Goal: Feedback & Contribution: Submit feedback/report problem

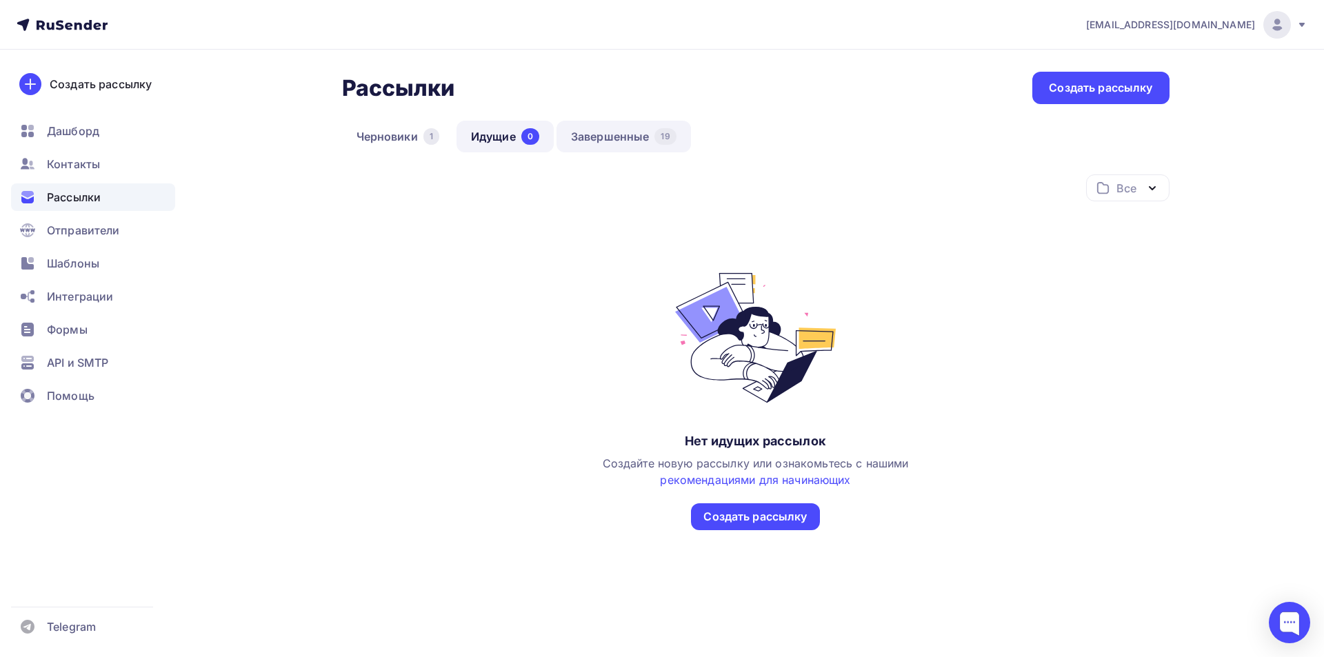
click at [626, 137] on link "Завершенные 19" at bounding box center [624, 137] width 134 height 32
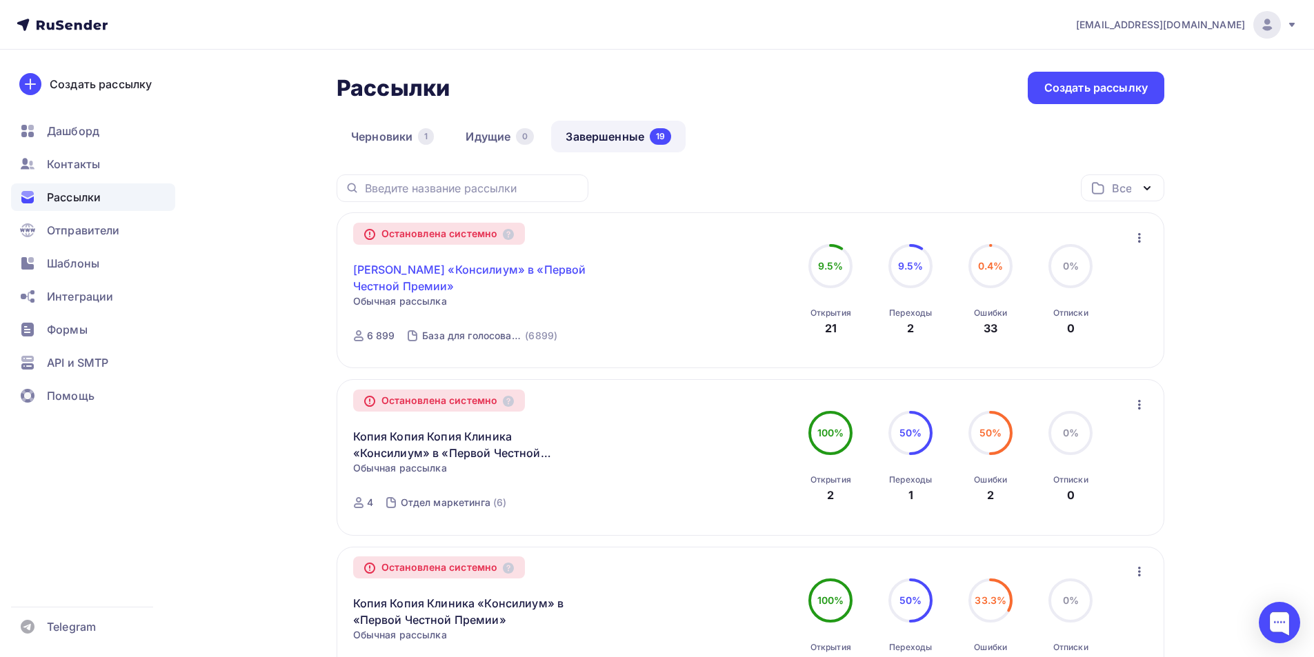
click at [441, 270] on link "Клиника «Консилиум» в «Первой Честной Премии»" at bounding box center [471, 277] width 237 height 33
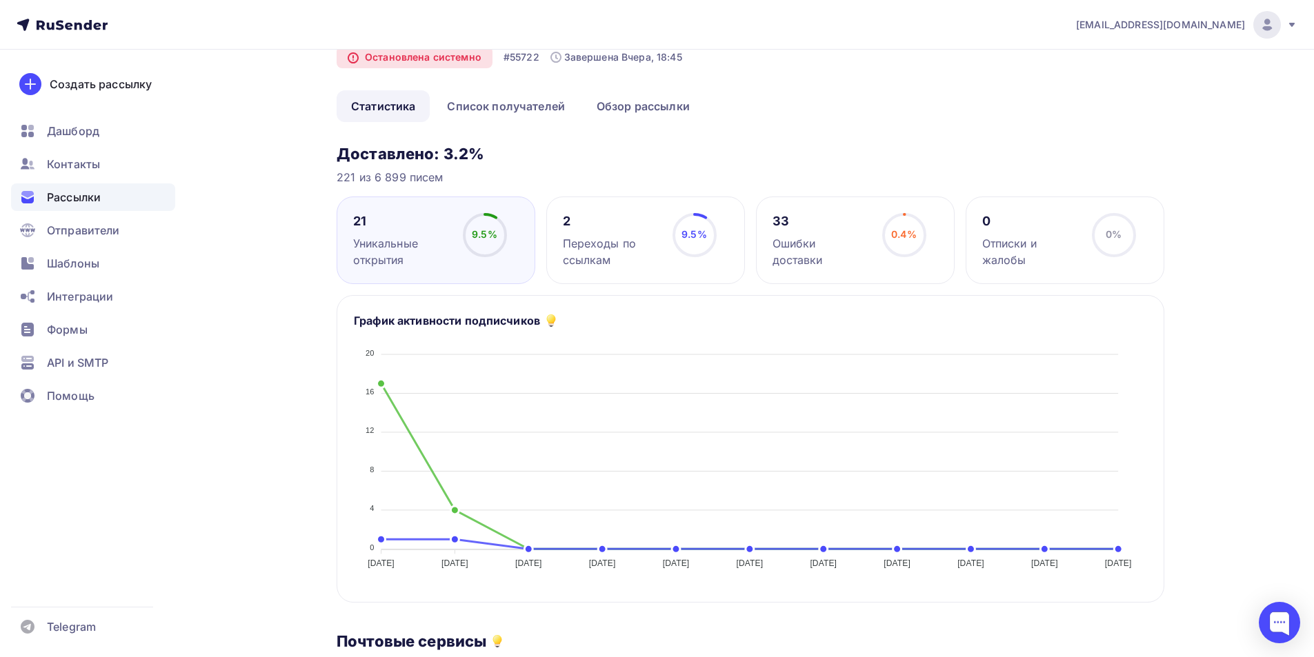
scroll to position [3, 0]
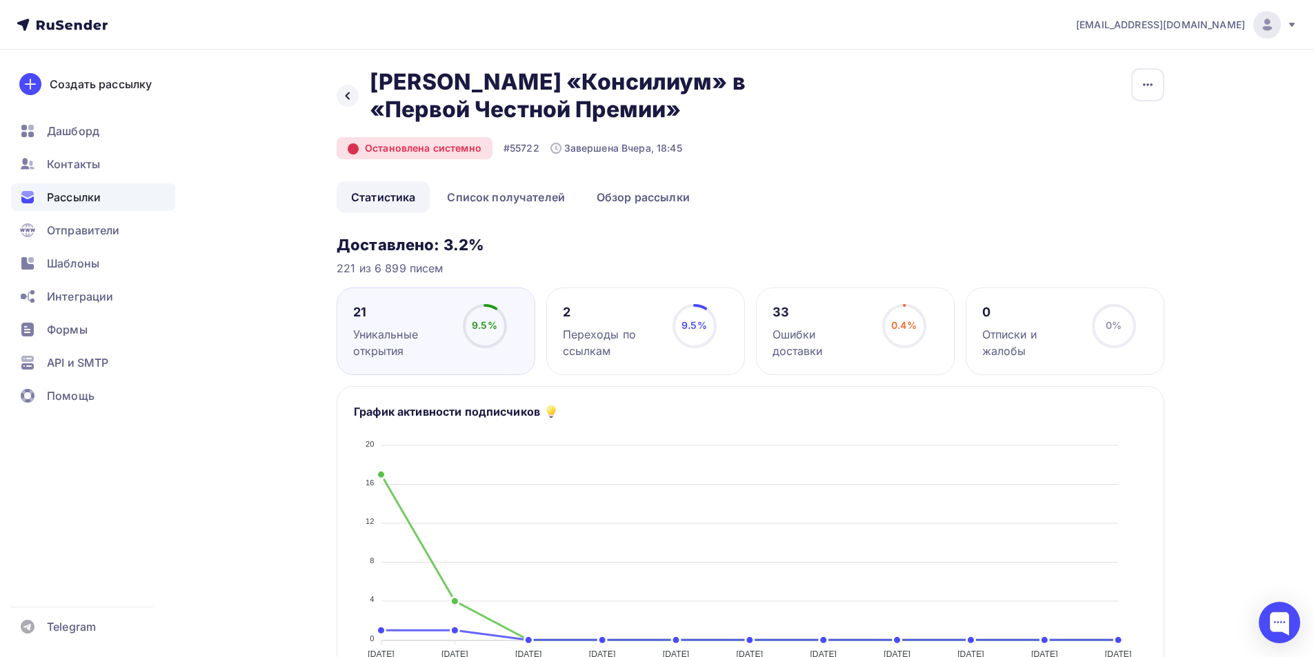
click at [352, 145] on icon at bounding box center [353, 149] width 10 height 10
click at [353, 148] on icon at bounding box center [353, 148] width 0 height 2
click at [354, 149] on icon at bounding box center [353, 149] width 10 height 10
click at [417, 149] on div "Остановлена системно" at bounding box center [415, 148] width 156 height 22
click at [348, 148] on icon at bounding box center [353, 149] width 10 height 10
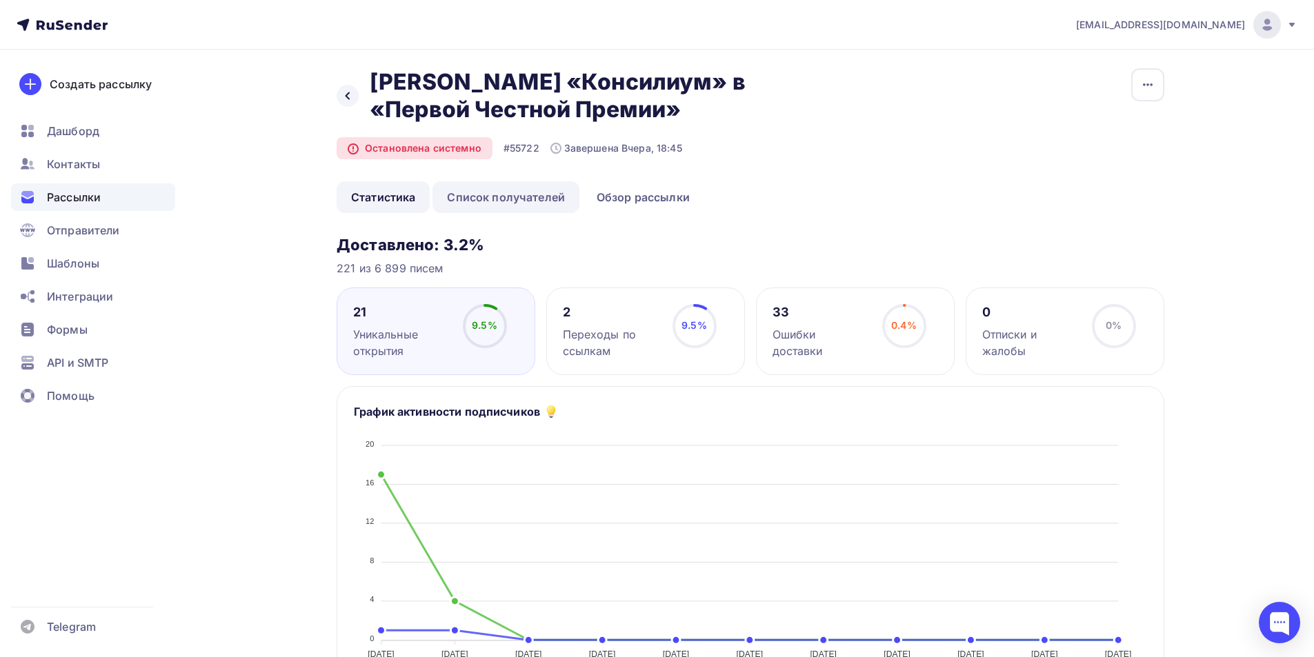
click at [490, 194] on link "Список получателей" at bounding box center [505, 197] width 147 height 32
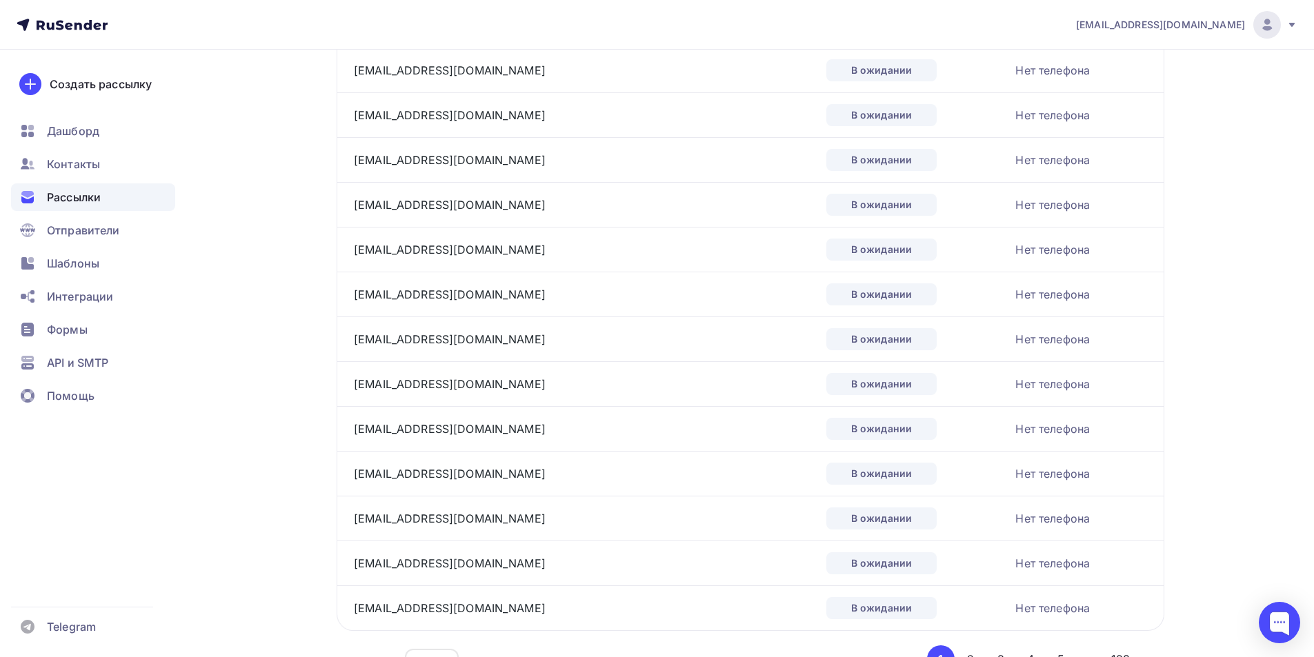
scroll to position [2012, 0]
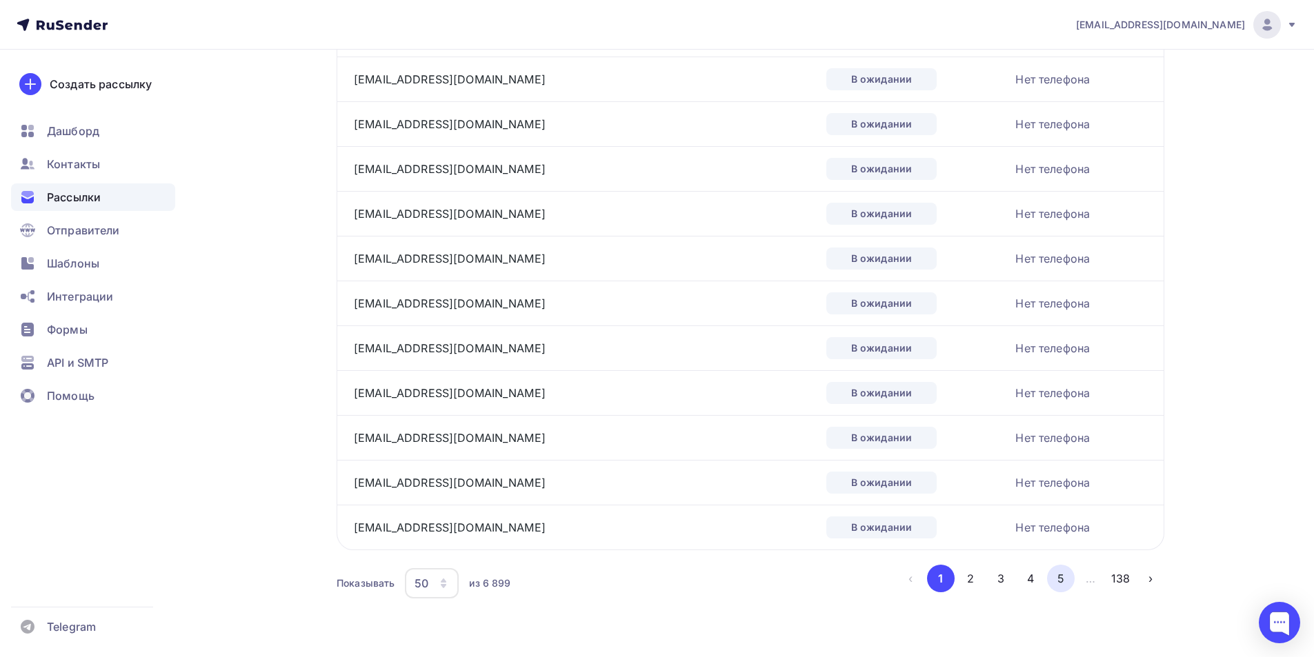
click at [1057, 578] on button "5" at bounding box center [1061, 579] width 28 height 28
click at [939, 581] on button "1" at bounding box center [941, 579] width 28 height 28
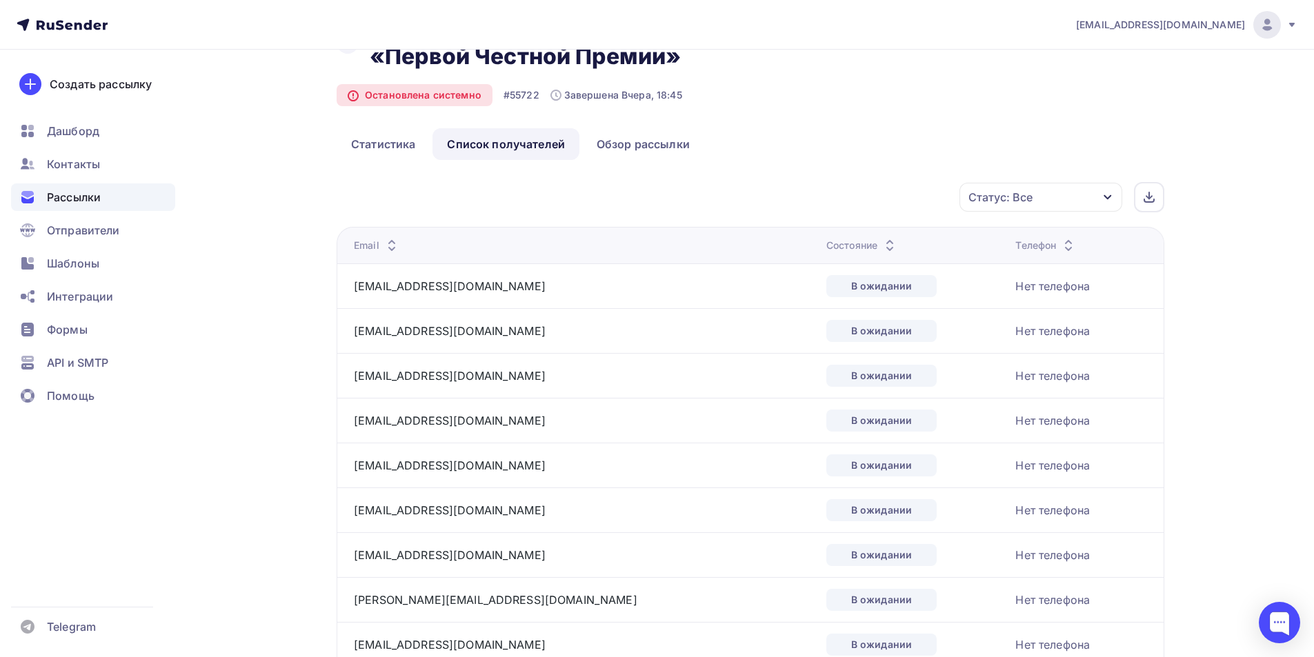
scroll to position [0, 0]
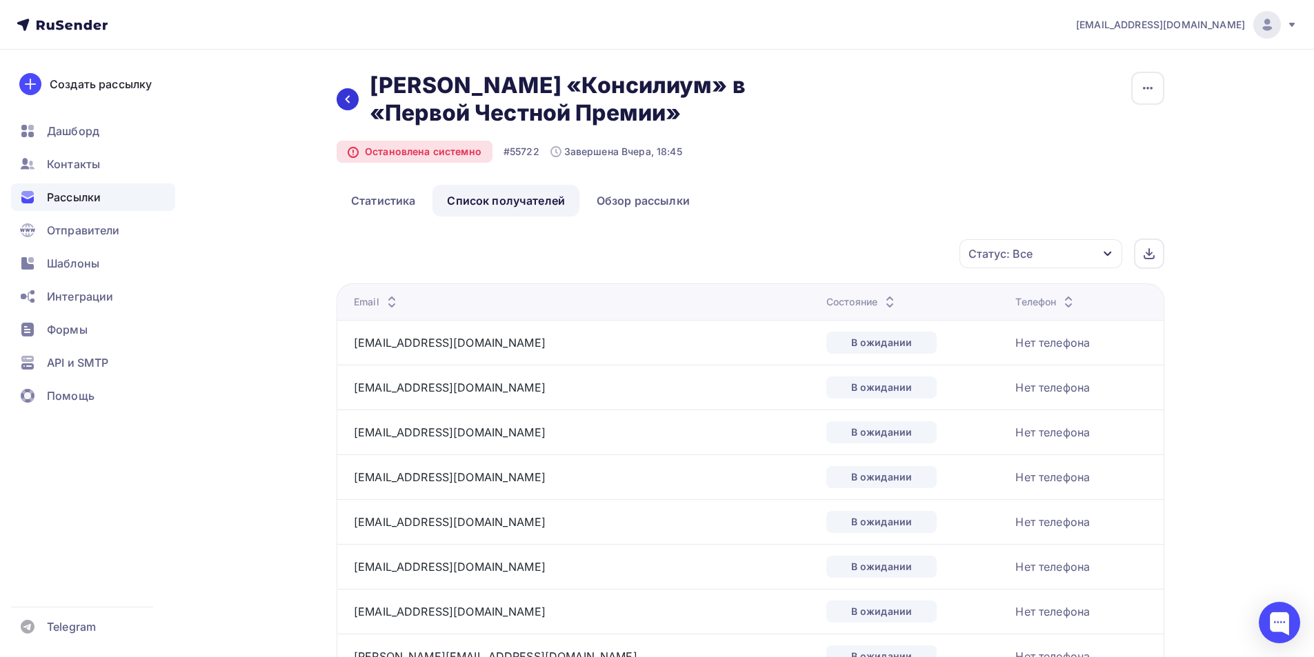
click at [350, 99] on icon at bounding box center [347, 99] width 11 height 11
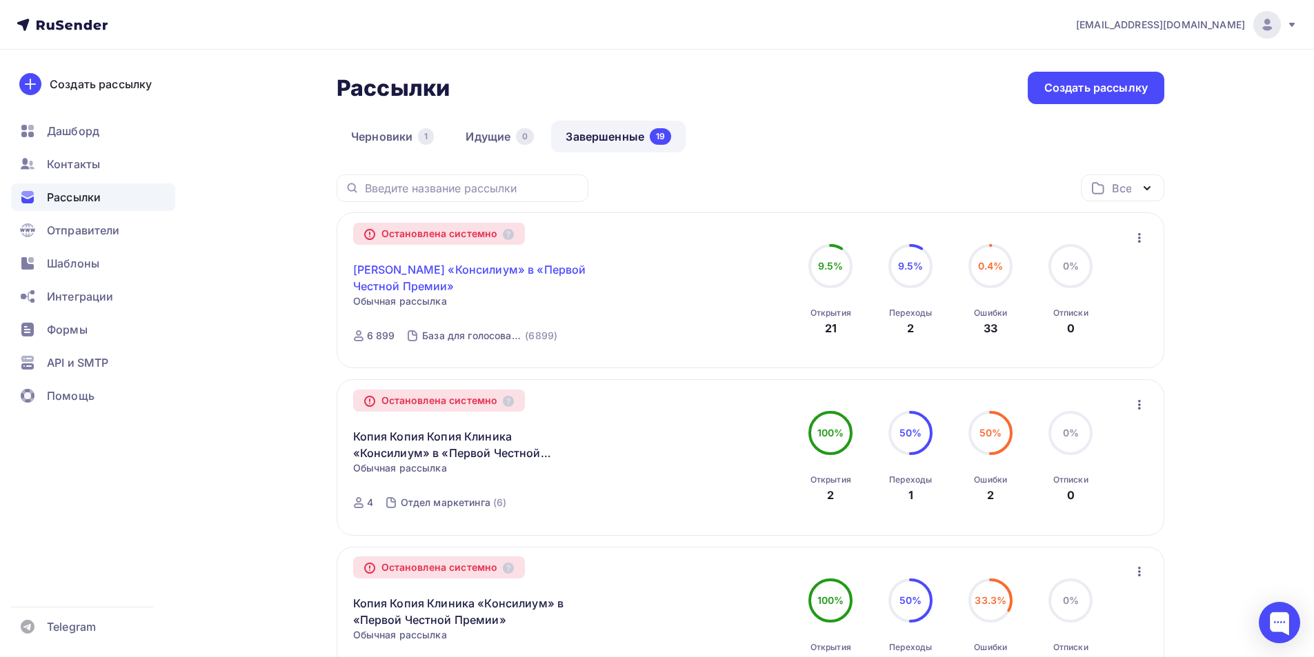
click at [450, 269] on link "Клиника «Консилиум» в «Первой Честной Премии»" at bounding box center [471, 277] width 237 height 33
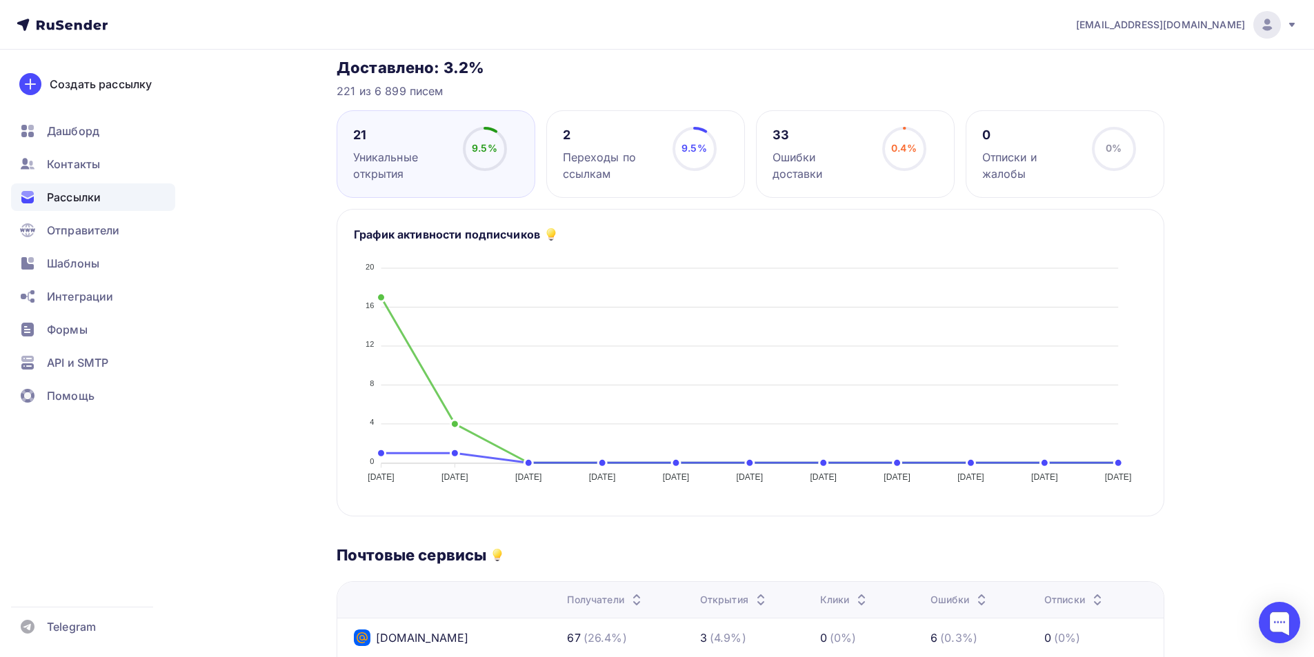
scroll to position [207, 0]
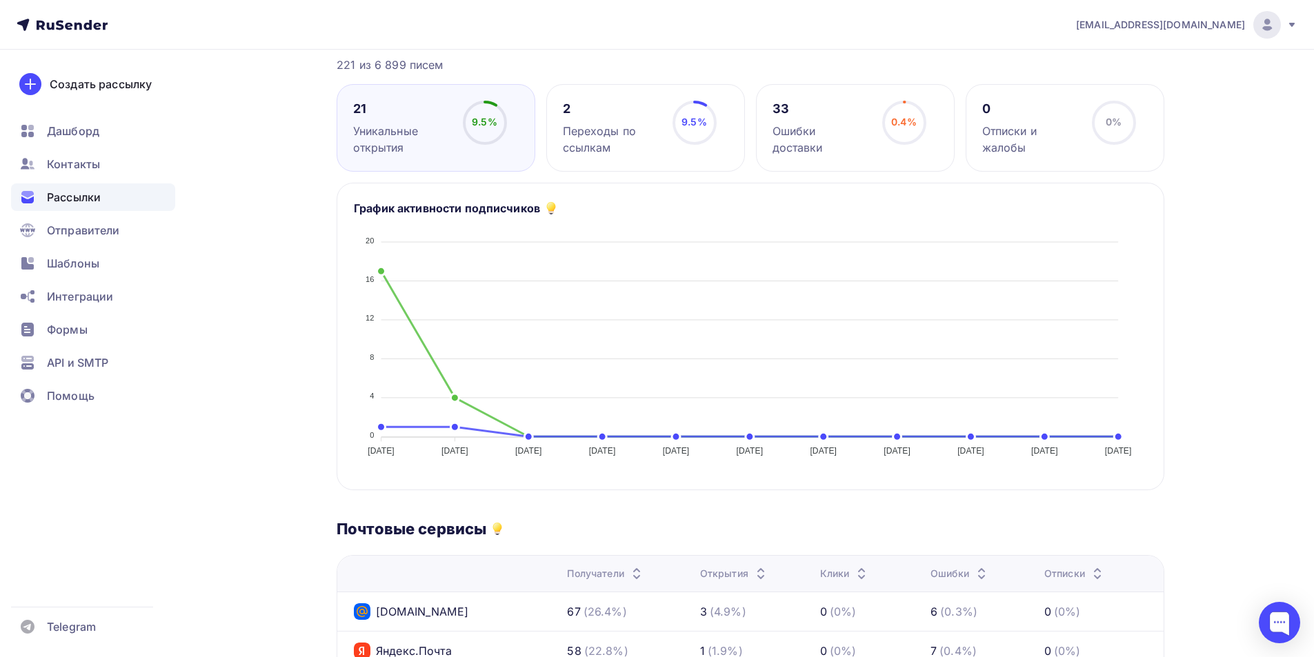
click at [770, 108] on div "33 Ошибки доставки 0.4% 0.4%" at bounding box center [855, 128] width 199 height 88
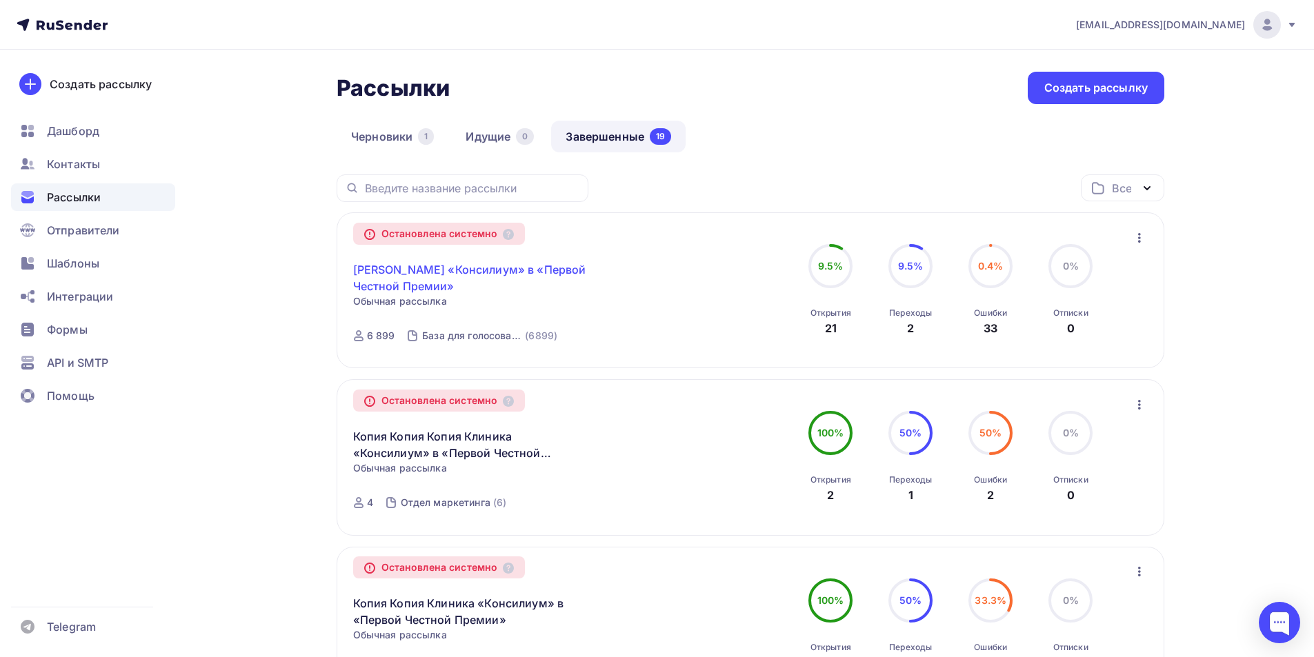
click at [446, 270] on link "Клиника «Консилиум» в «Первой Честной Премии»" at bounding box center [471, 277] width 237 height 33
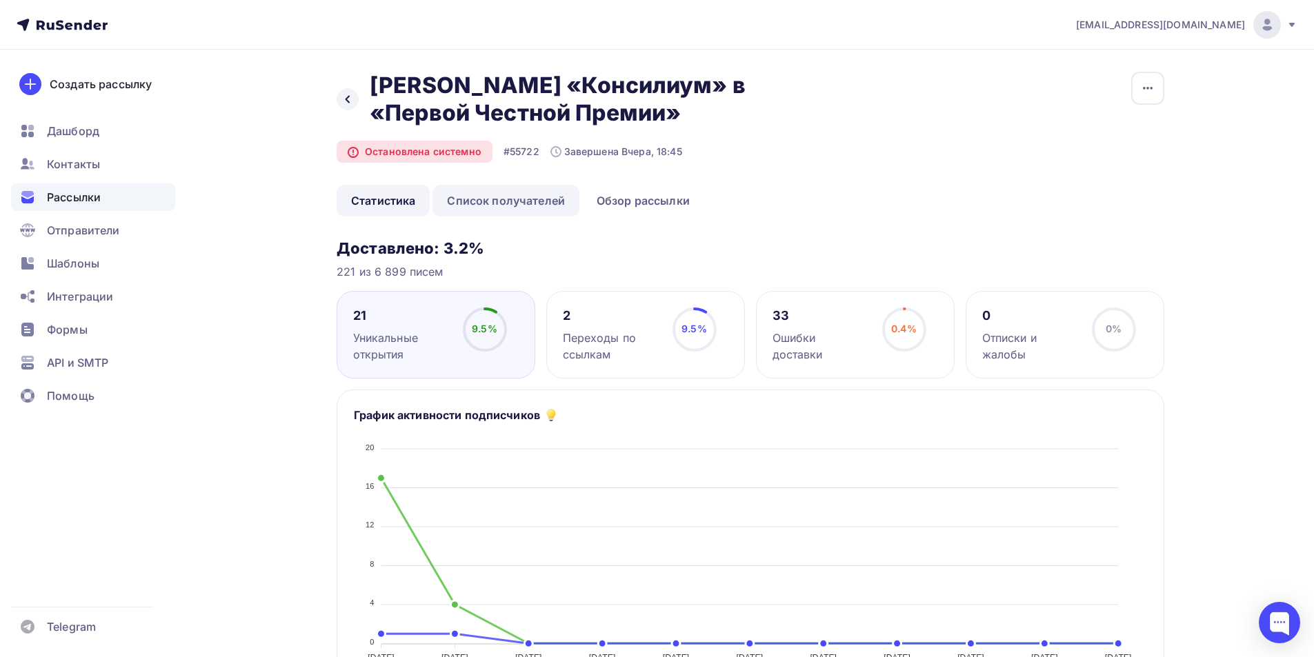
click at [512, 200] on link "Список получателей" at bounding box center [505, 201] width 147 height 32
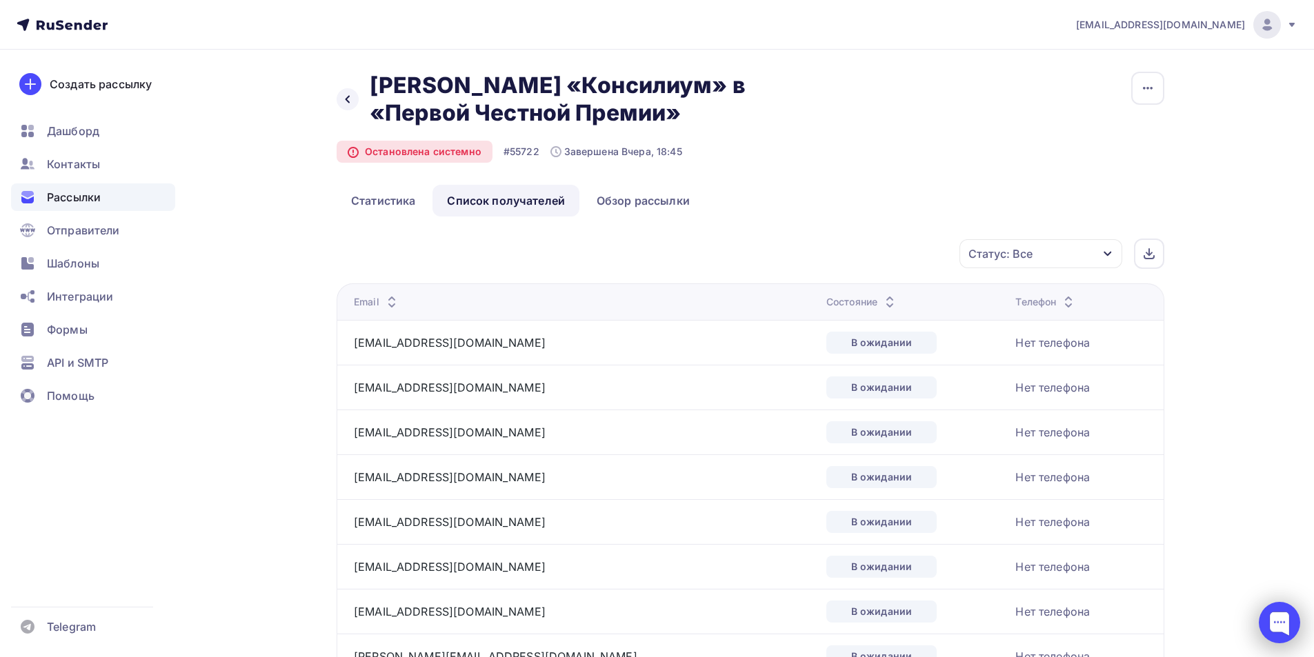
click at [1281, 622] on div at bounding box center [1279, 622] width 41 height 41
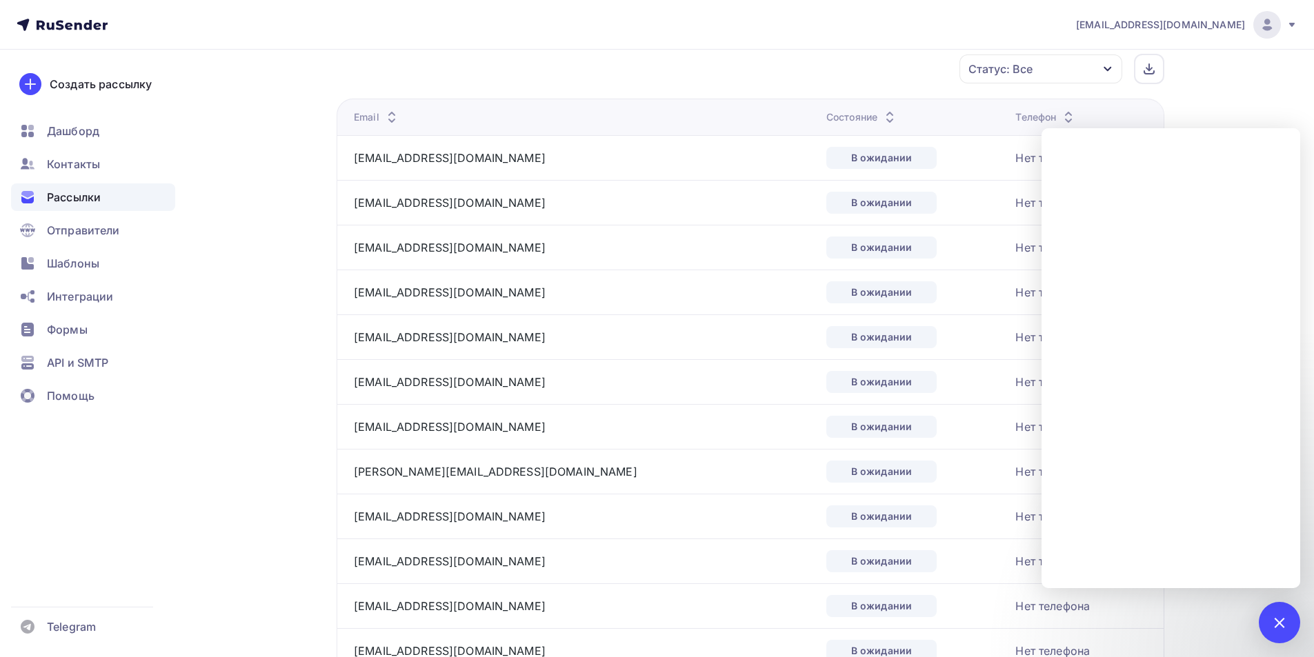
scroll to position [207, 0]
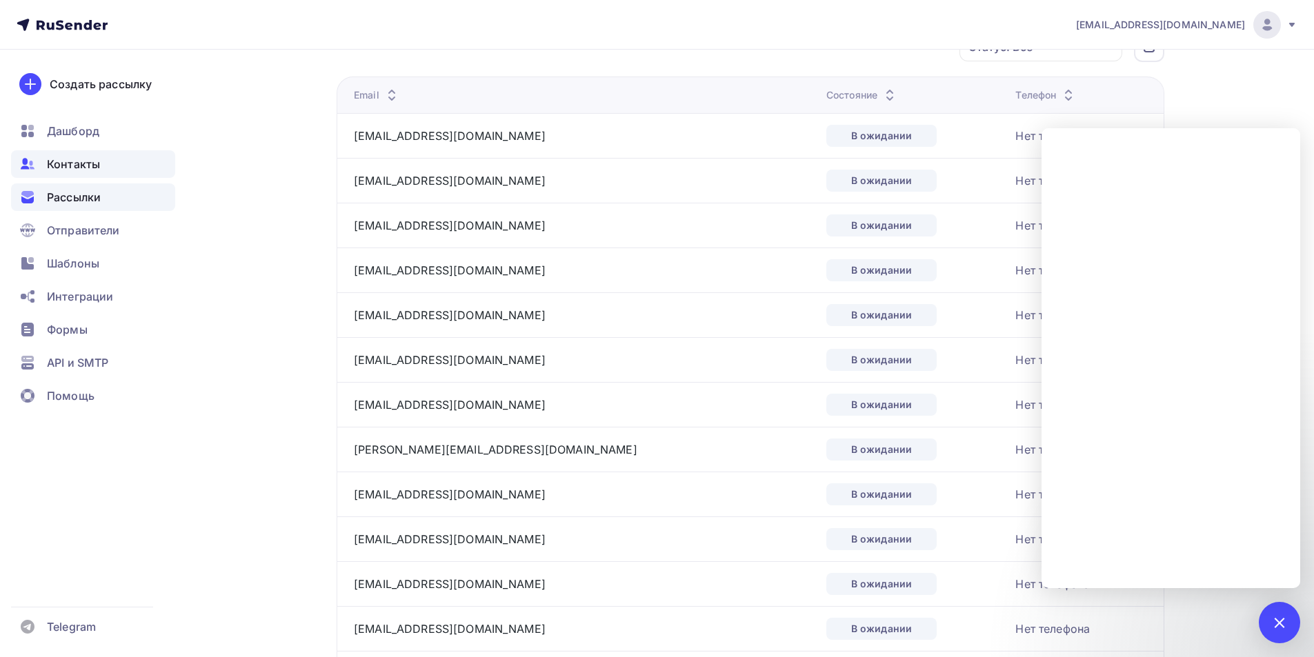
click at [61, 166] on span "Контакты" at bounding box center [73, 164] width 53 height 17
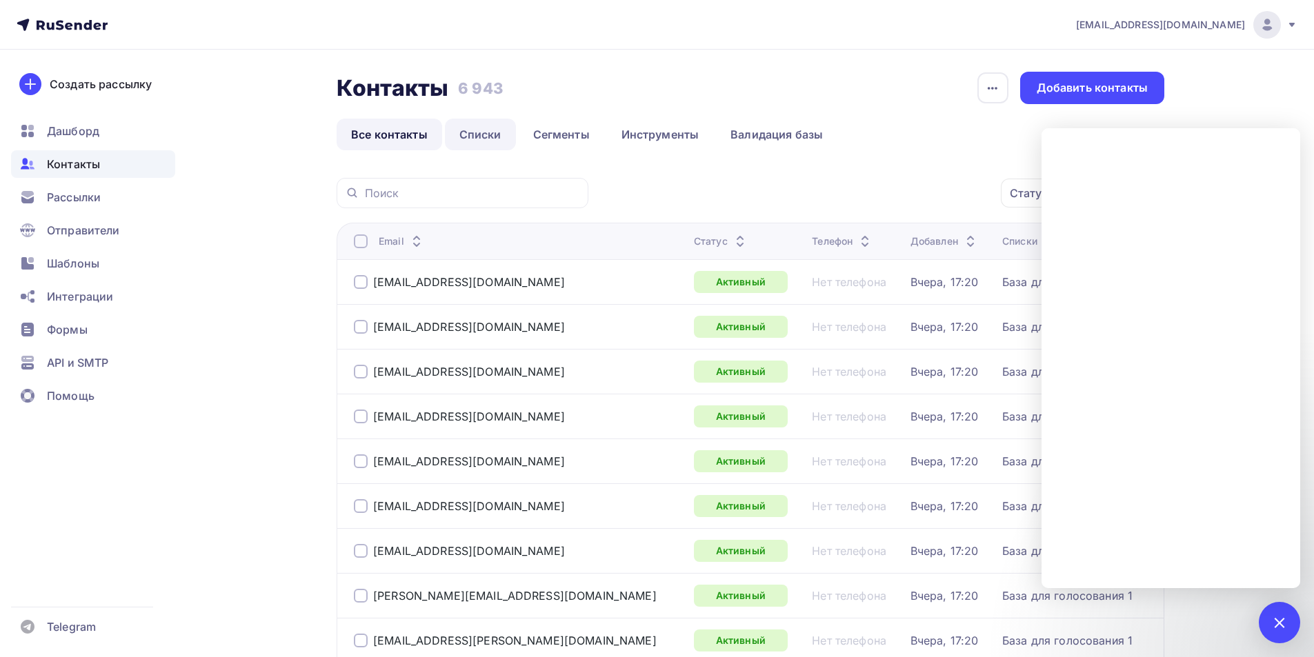
click at [497, 136] on link "Списки" at bounding box center [480, 135] width 71 height 32
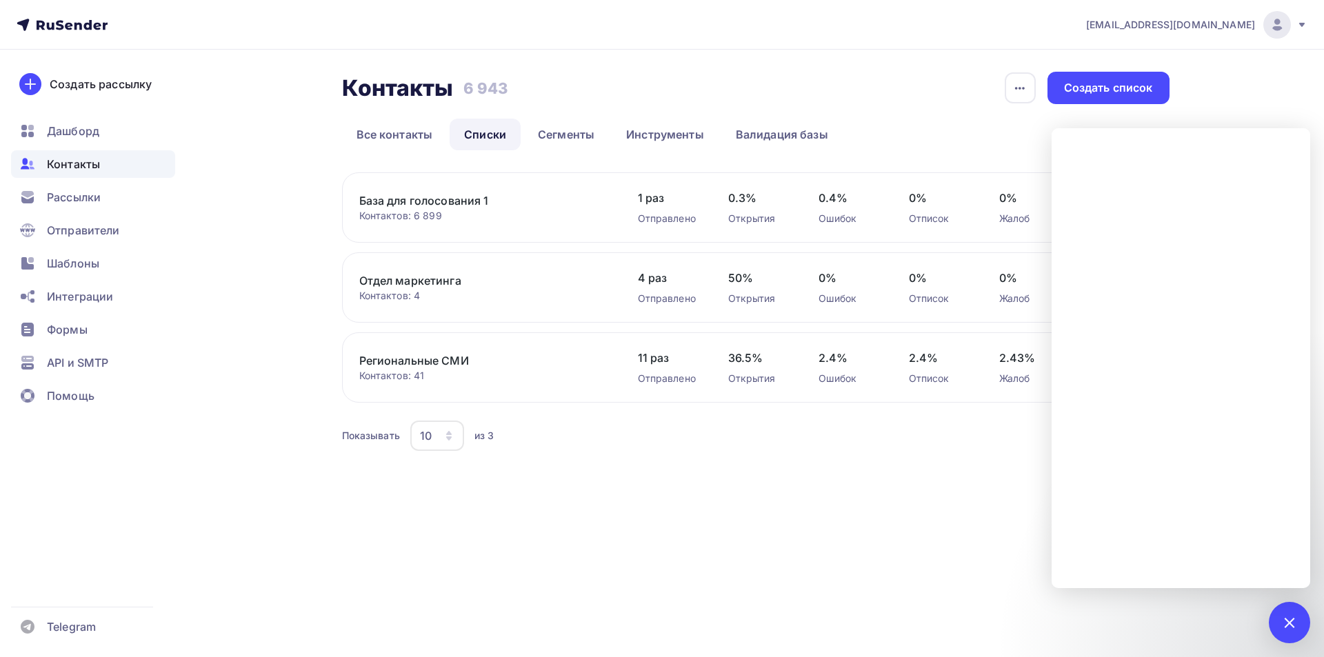
click at [430, 204] on link "База для голосования 1" at bounding box center [476, 200] width 234 height 17
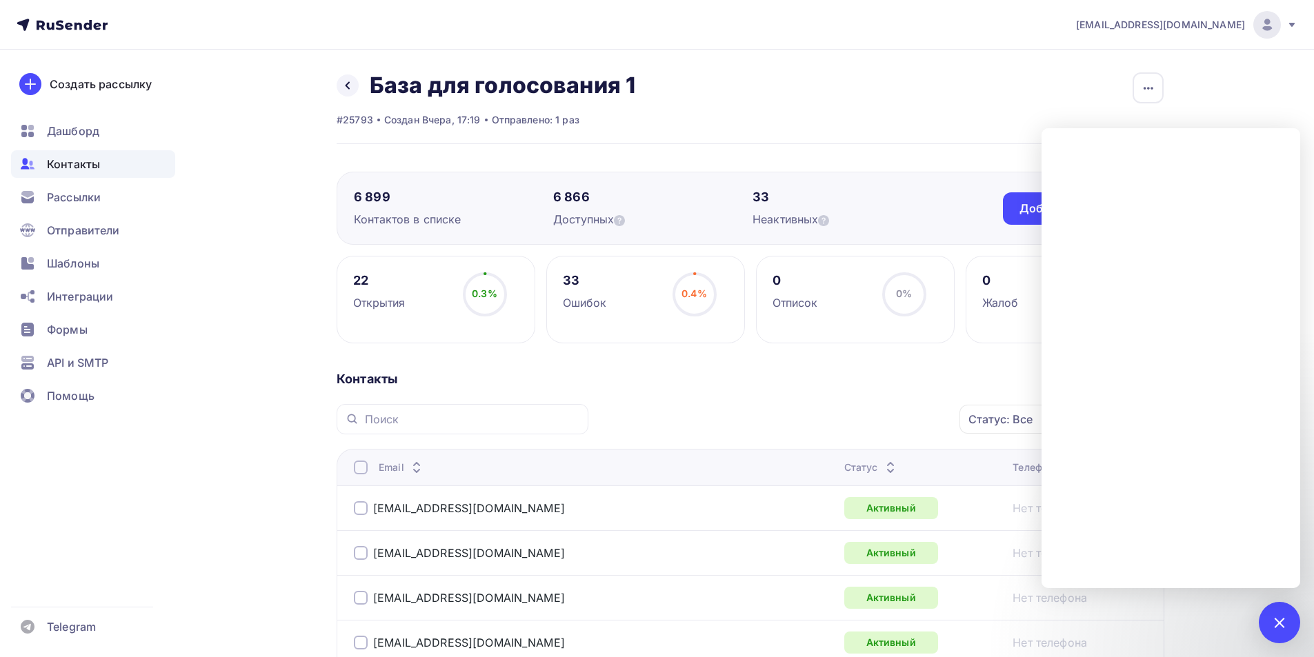
click at [1276, 614] on div at bounding box center [1279, 622] width 41 height 41
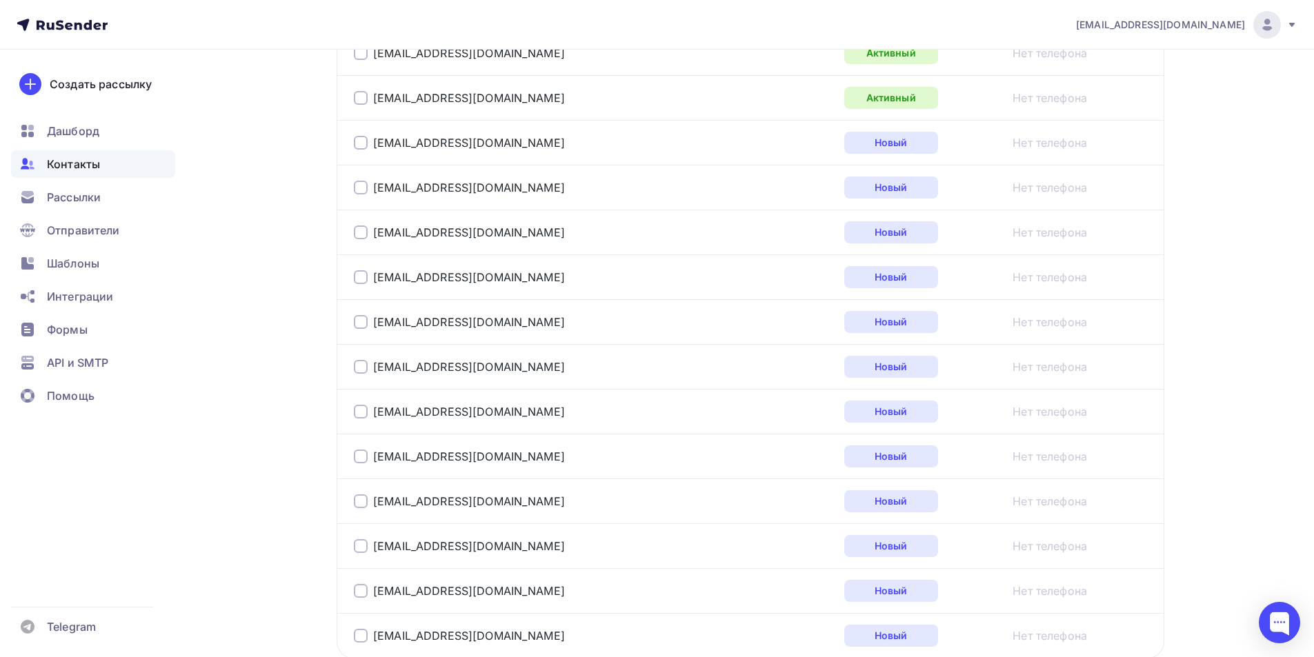
scroll to position [2211, 0]
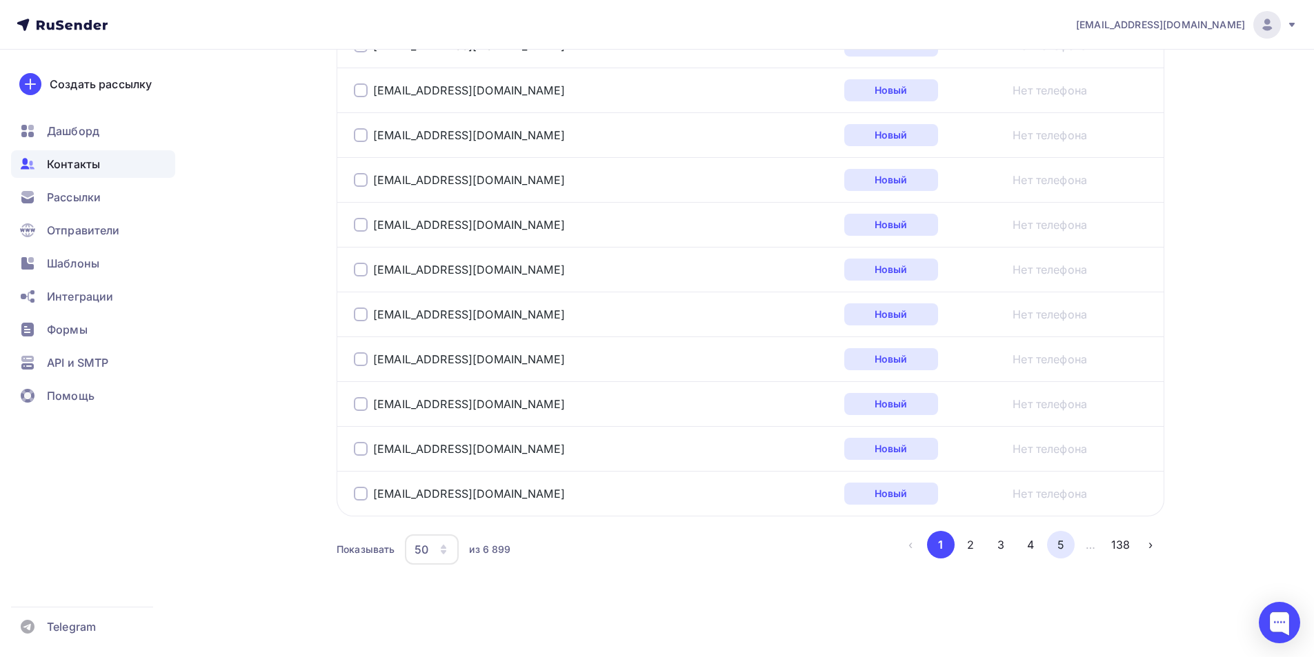
click at [1064, 550] on button "5" at bounding box center [1061, 545] width 28 height 28
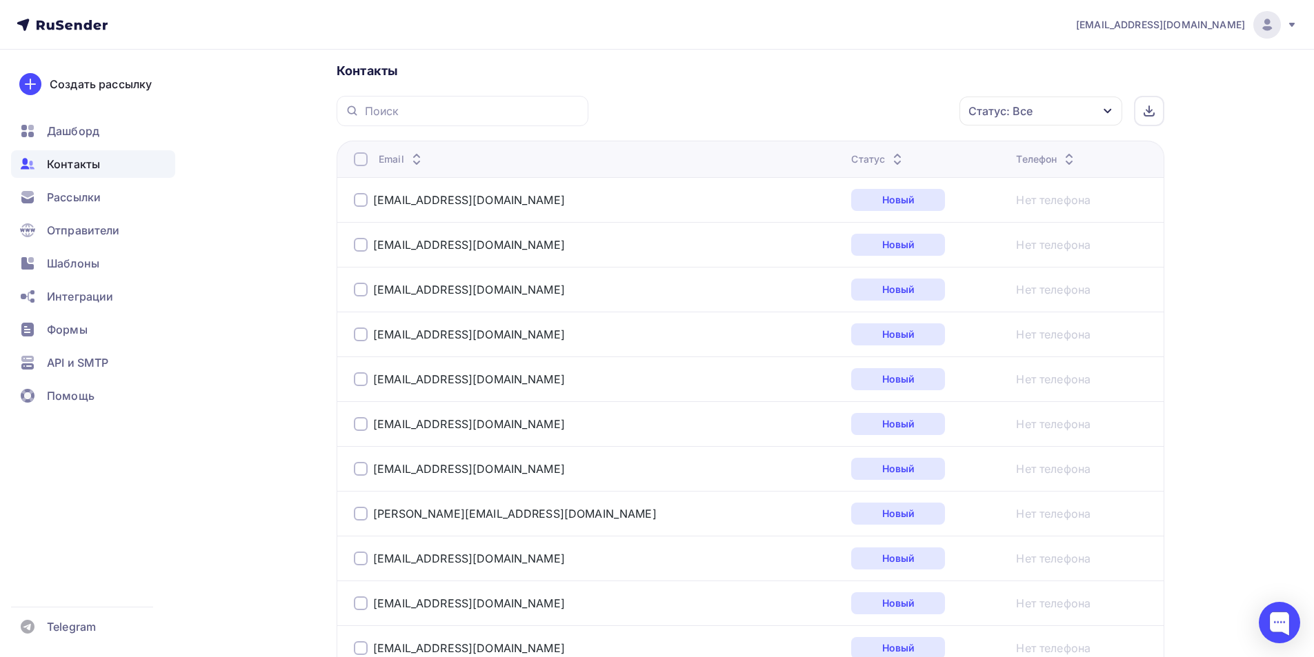
scroll to position [515, 0]
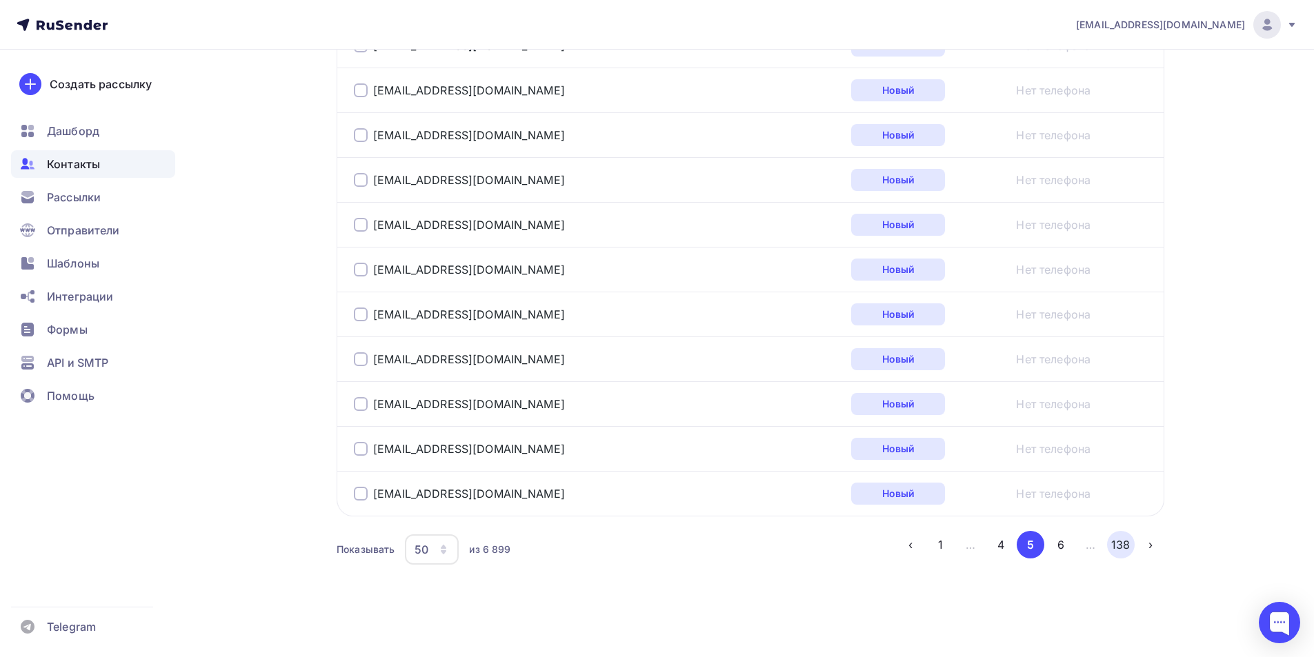
click at [1123, 548] on button "138" at bounding box center [1121, 545] width 28 height 28
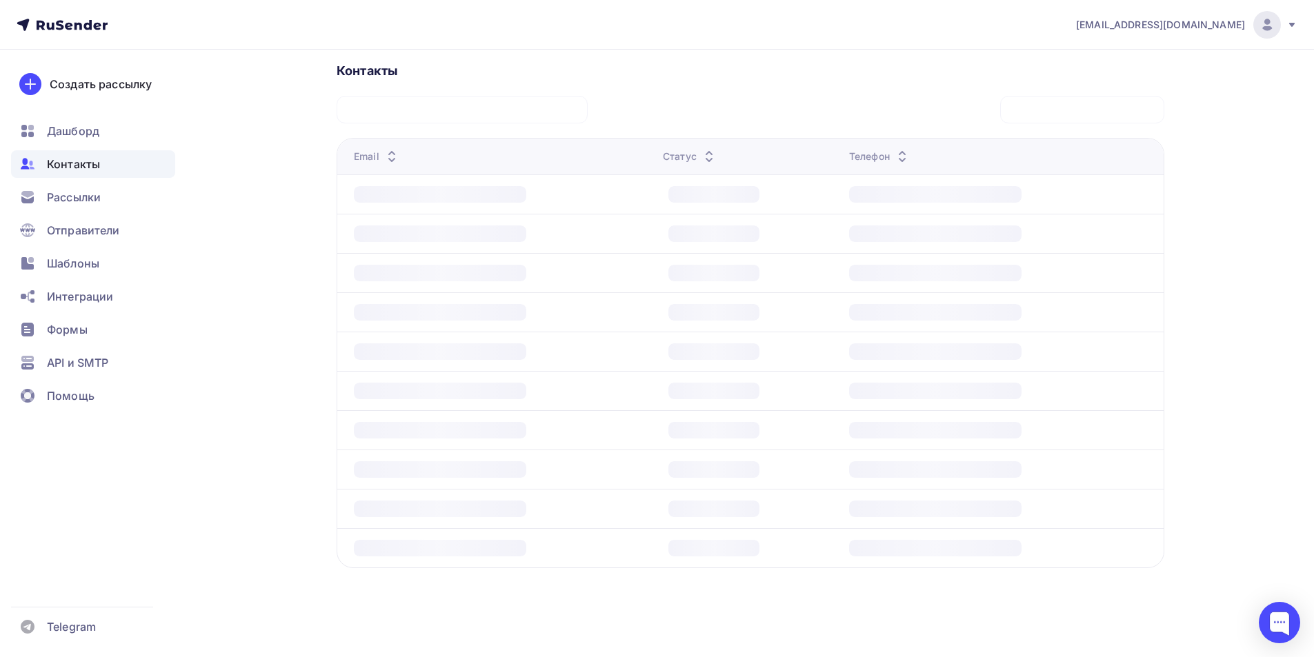
scroll to position [308, 0]
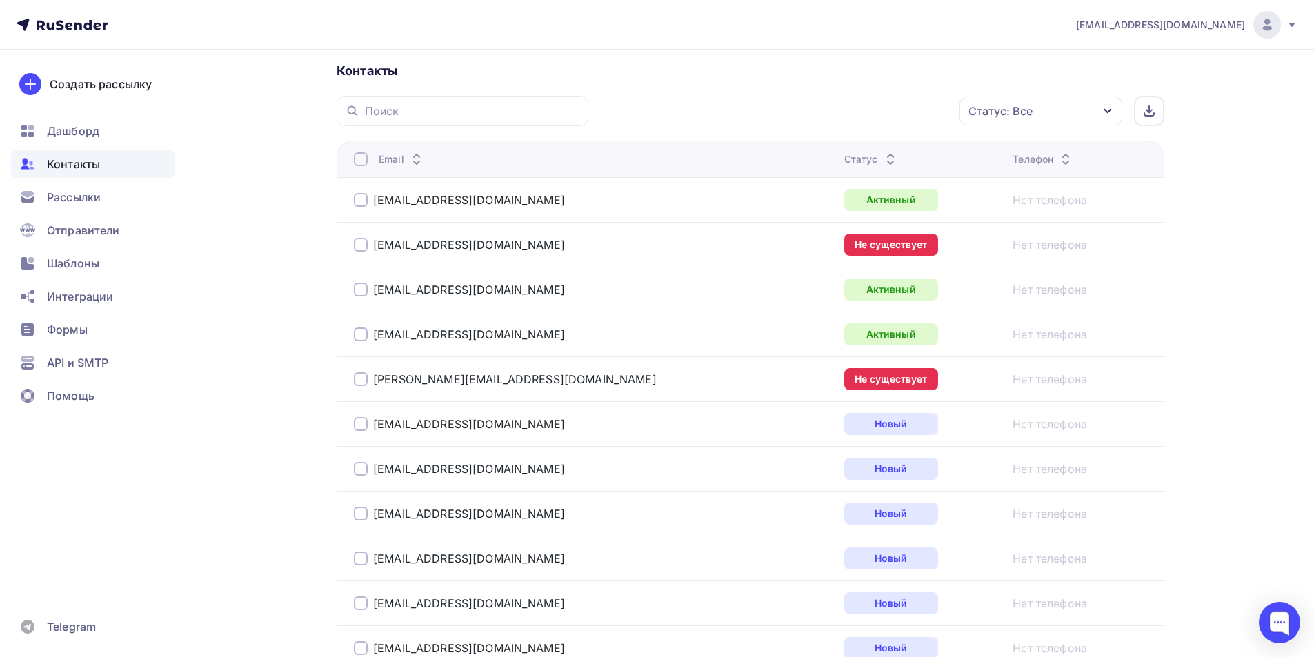
click at [1099, 109] on div "Статус: Все" at bounding box center [1040, 111] width 163 height 29
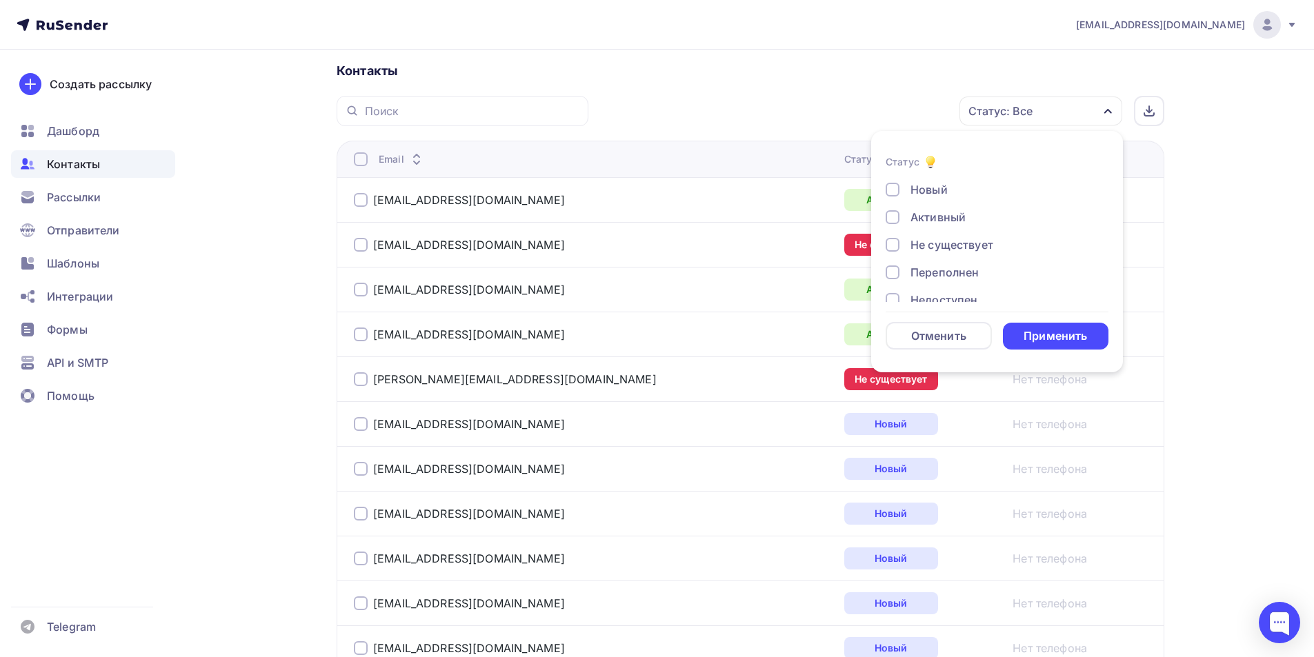
click at [892, 243] on div at bounding box center [893, 245] width 14 height 14
click at [1046, 332] on div "Применить" at bounding box center [1054, 336] width 63 height 16
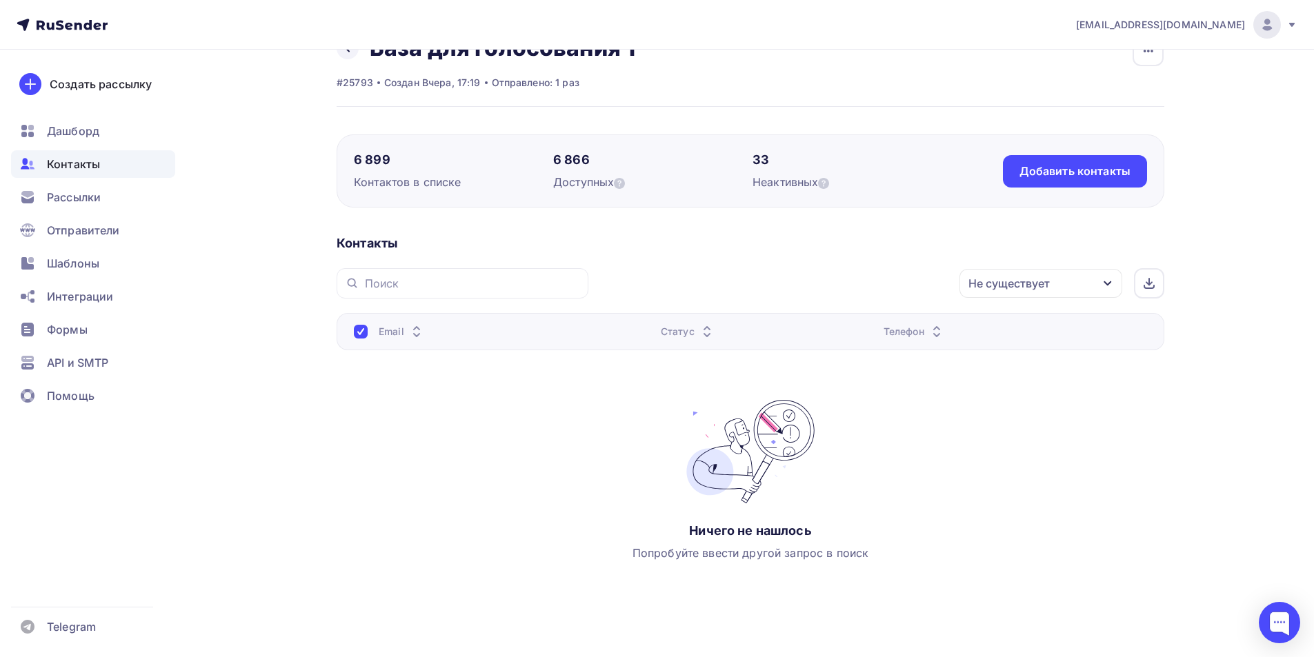
scroll to position [58, 0]
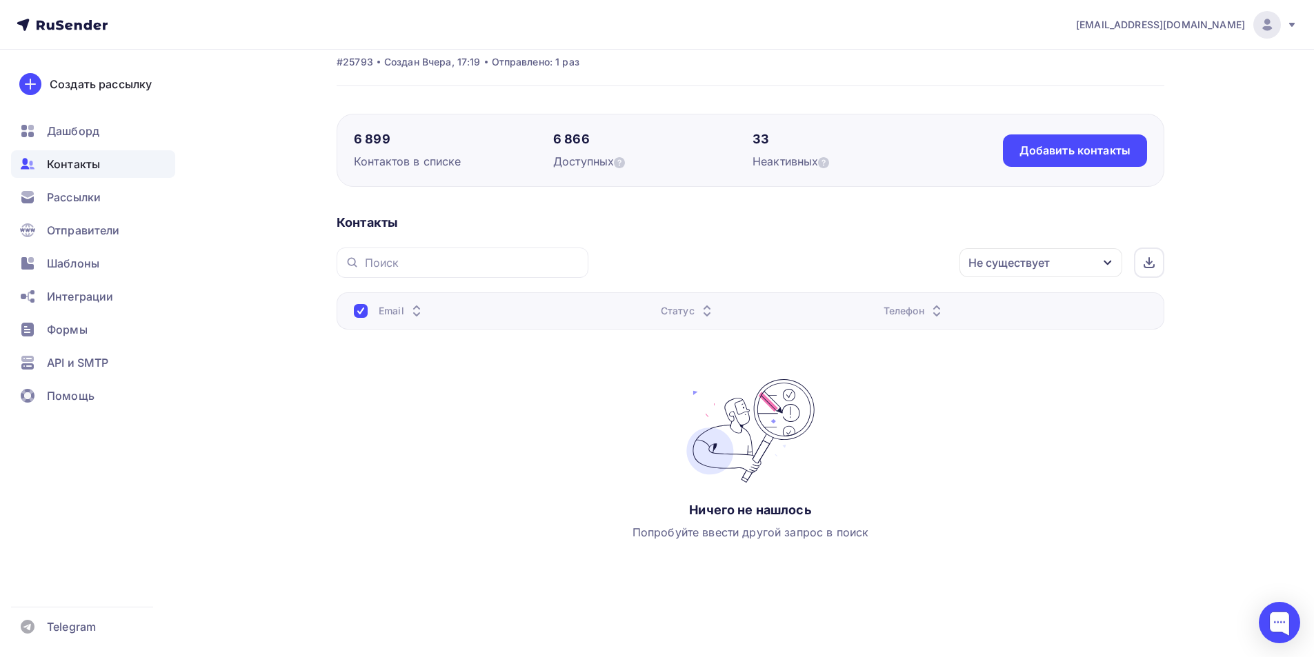
click at [1105, 266] on icon "button" at bounding box center [1107, 262] width 11 height 11
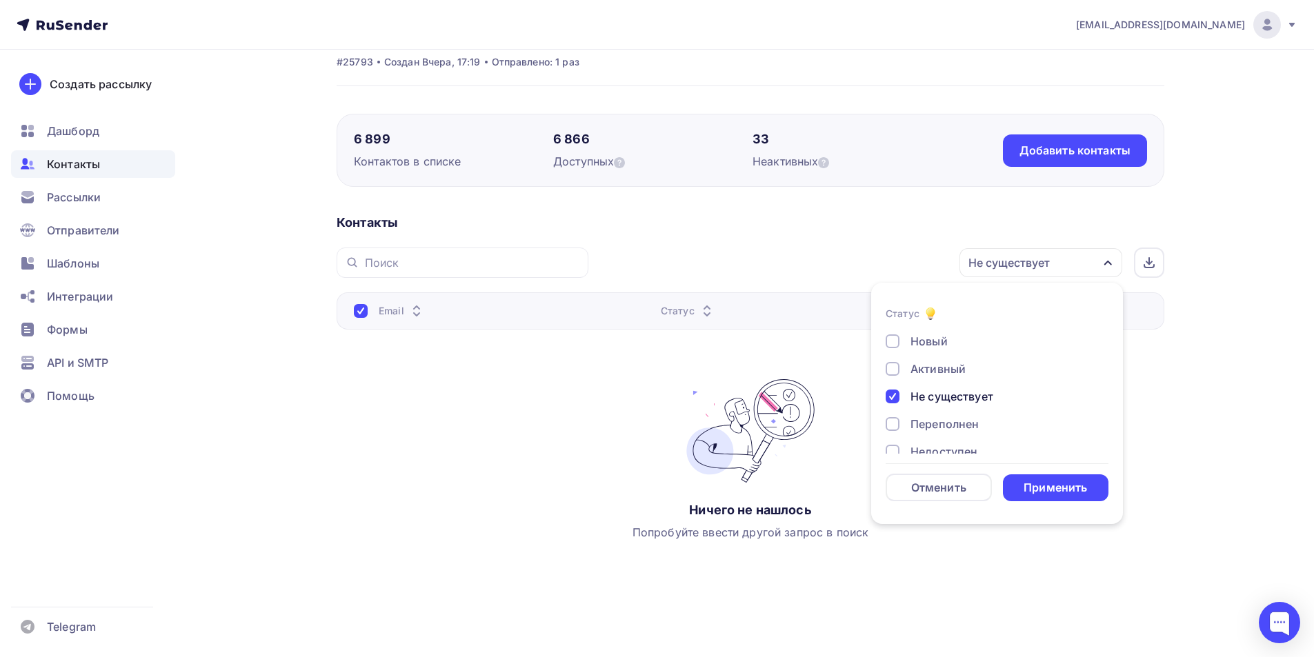
click at [891, 393] on div at bounding box center [893, 397] width 14 height 14
click at [1068, 490] on div "Применить" at bounding box center [1054, 488] width 63 height 16
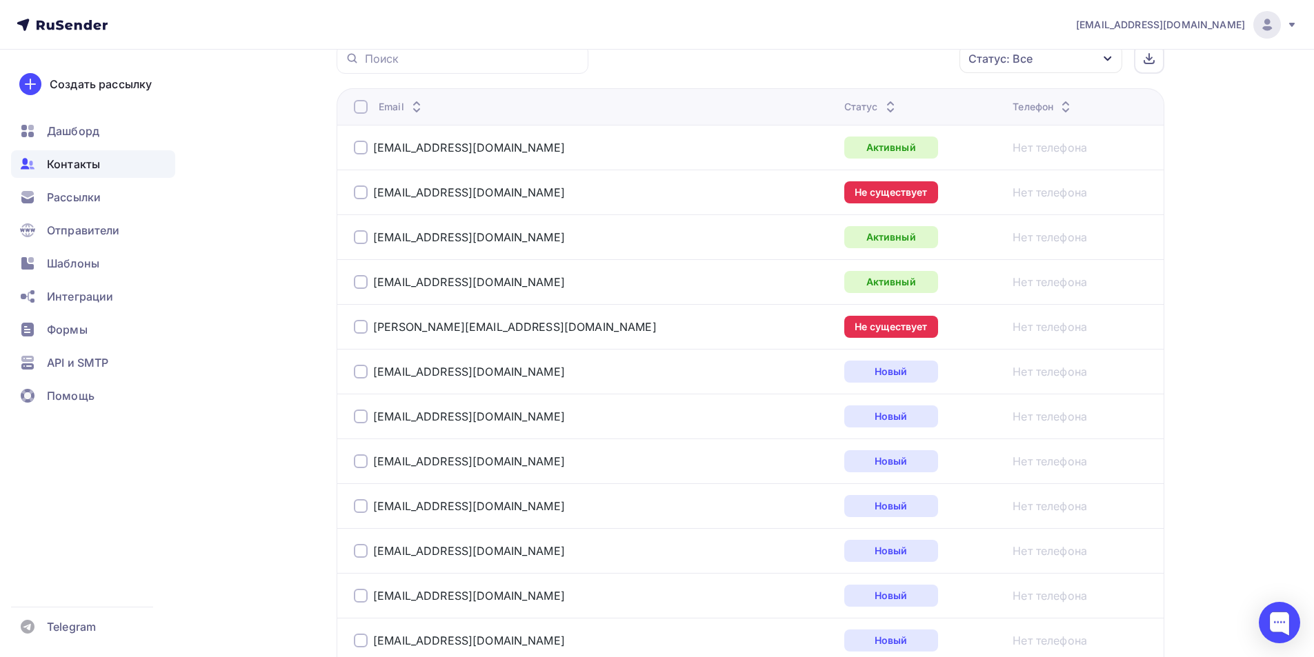
scroll to position [304, 0]
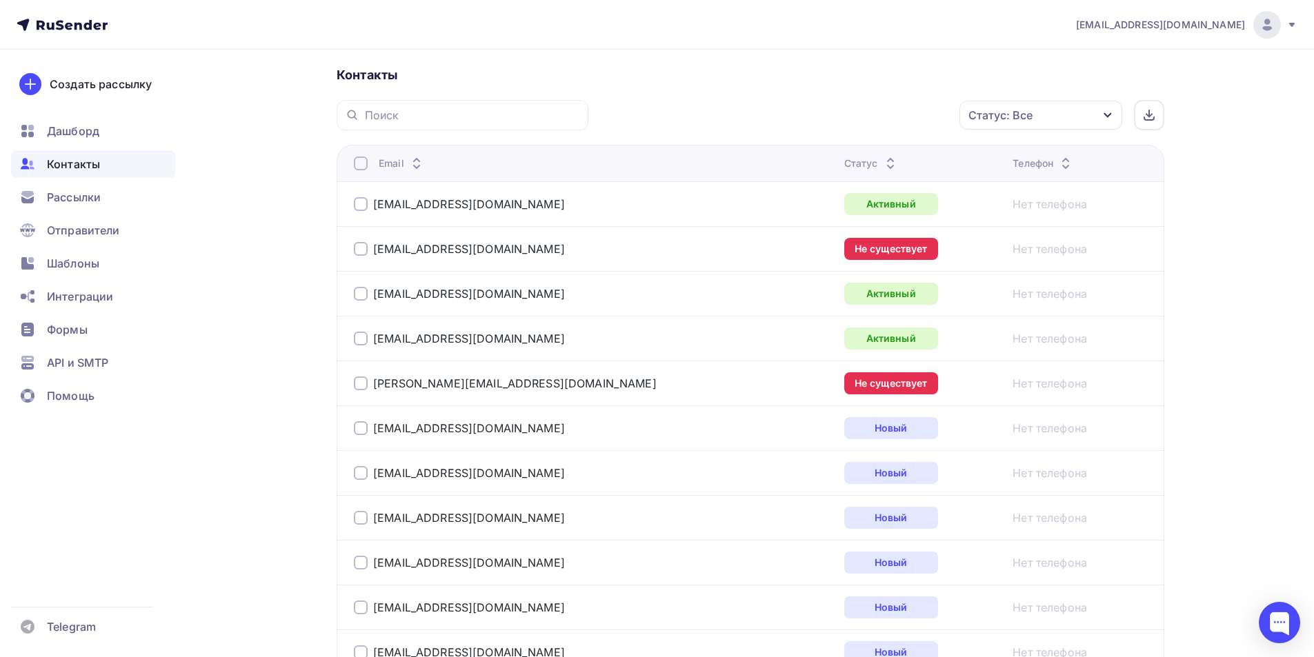
click at [1104, 104] on div "Статус: Все" at bounding box center [1040, 115] width 163 height 29
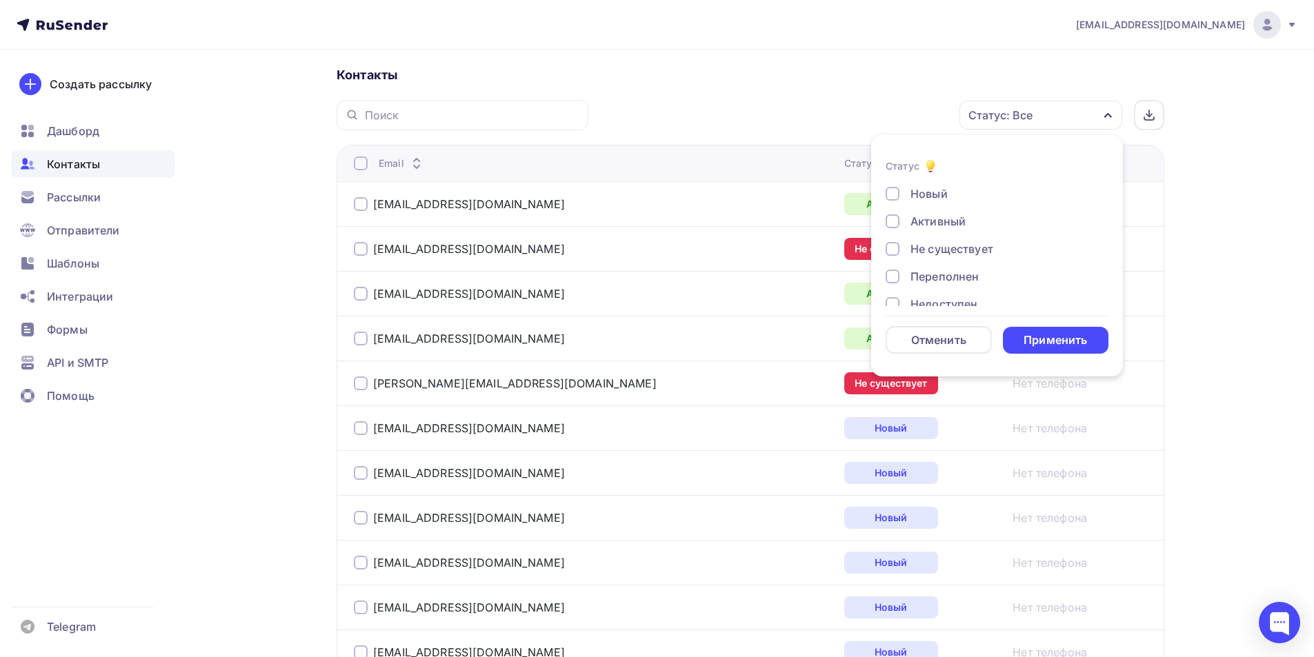
click at [890, 246] on div at bounding box center [893, 249] width 14 height 14
click at [1037, 334] on div "Применить" at bounding box center [1054, 340] width 63 height 16
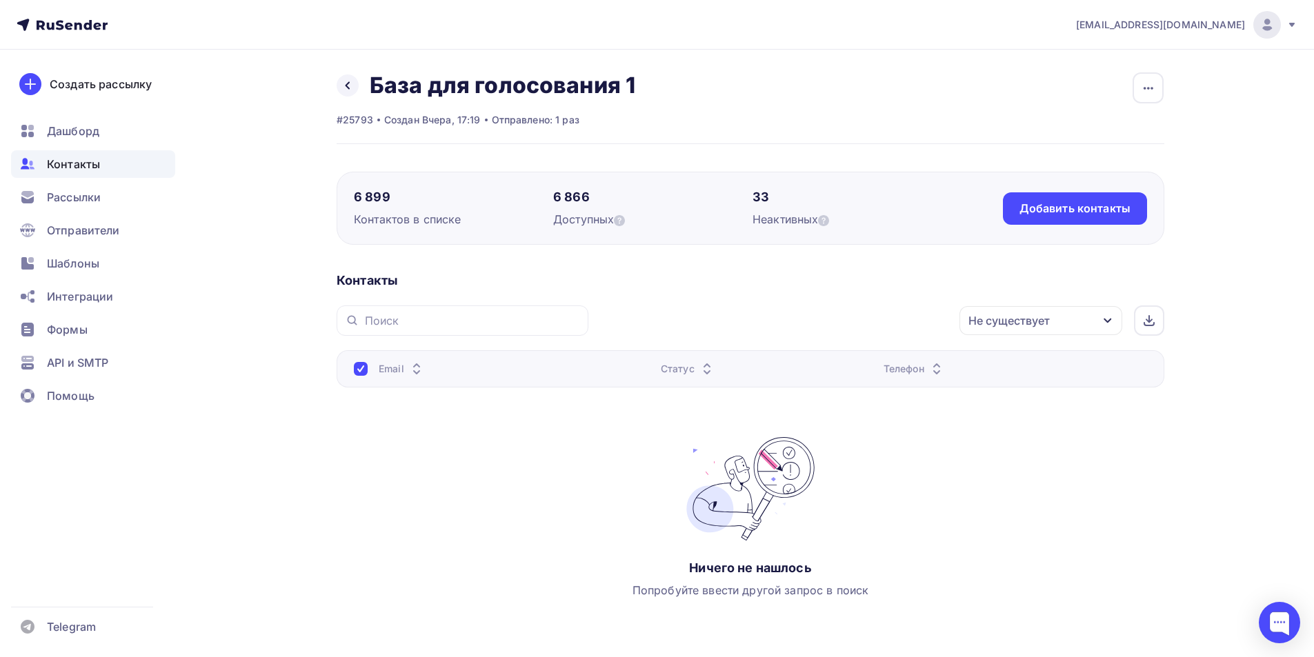
scroll to position [58, 0]
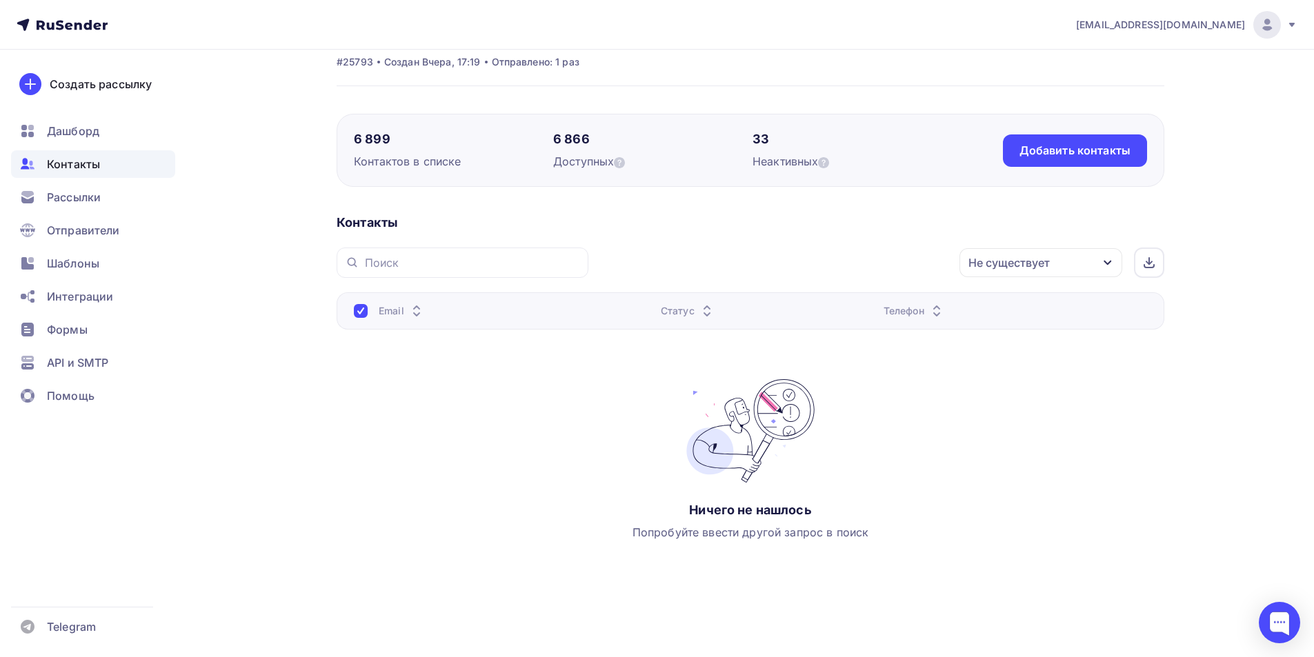
click at [1109, 257] on div "button" at bounding box center [1107, 262] width 11 height 11
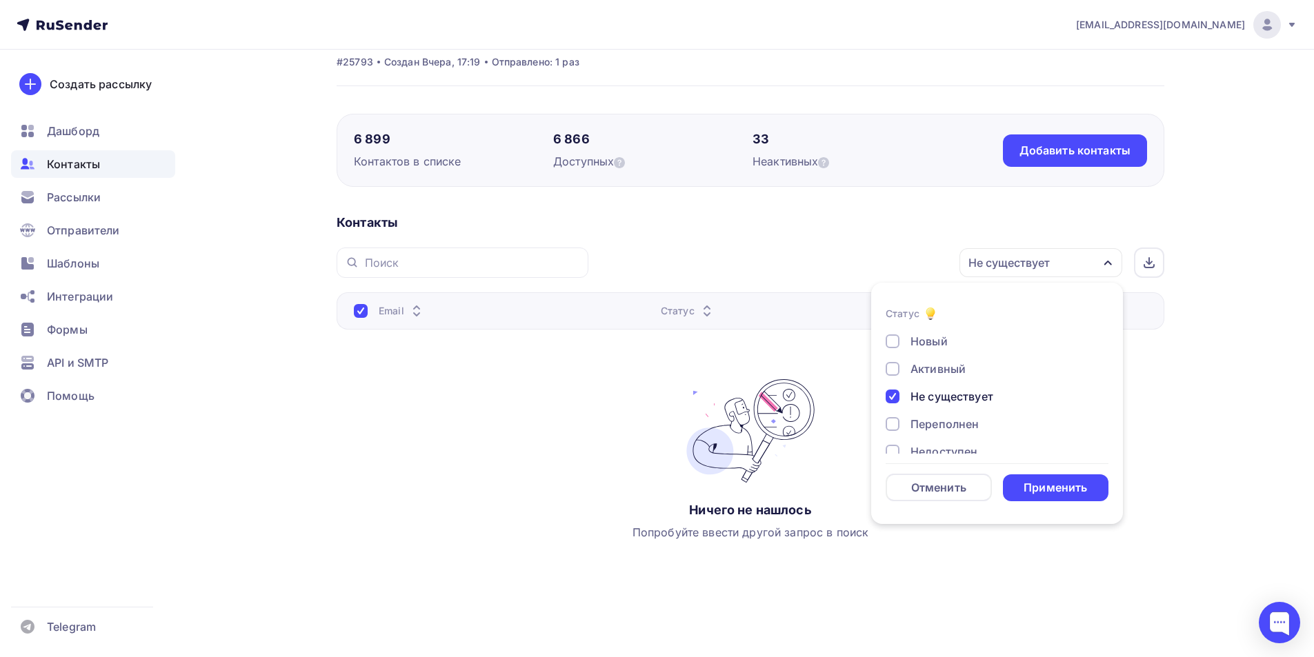
click at [897, 341] on div at bounding box center [893, 341] width 14 height 14
click at [896, 393] on div at bounding box center [893, 397] width 14 height 14
click at [1020, 478] on div "Применить" at bounding box center [1056, 487] width 106 height 27
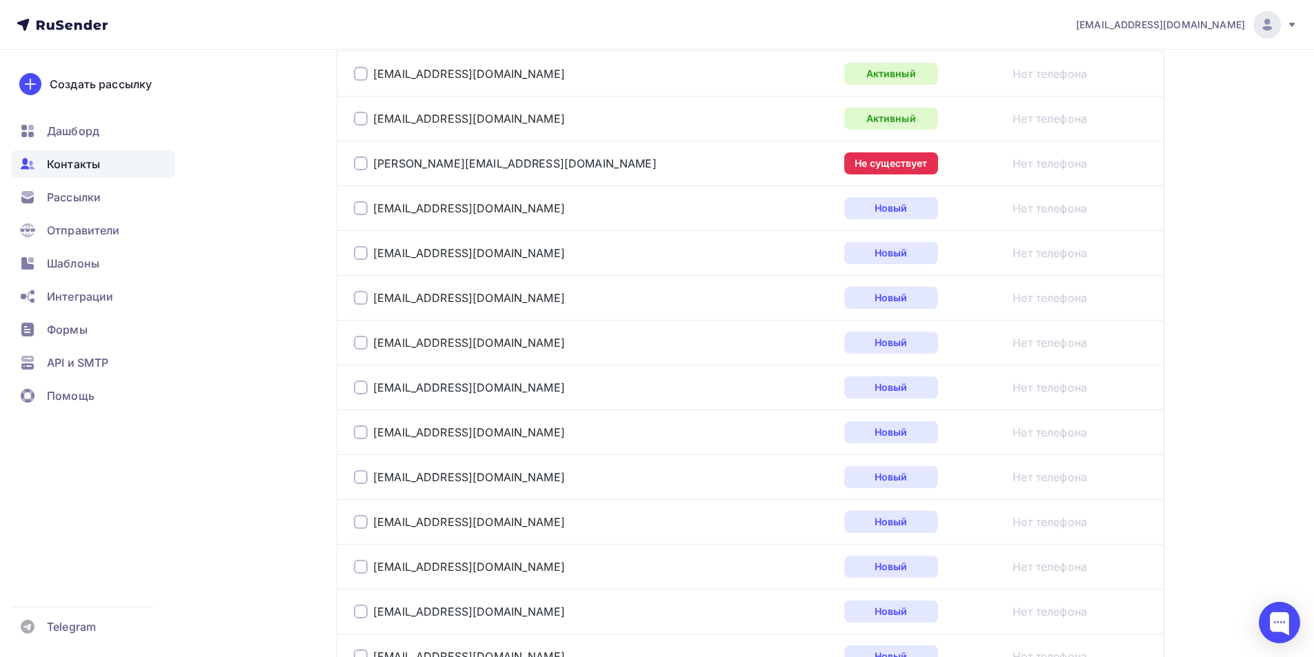
scroll to position [541, 0]
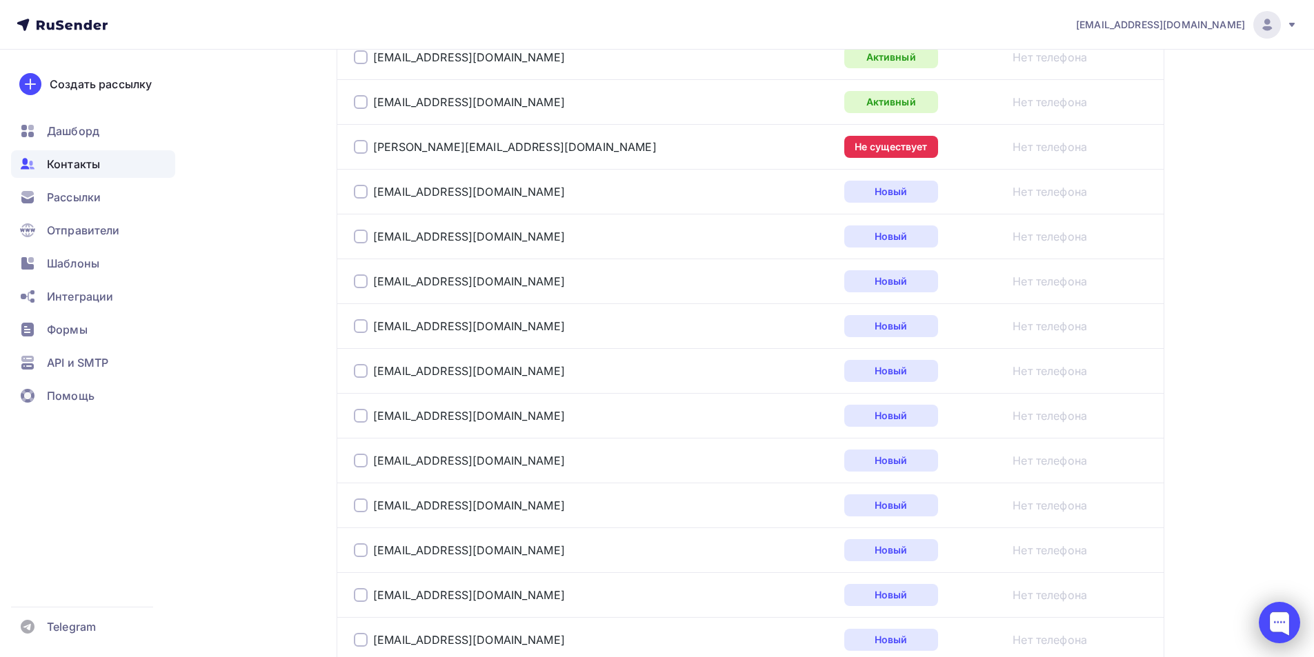
click at [1282, 607] on div at bounding box center [1279, 622] width 41 height 41
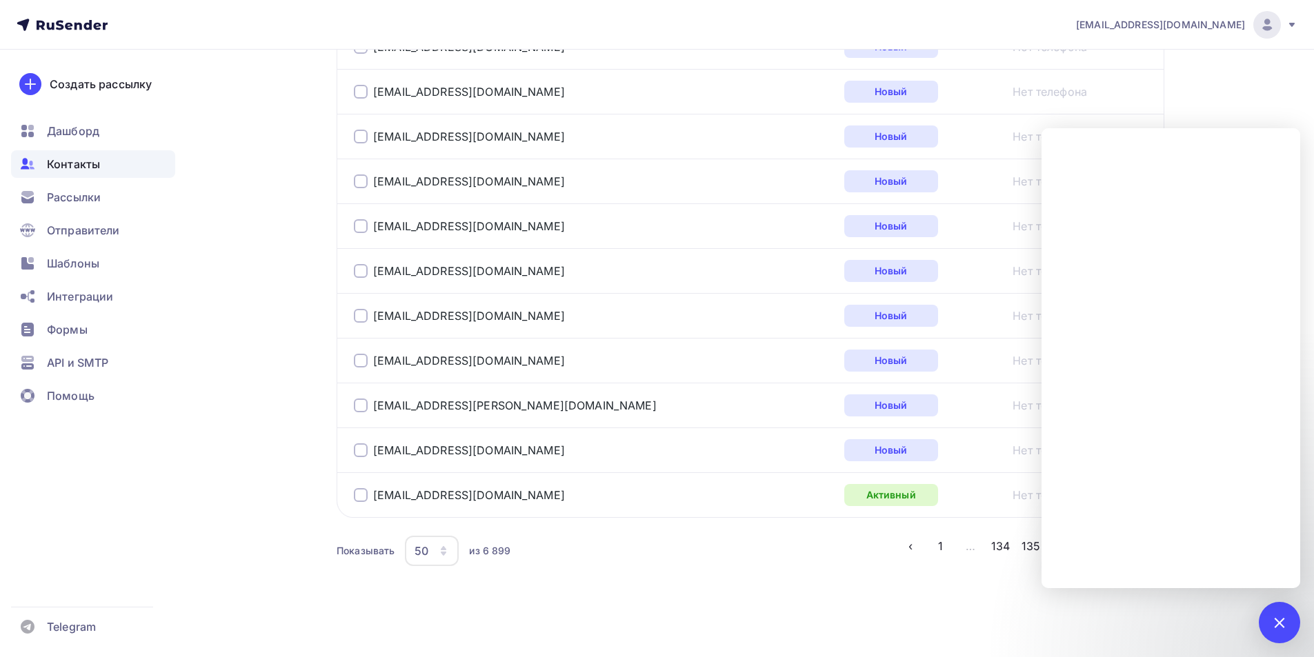
scroll to position [2166, 0]
click at [1273, 627] on div at bounding box center [1279, 622] width 41 height 41
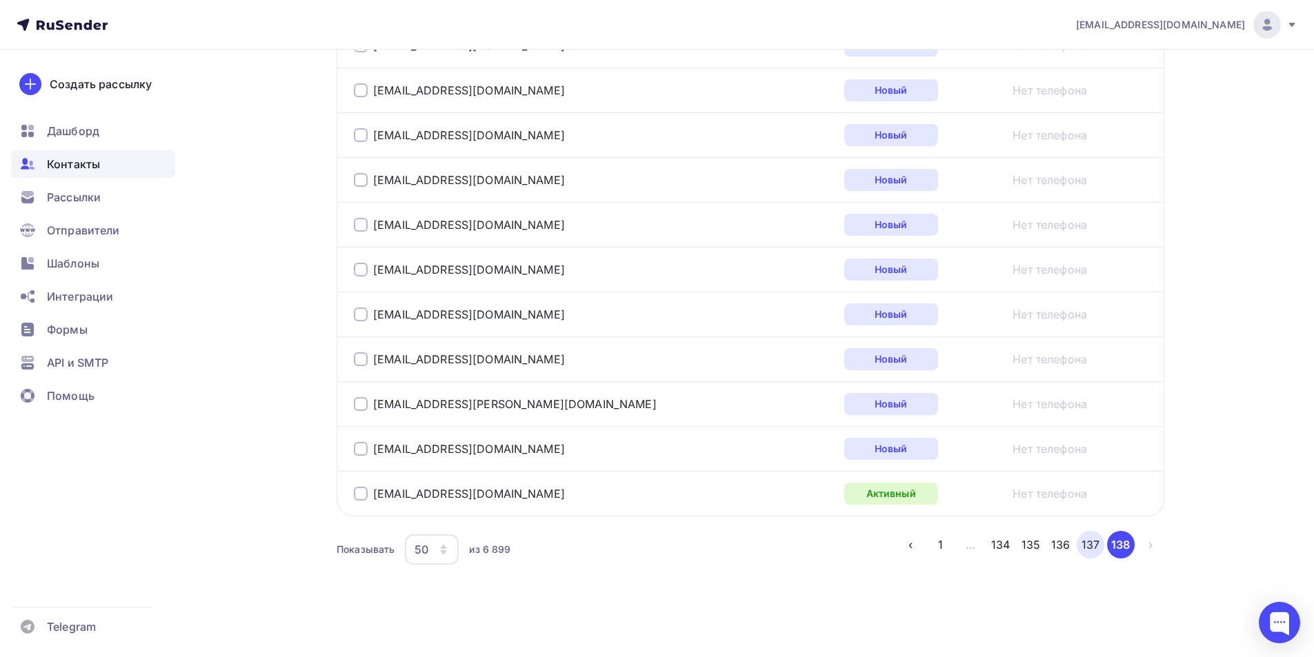
click at [1085, 551] on button "137" at bounding box center [1091, 545] width 28 height 28
click at [1064, 548] on button "136" at bounding box center [1061, 545] width 28 height 28
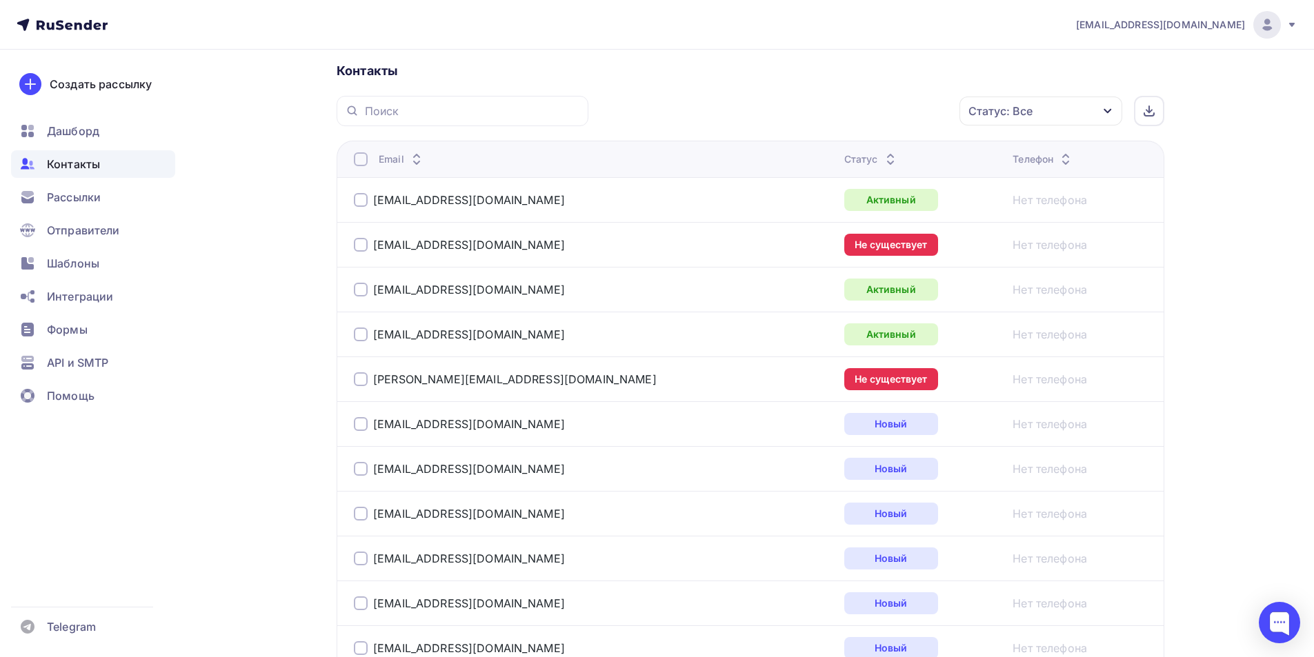
click at [357, 159] on div at bounding box center [361, 159] width 14 height 14
click at [1077, 107] on div "Статус: Все" at bounding box center [1040, 111] width 163 height 29
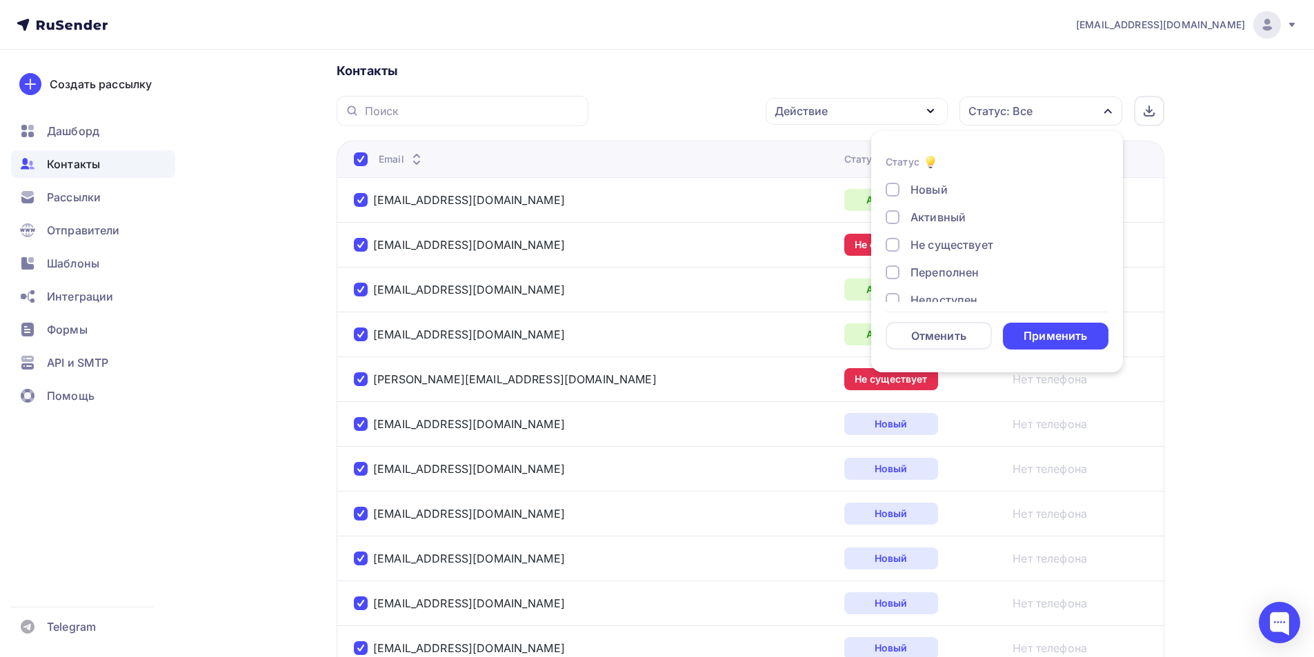
click at [890, 243] on div at bounding box center [893, 245] width 14 height 14
click at [1087, 339] on div "Применить" at bounding box center [1054, 336] width 63 height 16
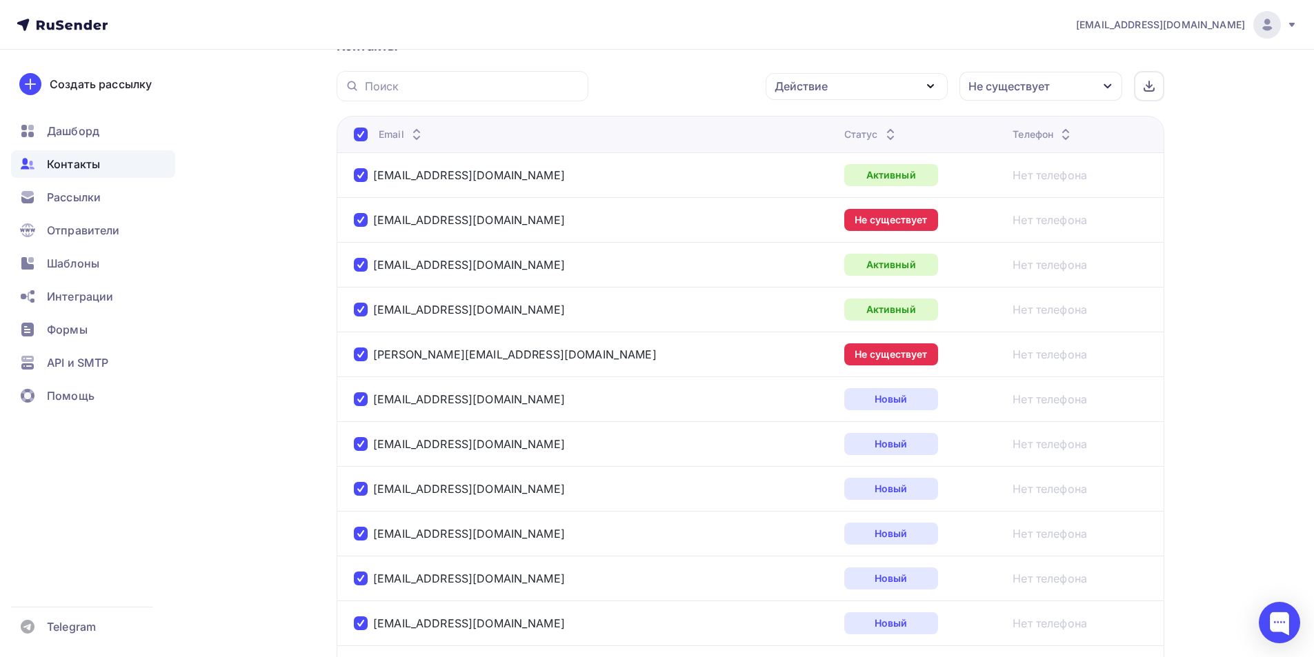
scroll to position [239, 0]
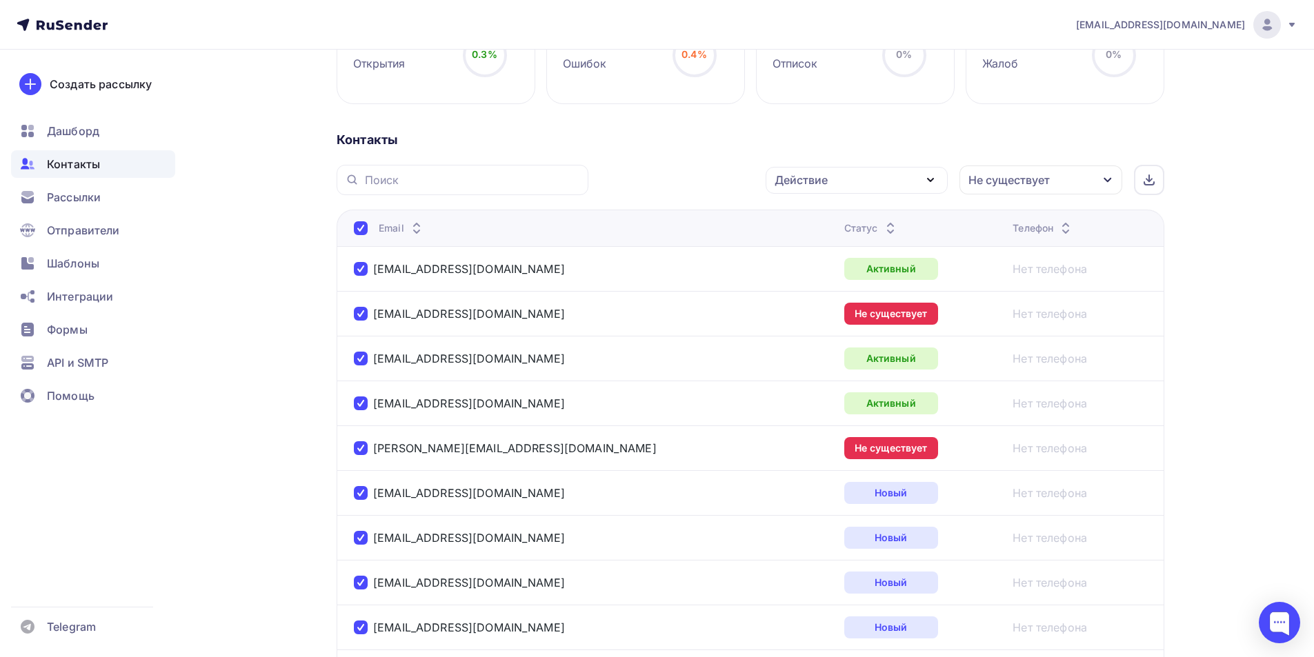
click at [362, 221] on th "Email" at bounding box center [588, 228] width 502 height 37
click at [358, 230] on div at bounding box center [361, 228] width 14 height 14
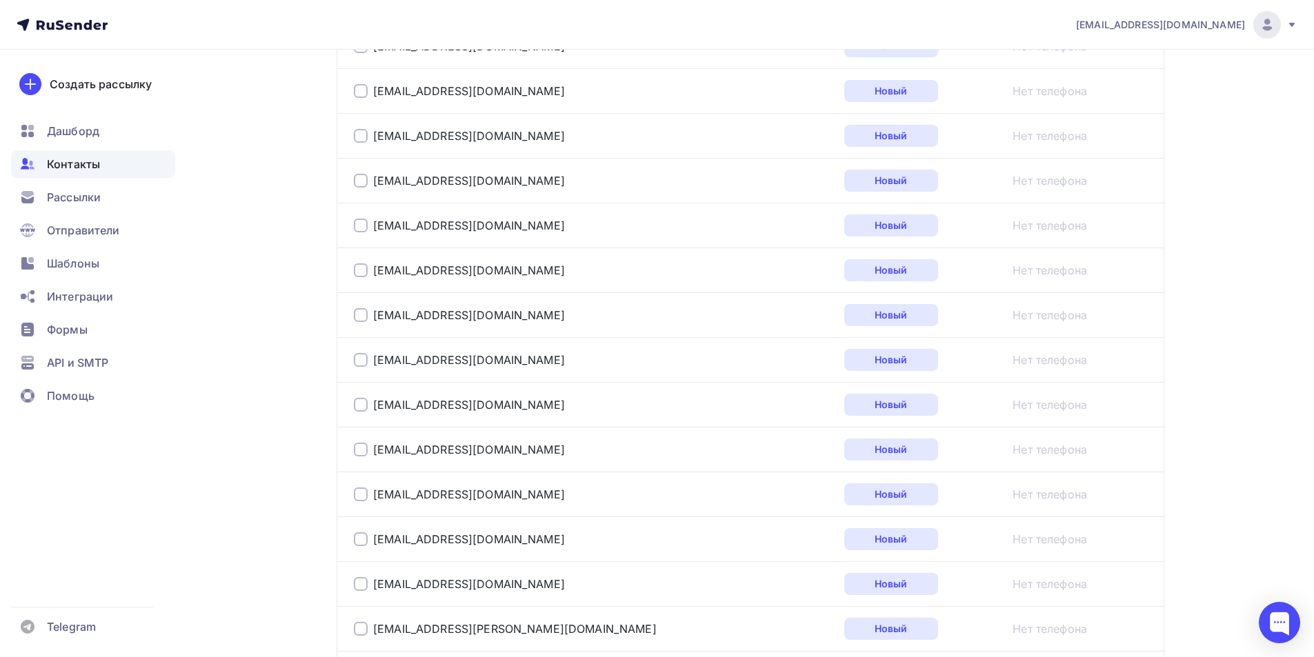
scroll to position [2166, 0]
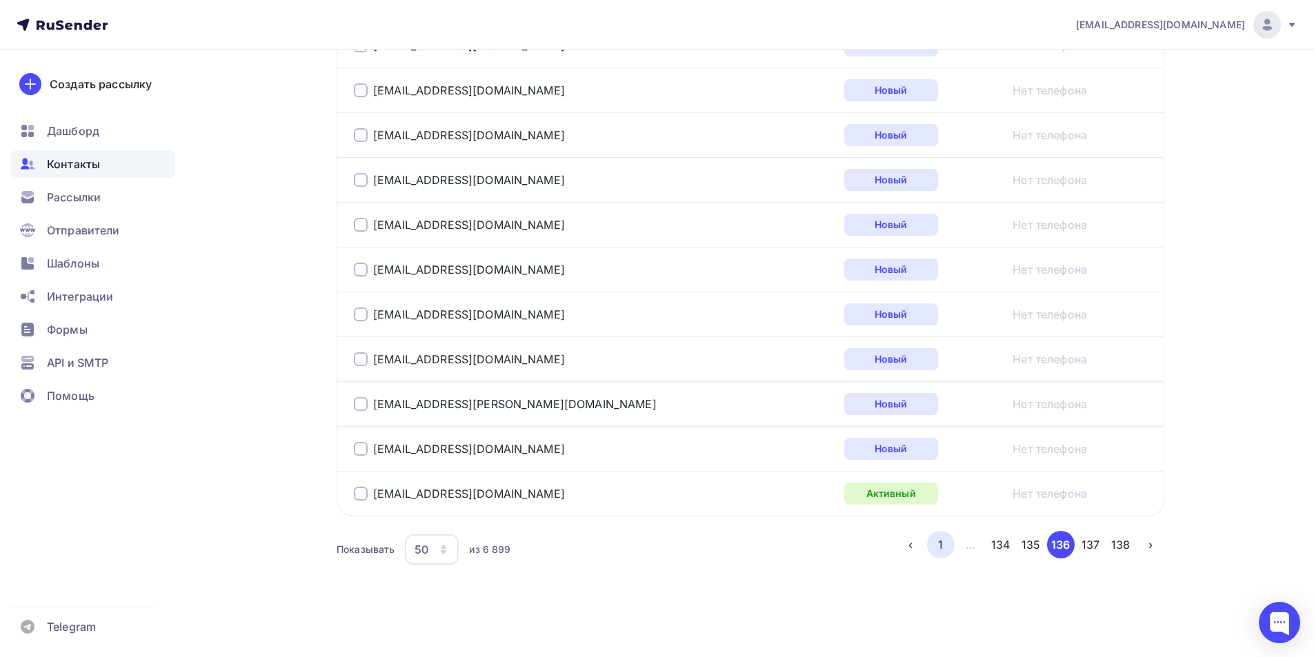
click at [932, 541] on button "1" at bounding box center [941, 545] width 28 height 28
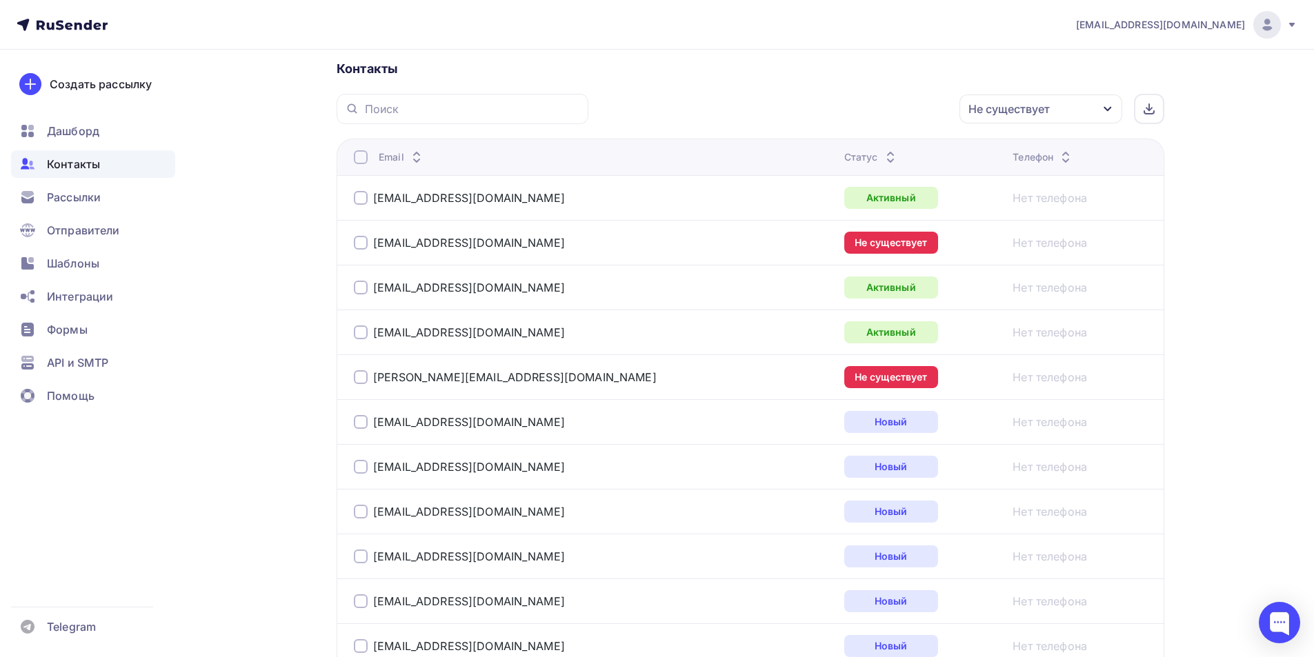
scroll to position [304, 0]
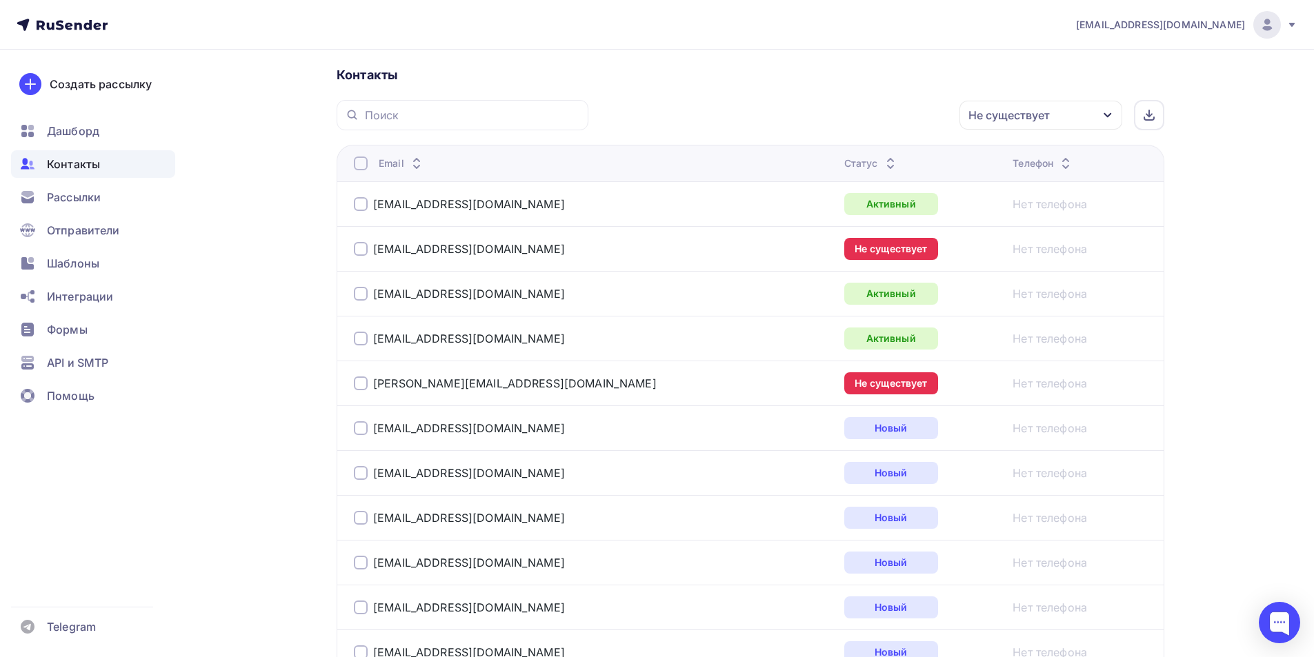
click at [1101, 117] on div "Не существует" at bounding box center [1040, 115] width 163 height 29
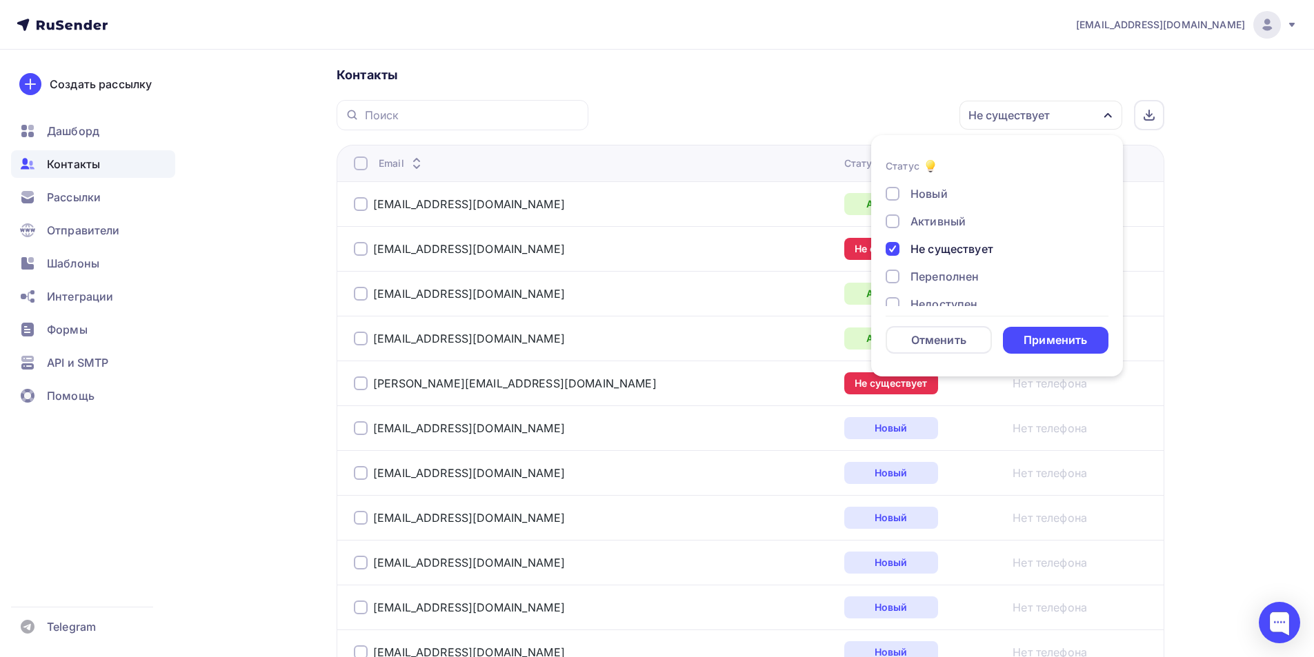
click at [898, 250] on div at bounding box center [893, 249] width 14 height 14
click at [1088, 338] on div "Применить" at bounding box center [1056, 340] width 106 height 27
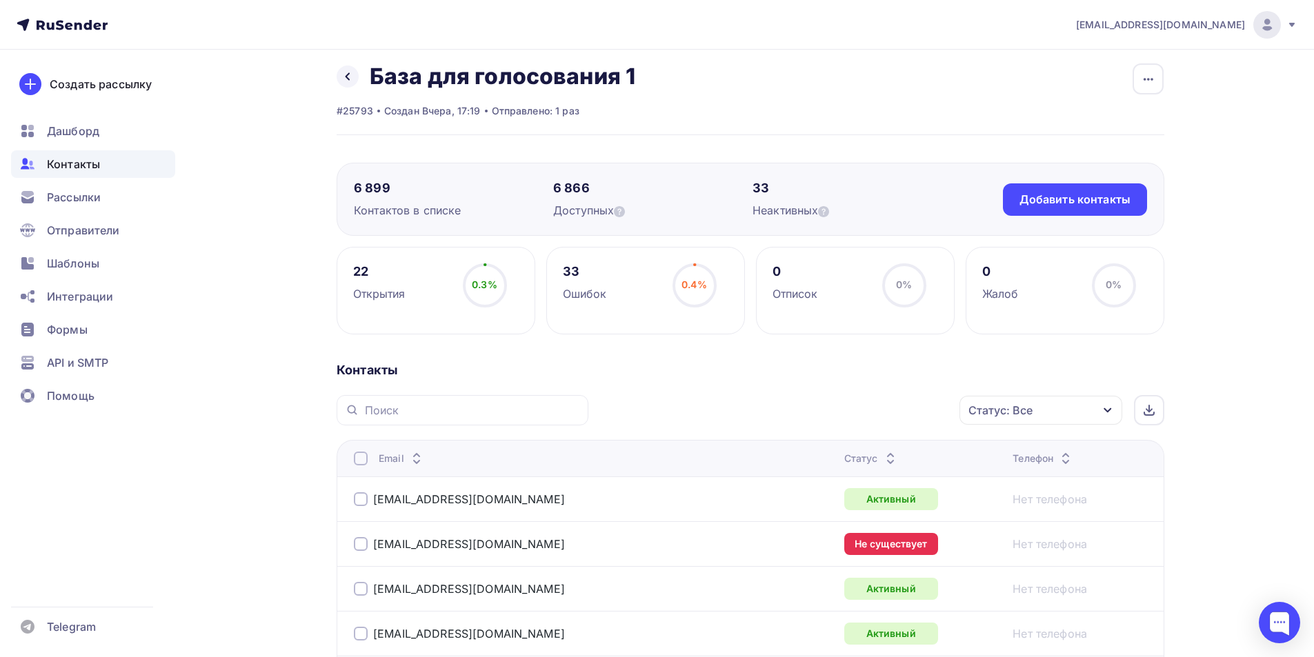
scroll to position [0, 0]
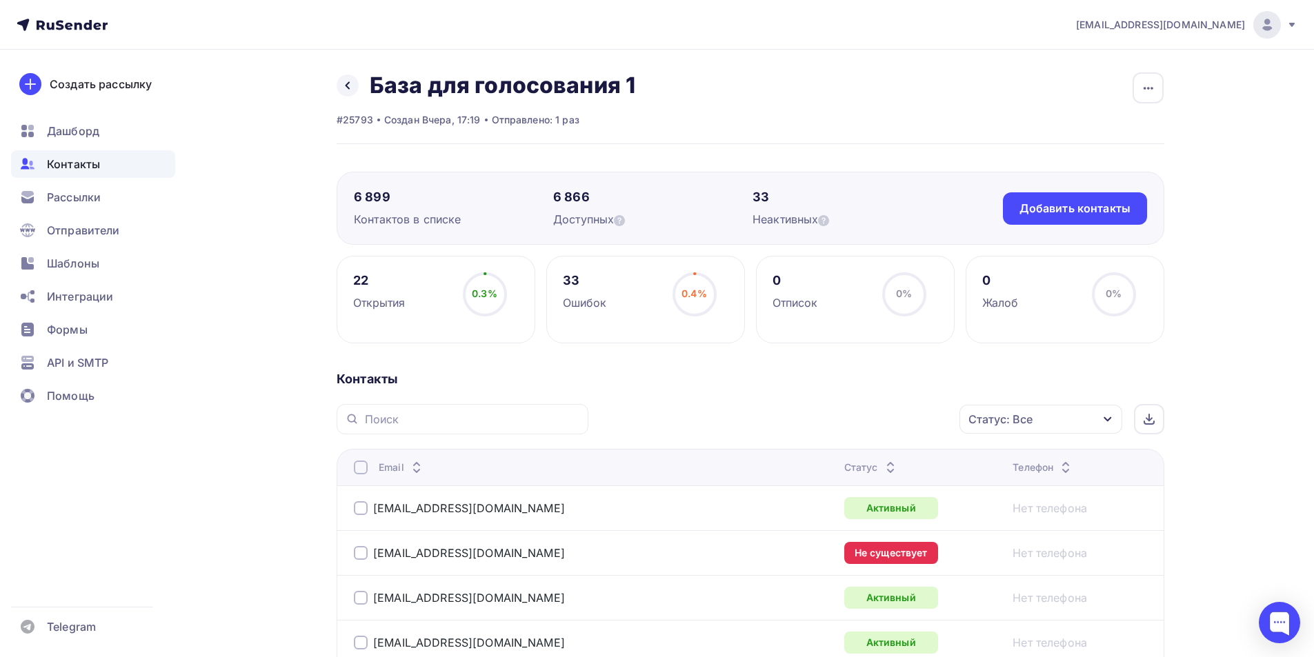
click at [1109, 423] on icon "button" at bounding box center [1107, 419] width 11 height 11
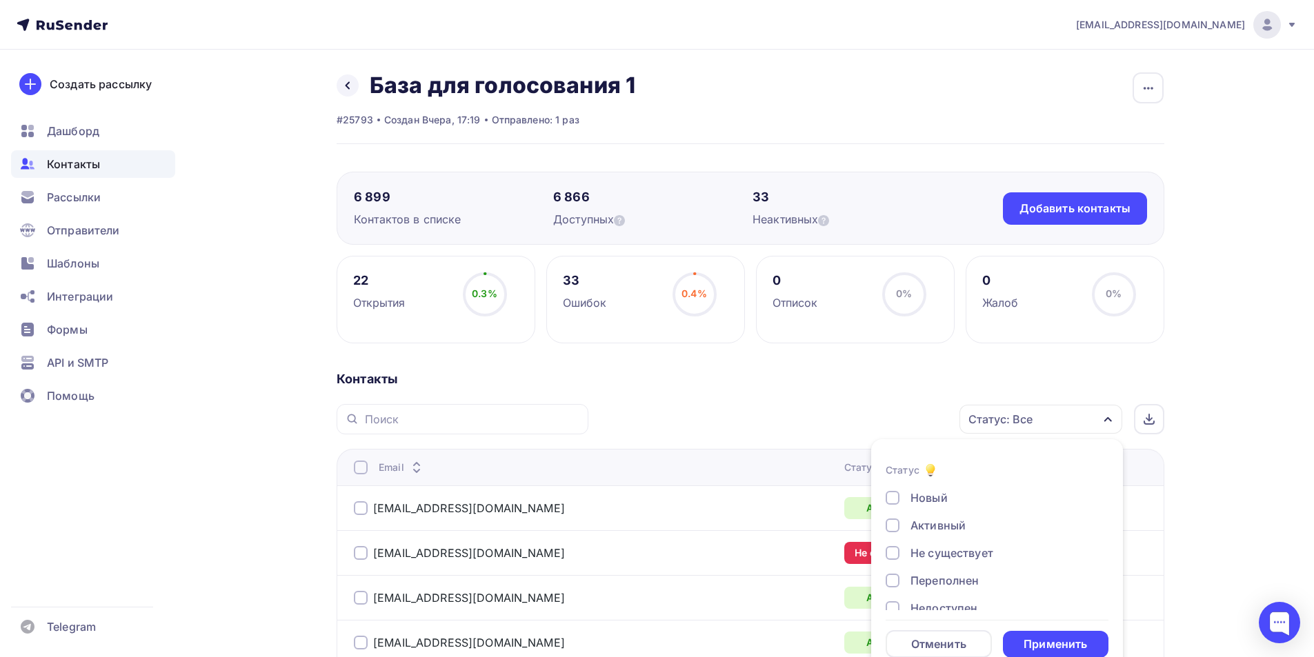
scroll to position [23, 0]
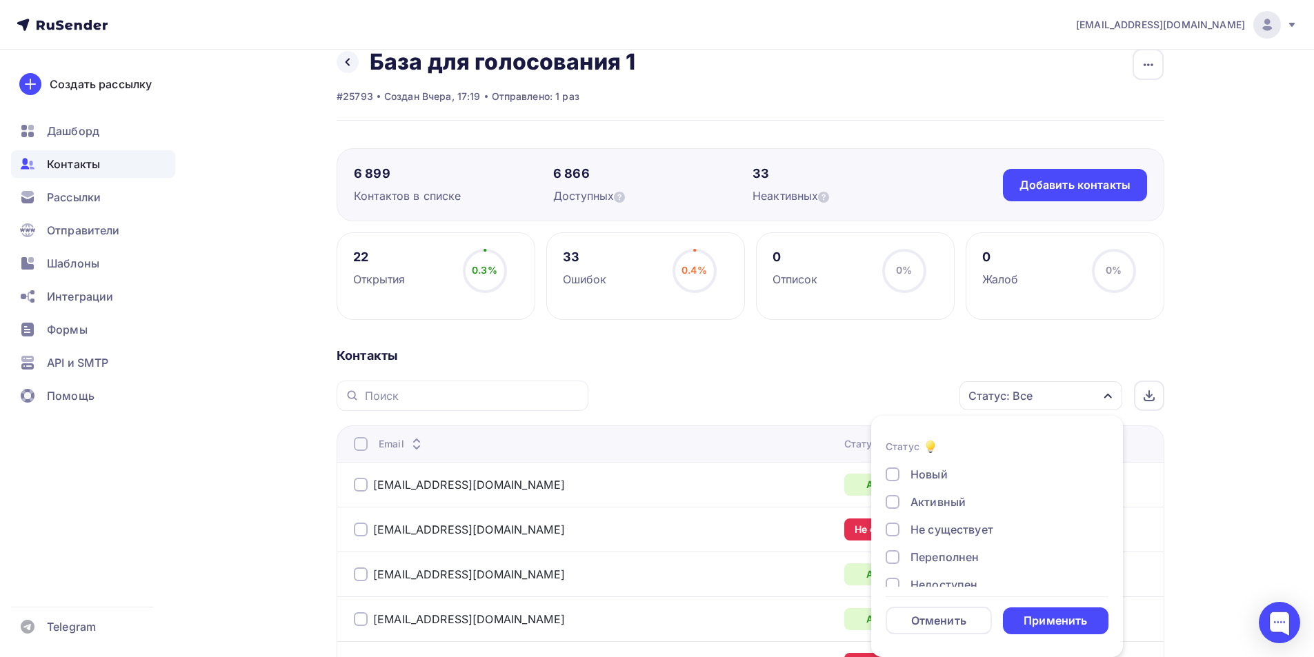
click at [894, 530] on div at bounding box center [893, 530] width 14 height 14
click at [1042, 620] on div "Применить" at bounding box center [1054, 621] width 63 height 16
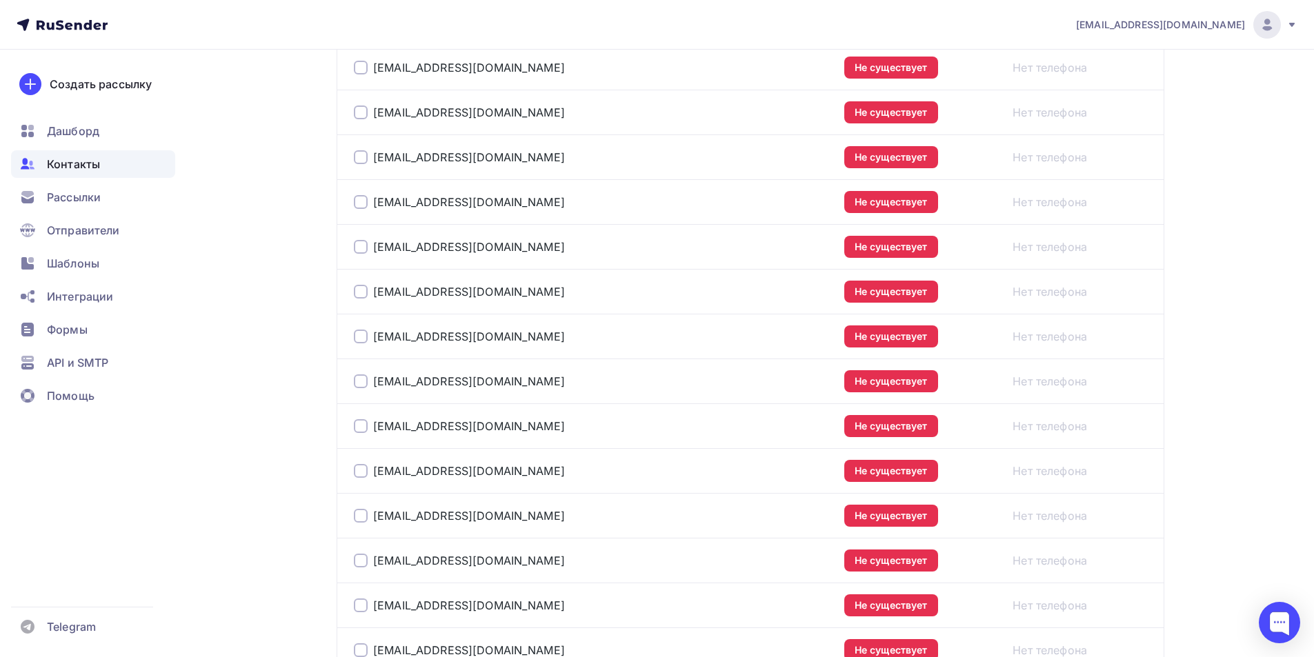
scroll to position [494, 0]
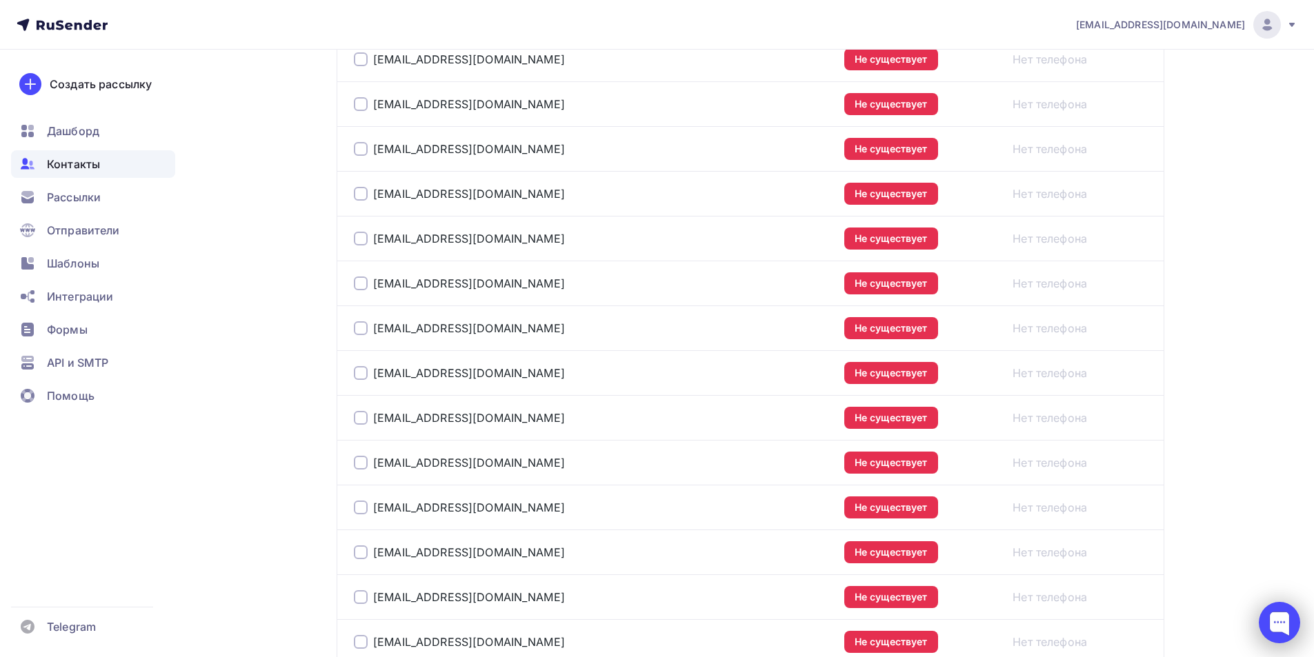
click at [1279, 621] on div at bounding box center [1279, 622] width 41 height 41
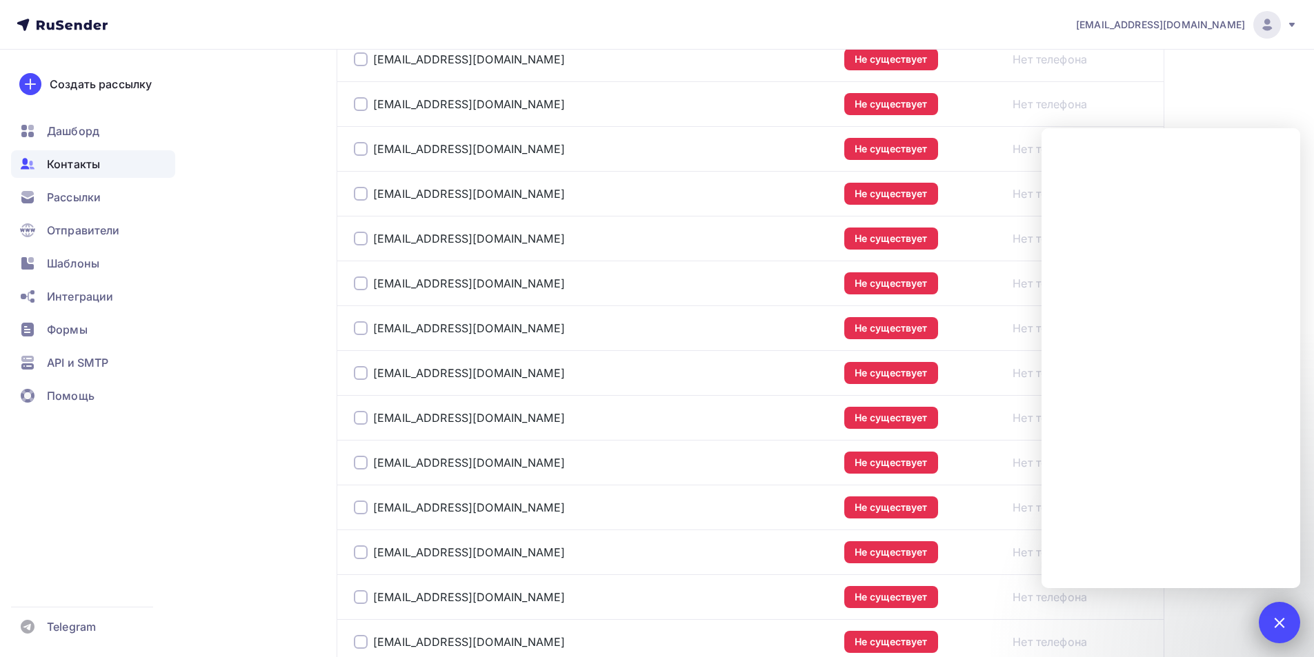
click at [1278, 620] on div at bounding box center [1279, 622] width 19 height 19
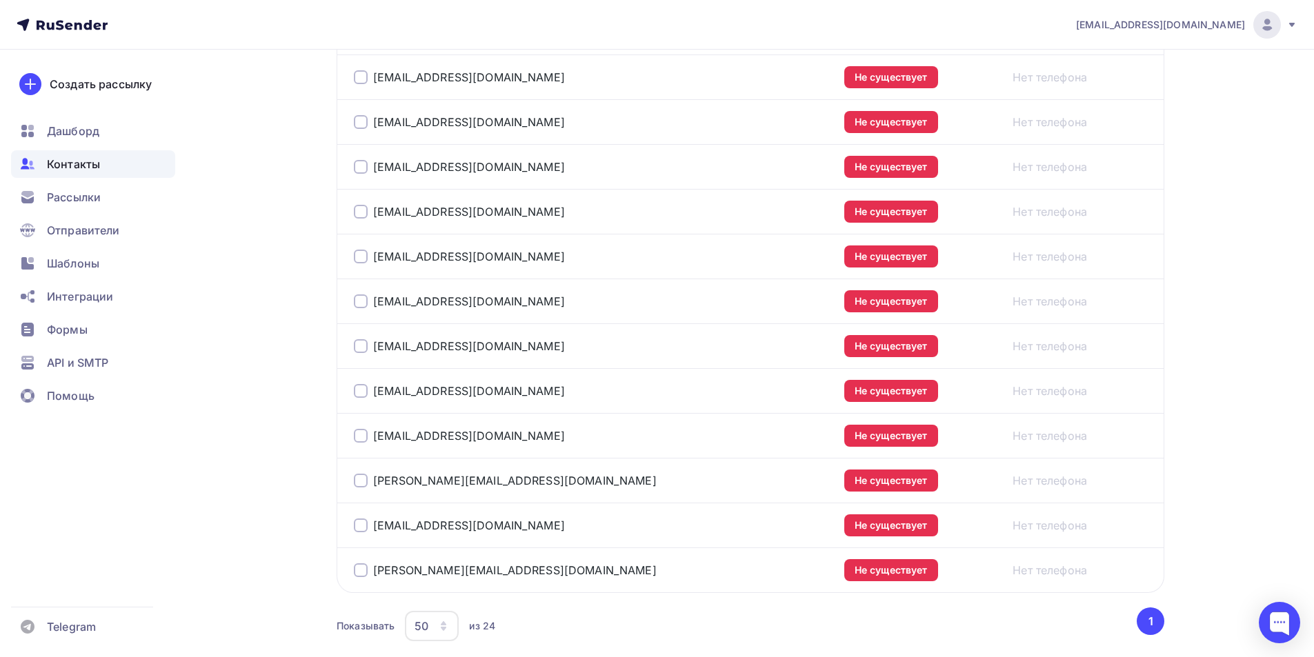
scroll to position [977, 0]
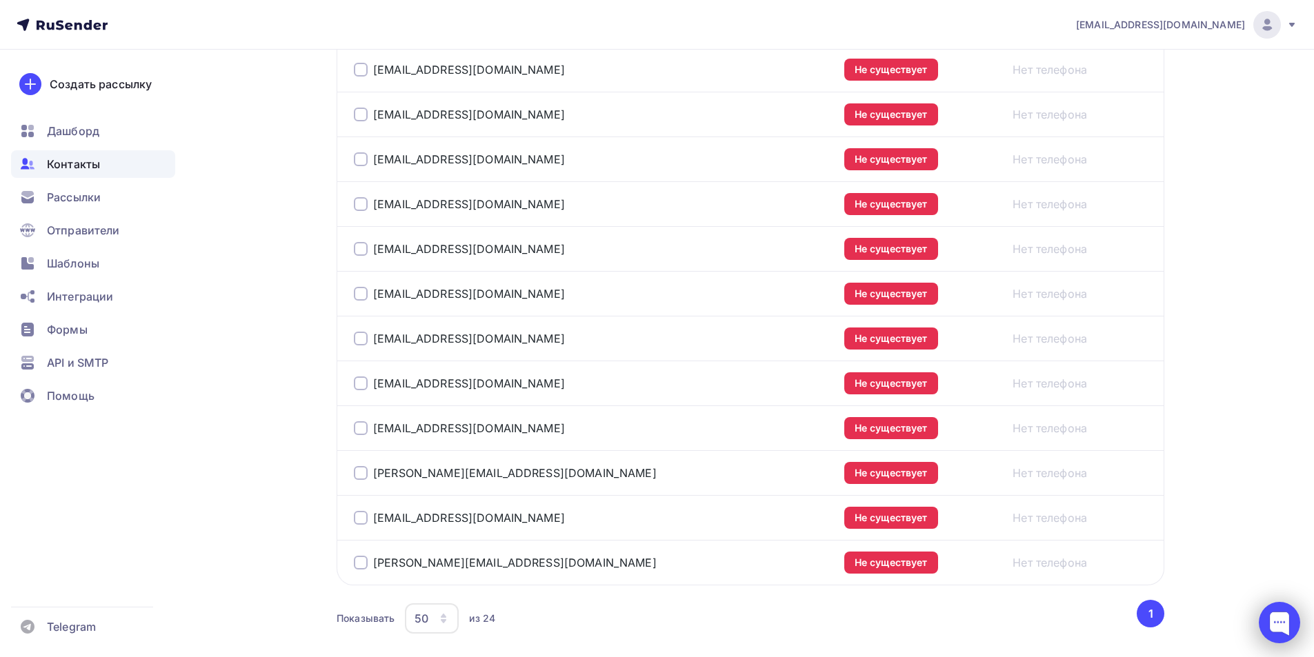
click at [1279, 619] on div at bounding box center [1279, 622] width 41 height 41
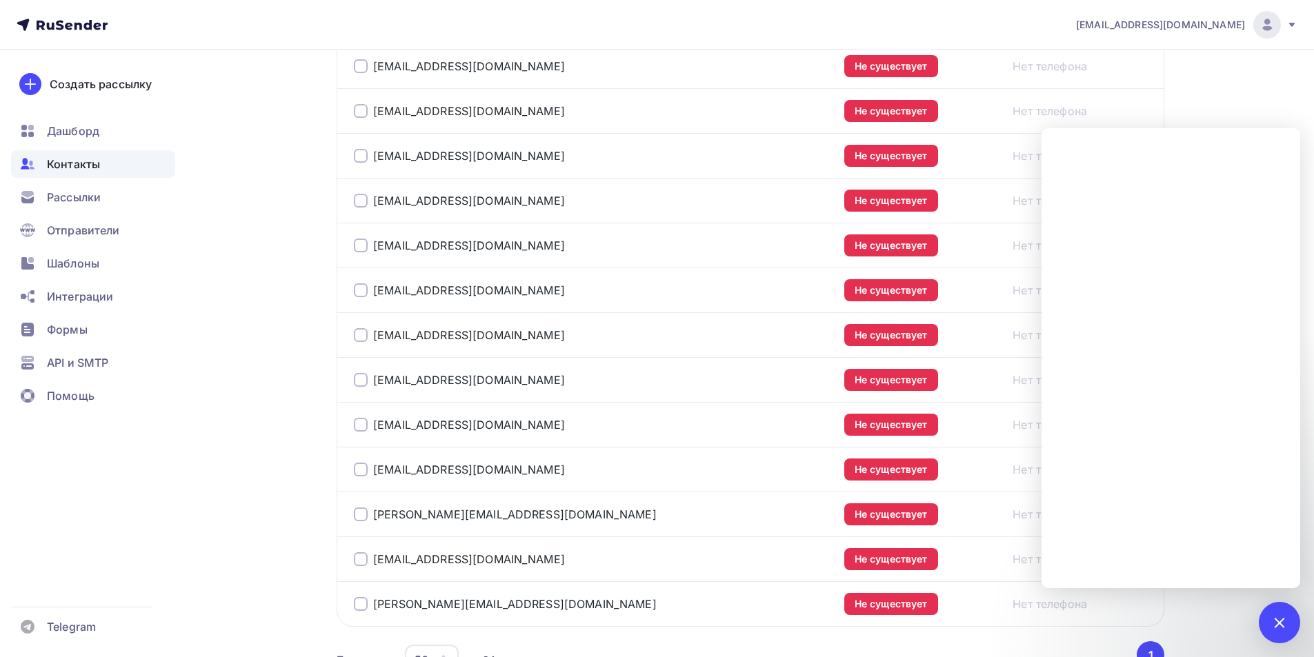
scroll to position [1045, 0]
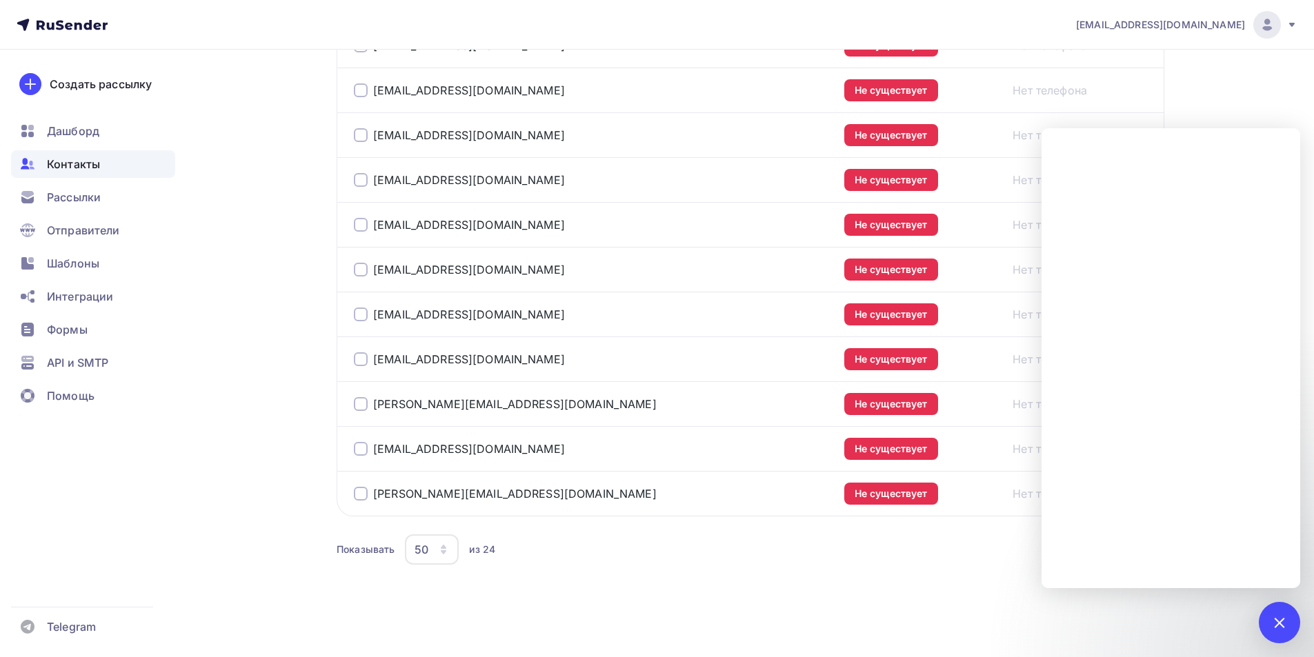
click at [1274, 625] on div at bounding box center [1279, 622] width 41 height 41
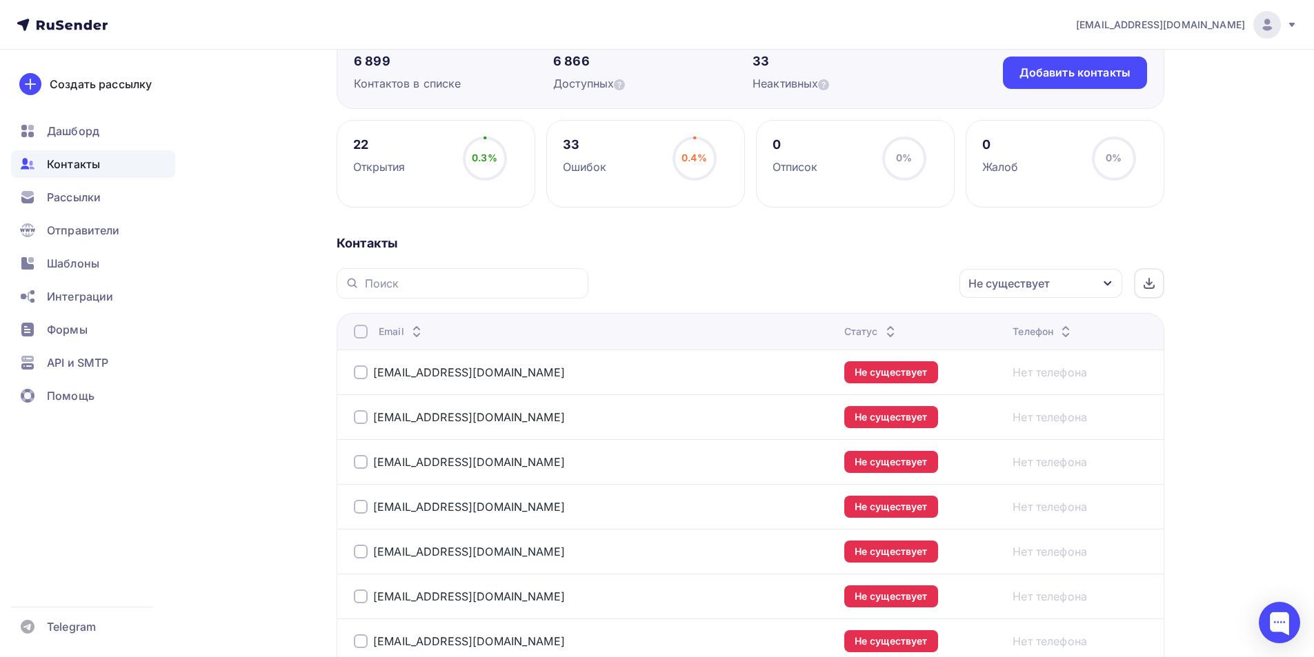
scroll to position [11, 0]
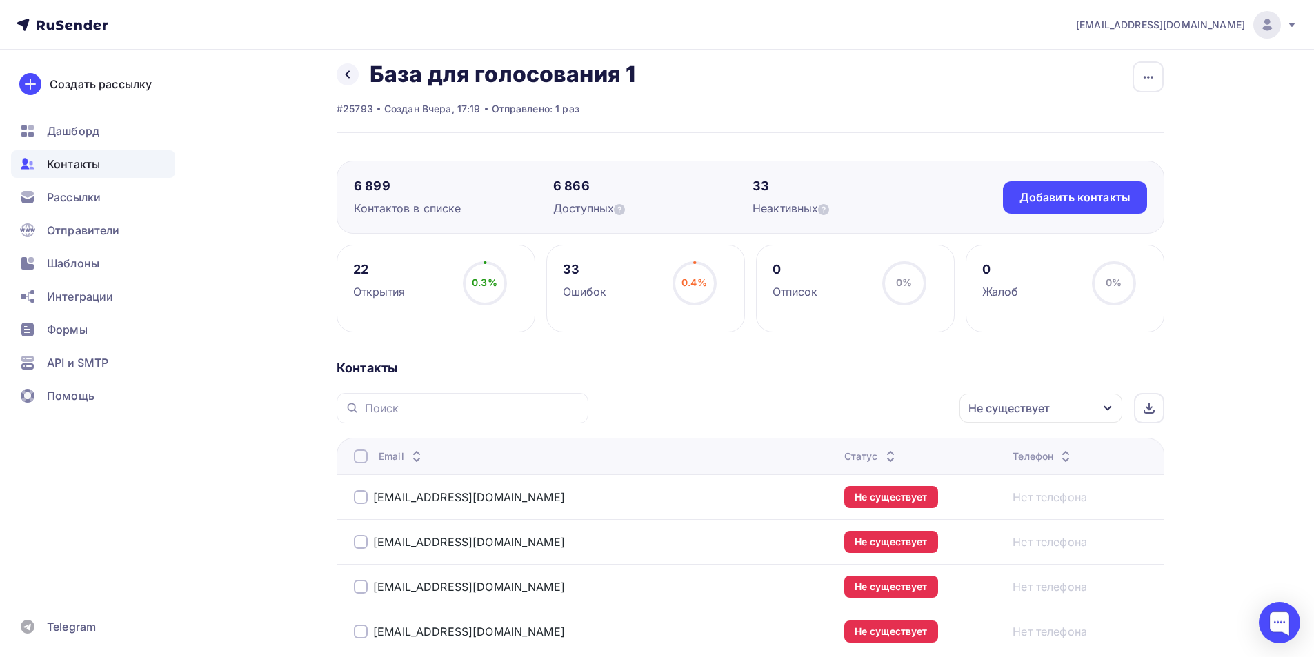
click at [1102, 404] on icon "button" at bounding box center [1107, 408] width 11 height 11
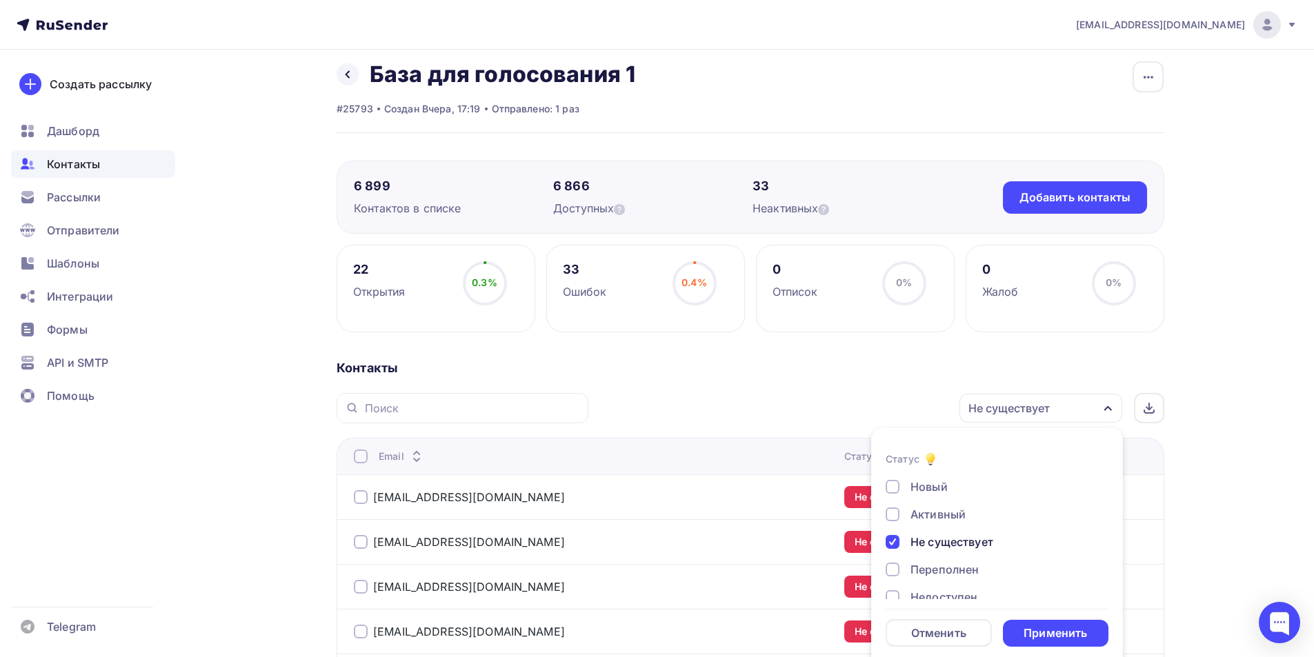
scroll to position [23, 0]
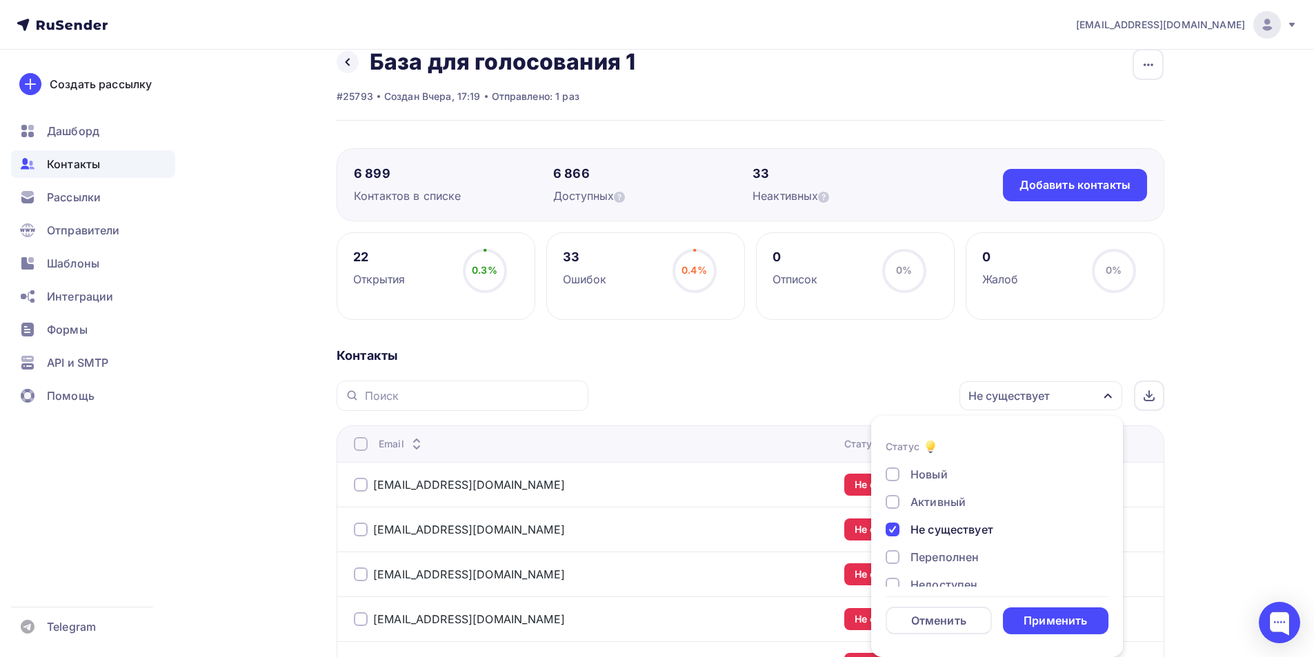
click at [890, 534] on div at bounding box center [893, 530] width 14 height 14
click at [1025, 617] on div "Применить" at bounding box center [1054, 621] width 63 height 16
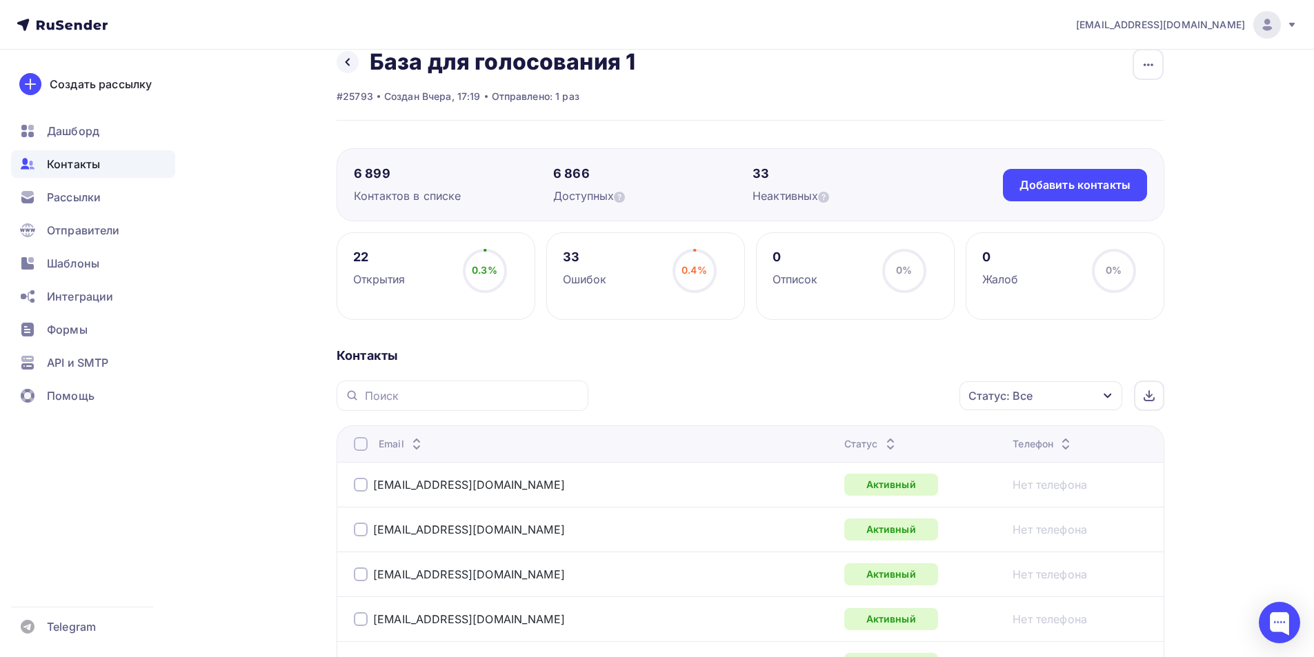
click at [75, 161] on span "Контакты" at bounding box center [73, 164] width 53 height 17
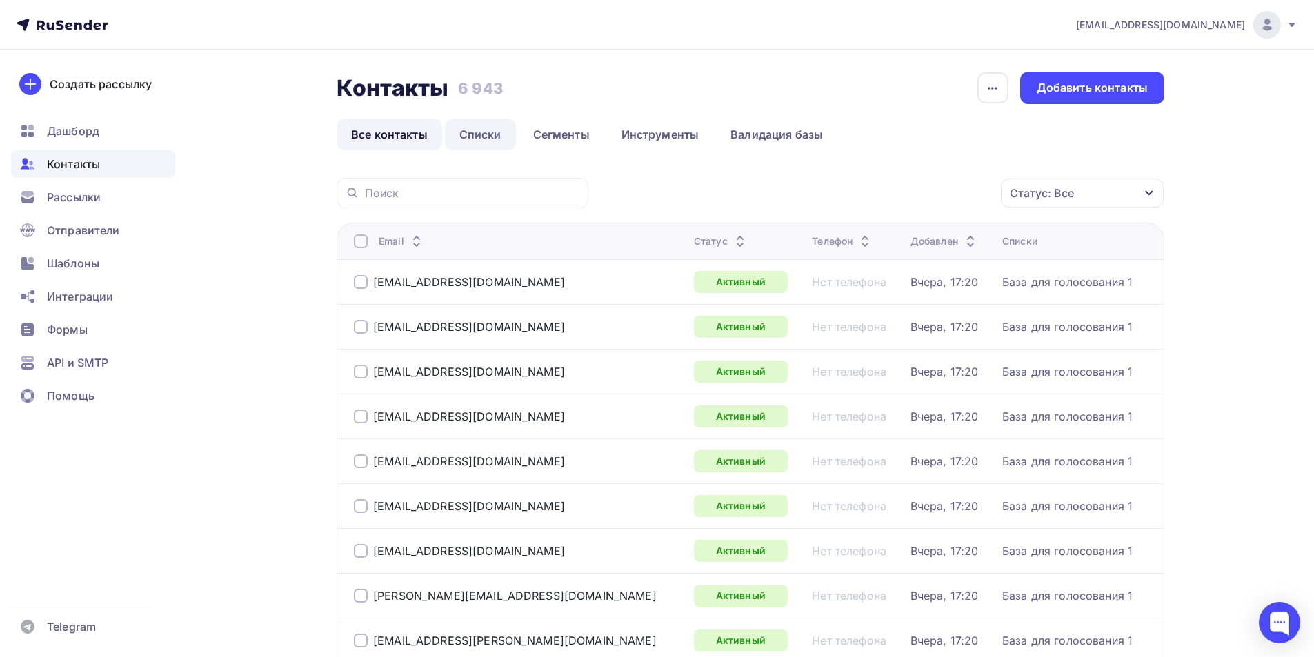
click at [490, 139] on link "Списки" at bounding box center [480, 135] width 71 height 32
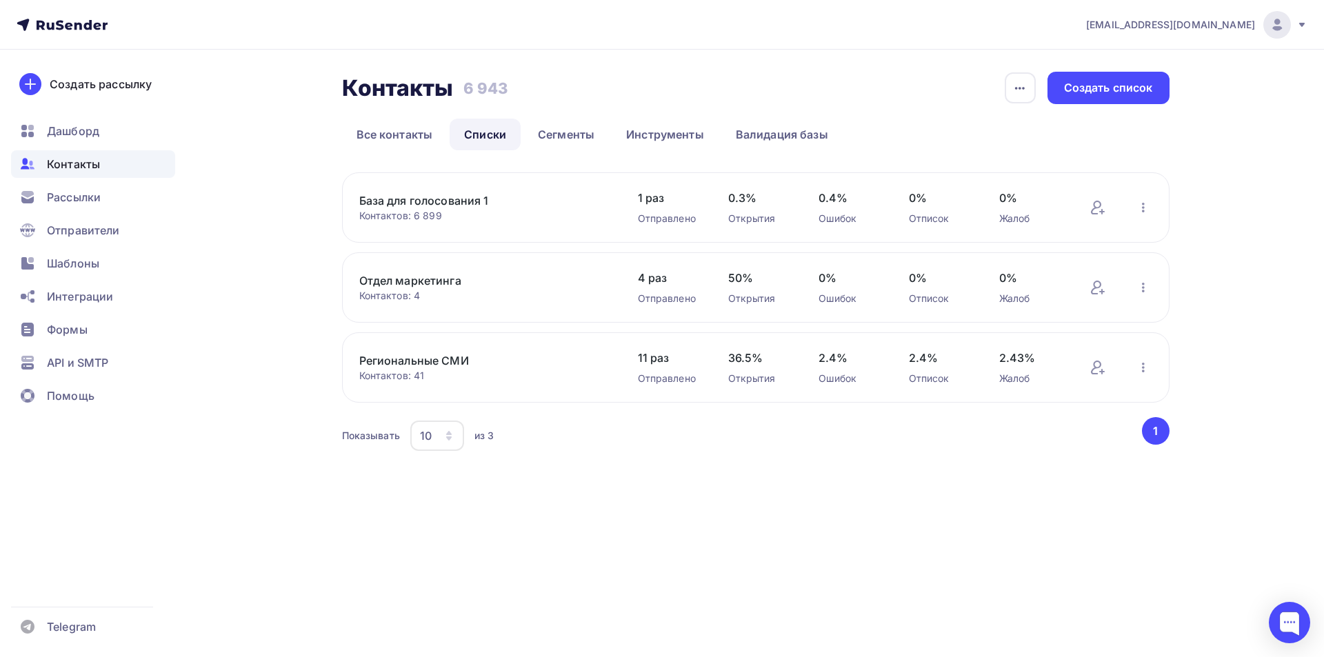
click at [463, 197] on link "База для голосования 1" at bounding box center [476, 200] width 234 height 17
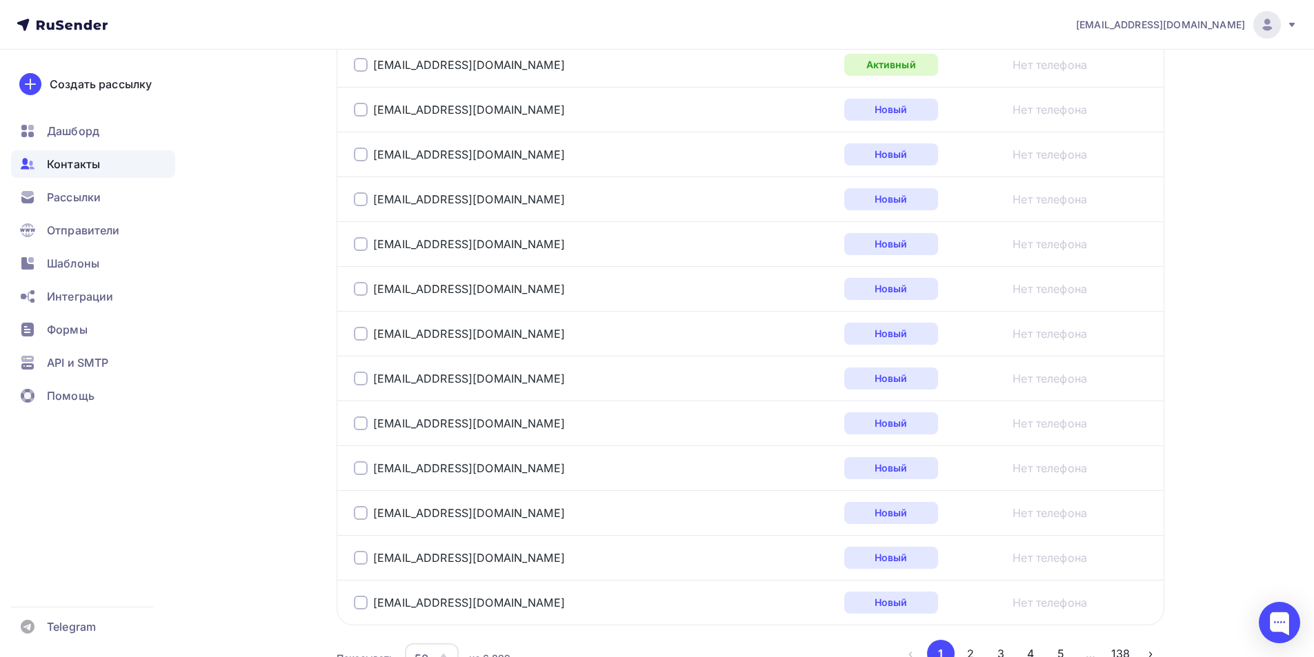
scroll to position [2211, 0]
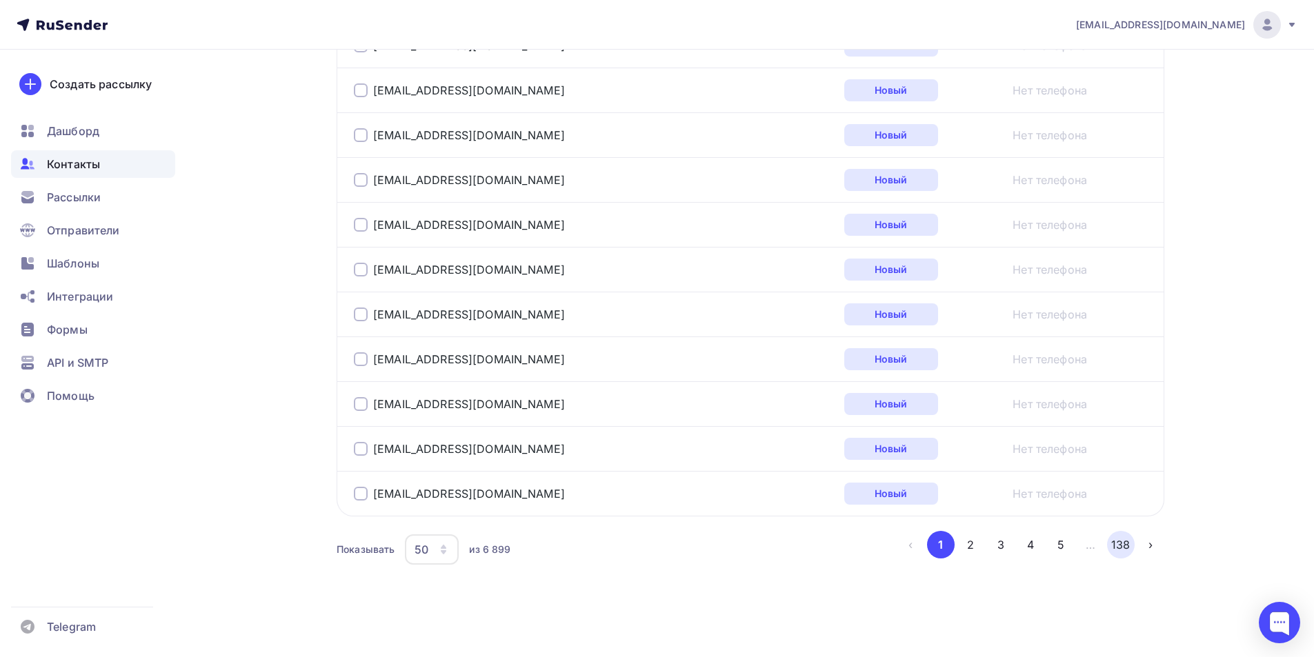
click at [1120, 546] on button "138" at bounding box center [1121, 545] width 28 height 28
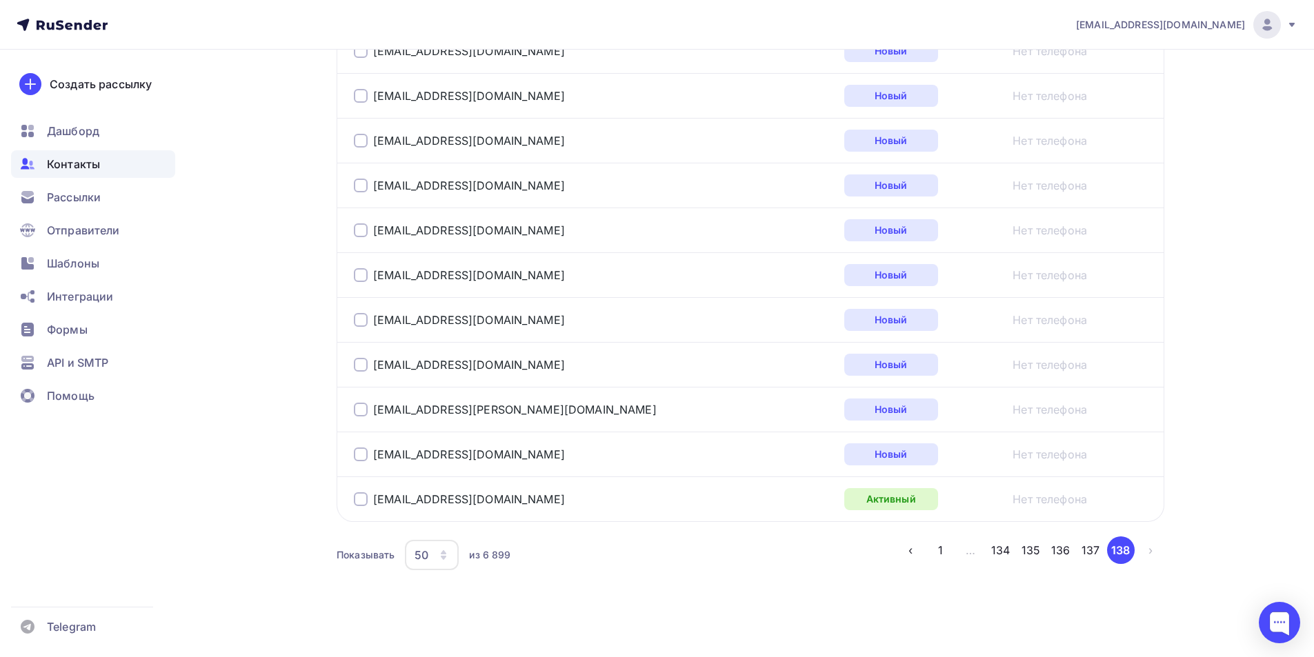
scroll to position [2166, 0]
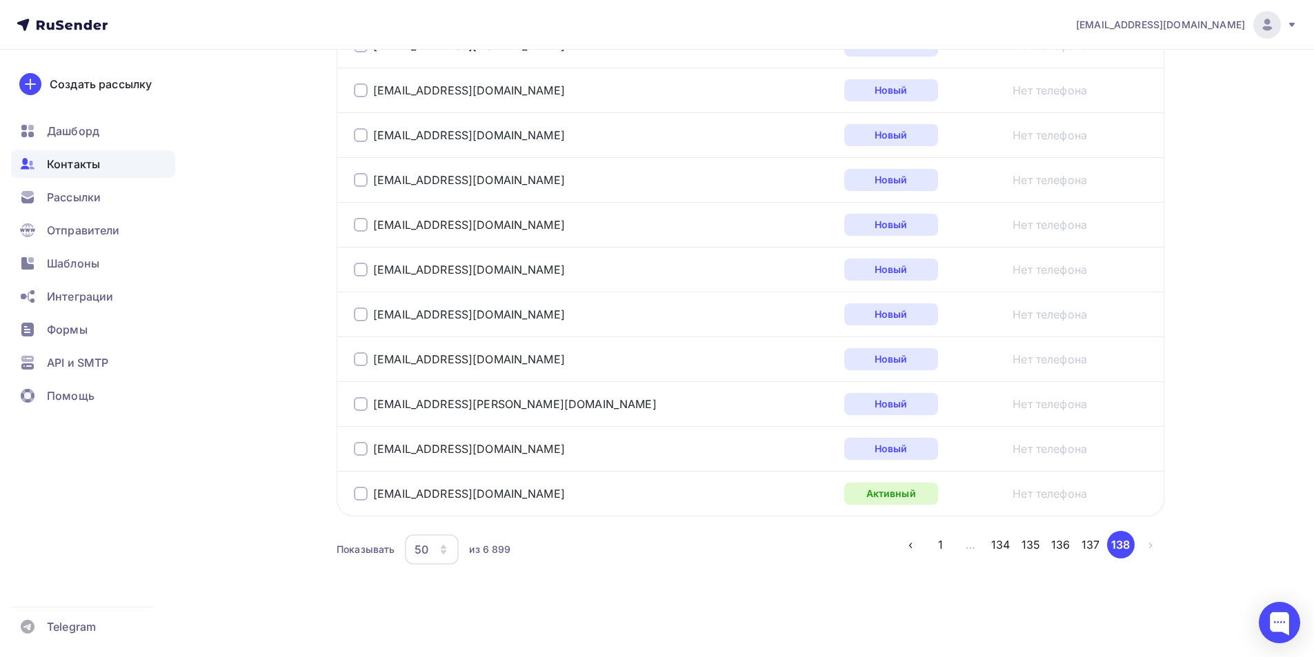
click at [446, 549] on icon "button" at bounding box center [444, 547] width 6 height 4
click at [437, 510] on div "100" at bounding box center [487, 507] width 132 height 17
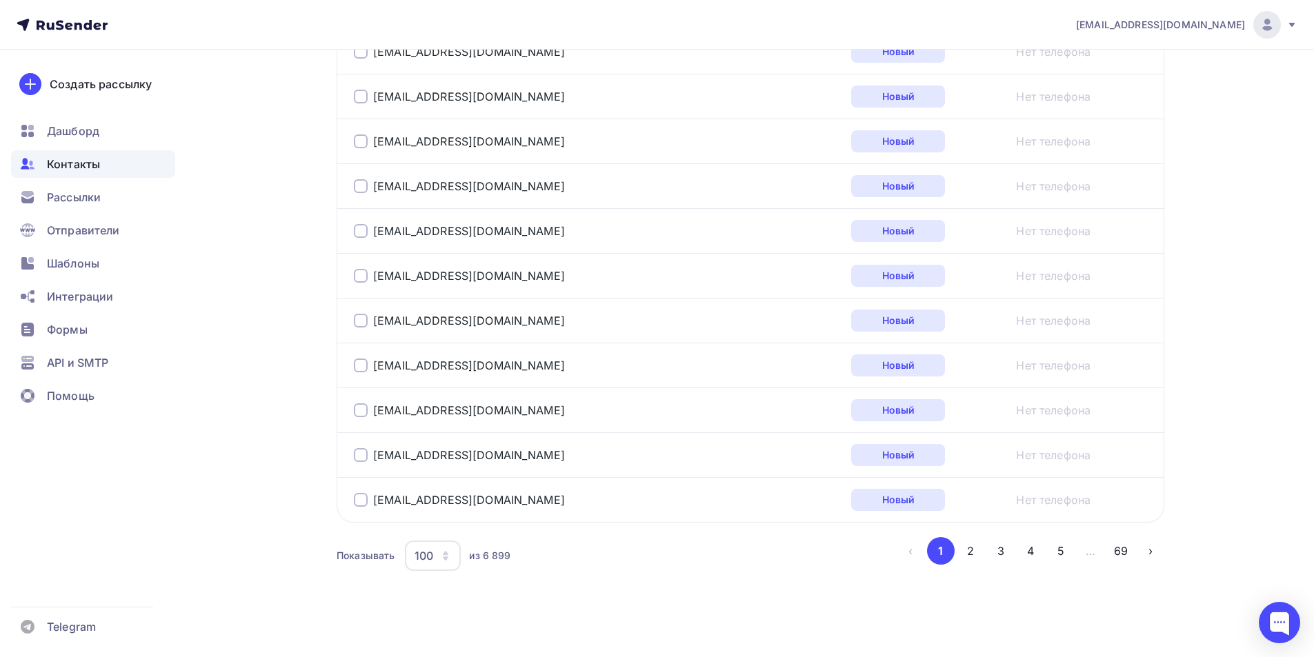
scroll to position [4452, 0]
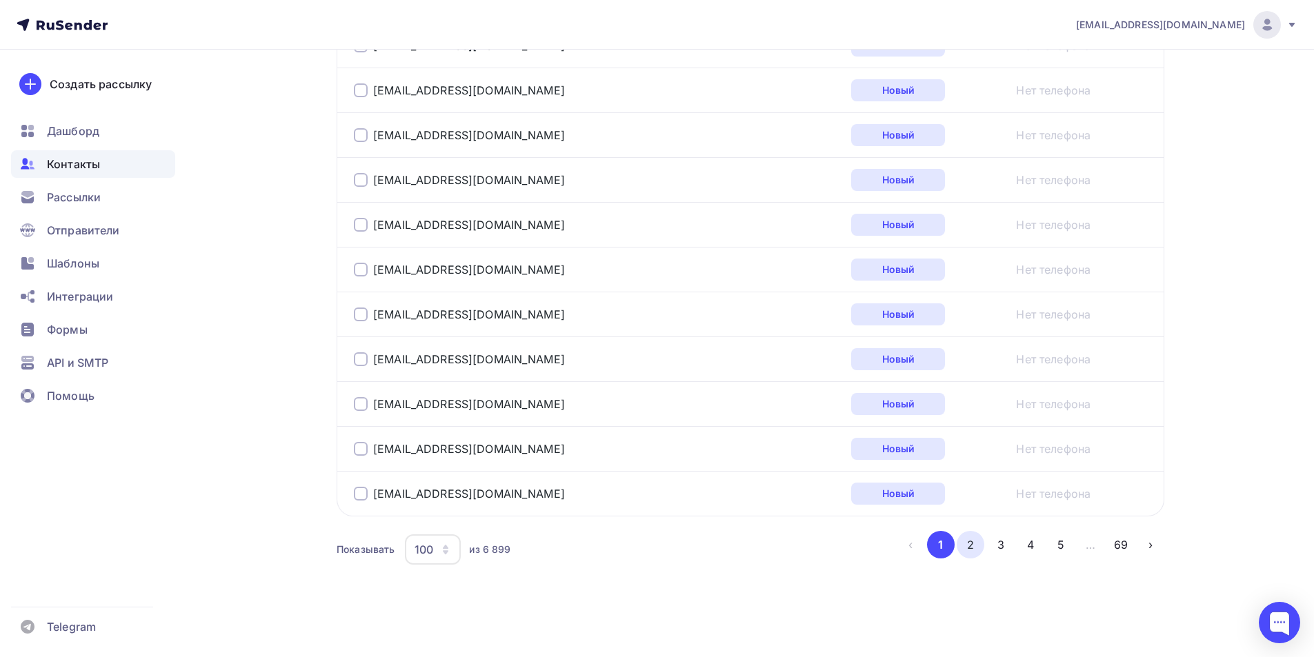
click at [970, 547] on button "2" at bounding box center [971, 545] width 28 height 28
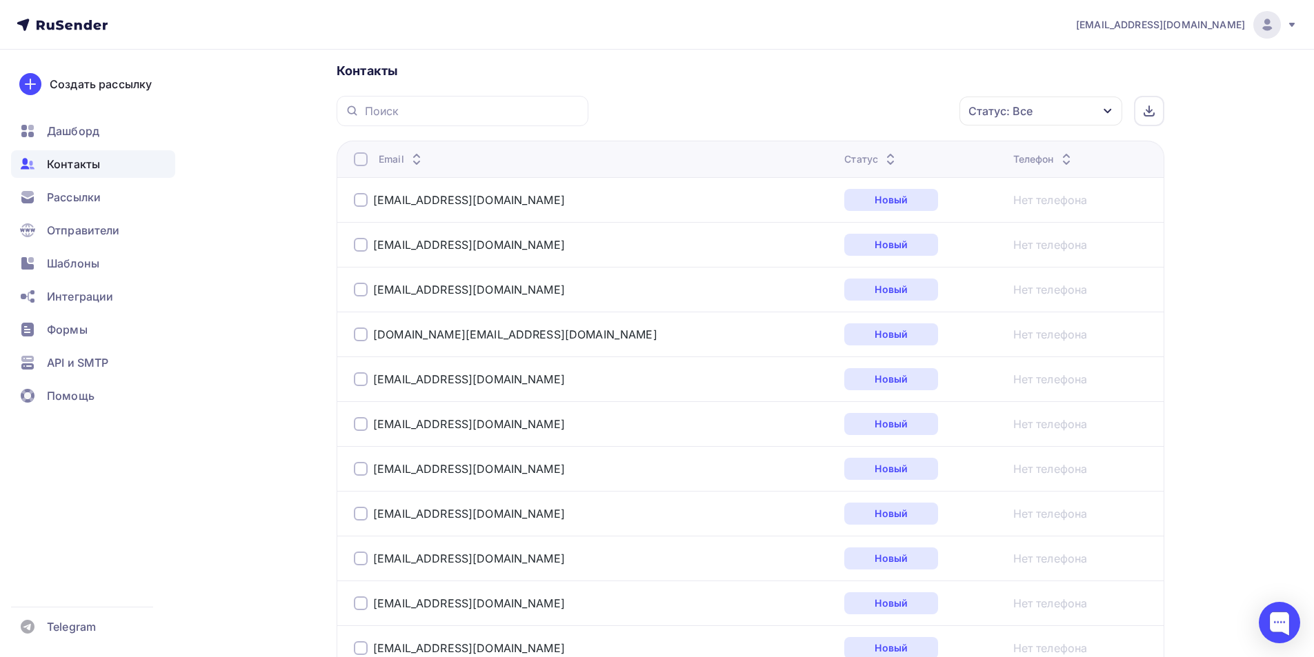
click at [1094, 114] on div "Статус: Все" at bounding box center [1040, 111] width 163 height 29
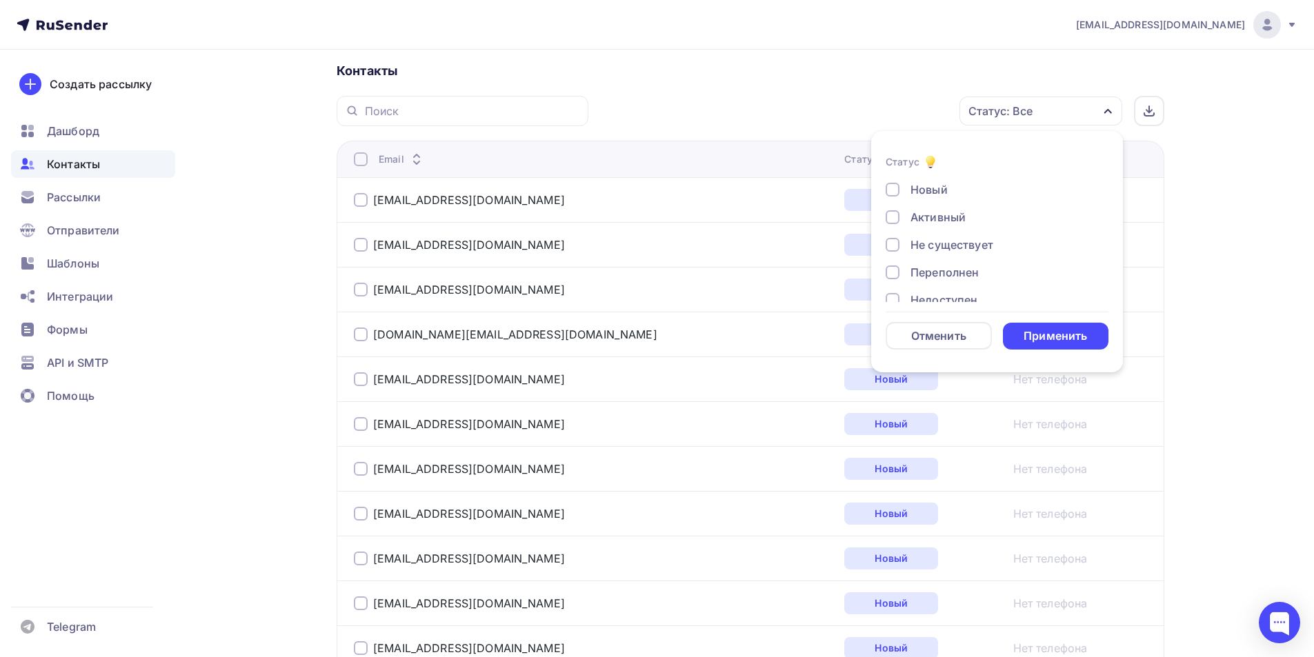
click at [939, 250] on div "Не существует" at bounding box center [951, 245] width 83 height 17
click at [1060, 339] on div "Применить" at bounding box center [1054, 336] width 63 height 16
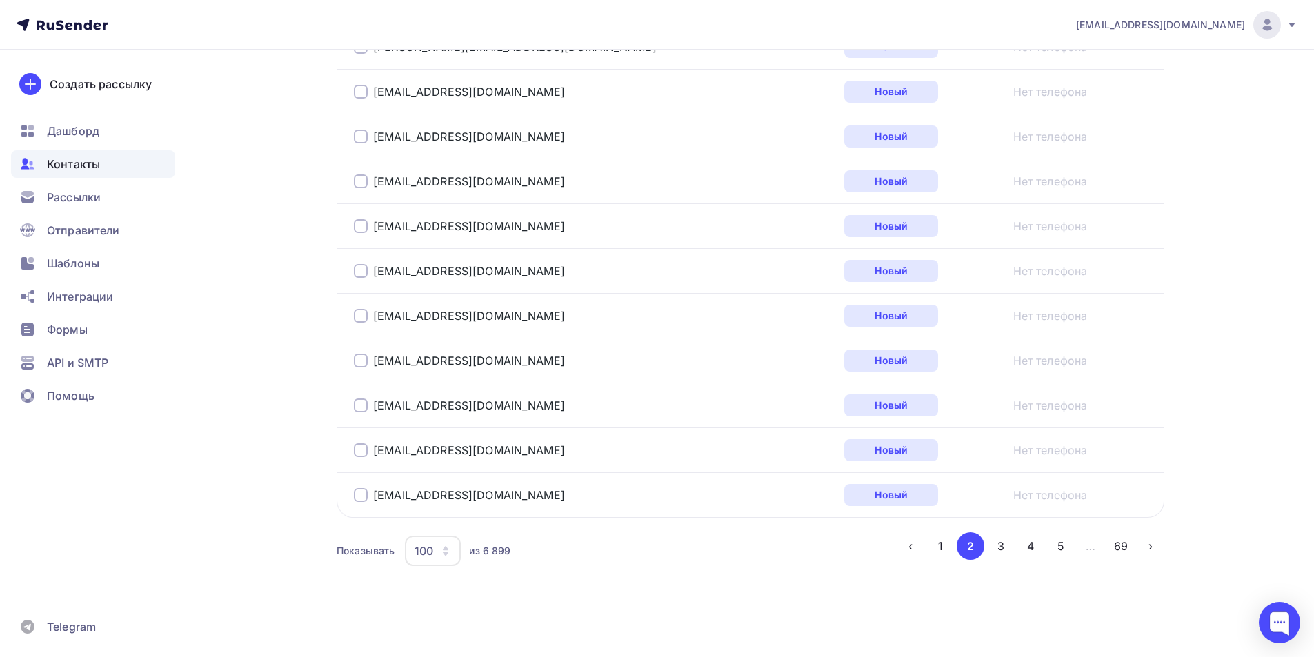
scroll to position [4452, 0]
click at [1009, 550] on button "3" at bounding box center [1001, 545] width 28 height 28
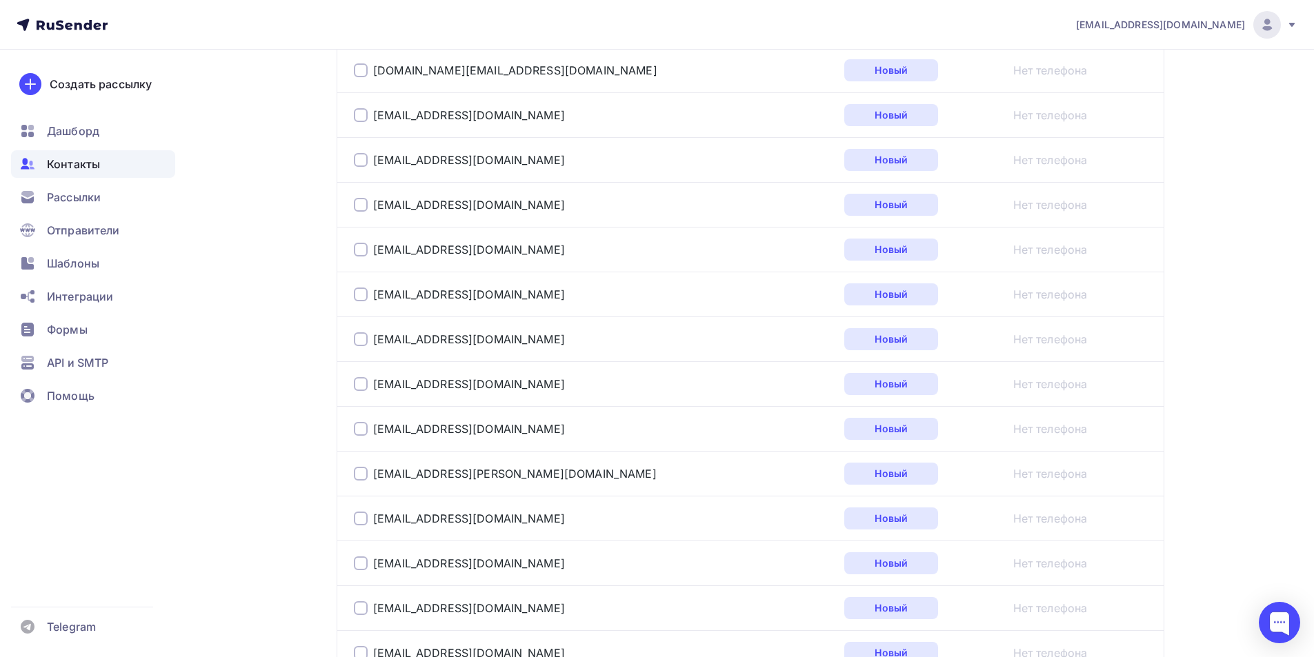
scroll to position [584, 0]
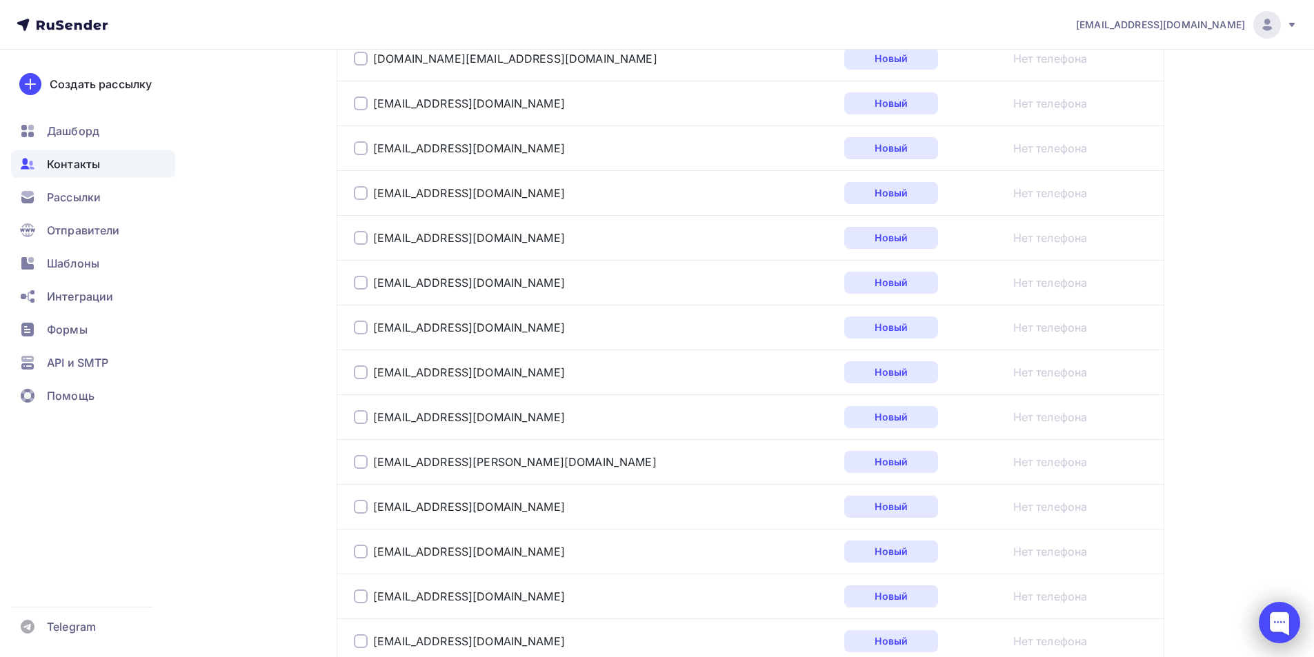
click at [1270, 617] on div at bounding box center [1279, 622] width 41 height 41
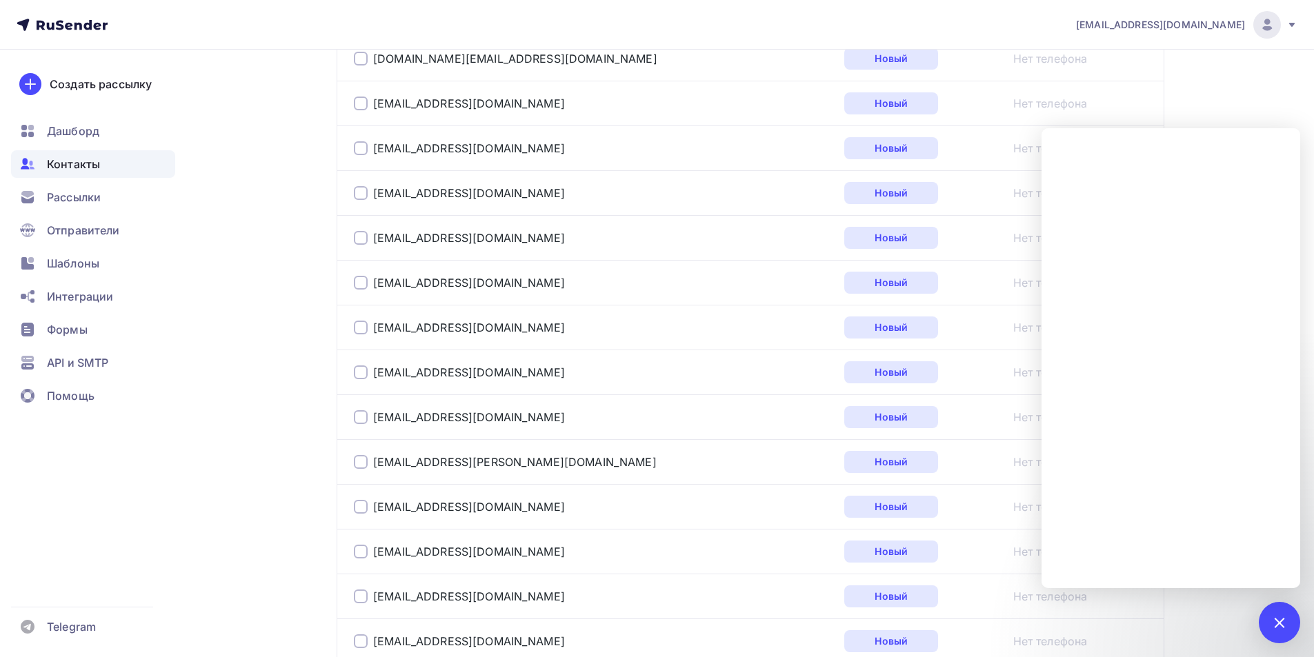
click at [1298, 614] on div at bounding box center [1279, 622] width 41 height 41
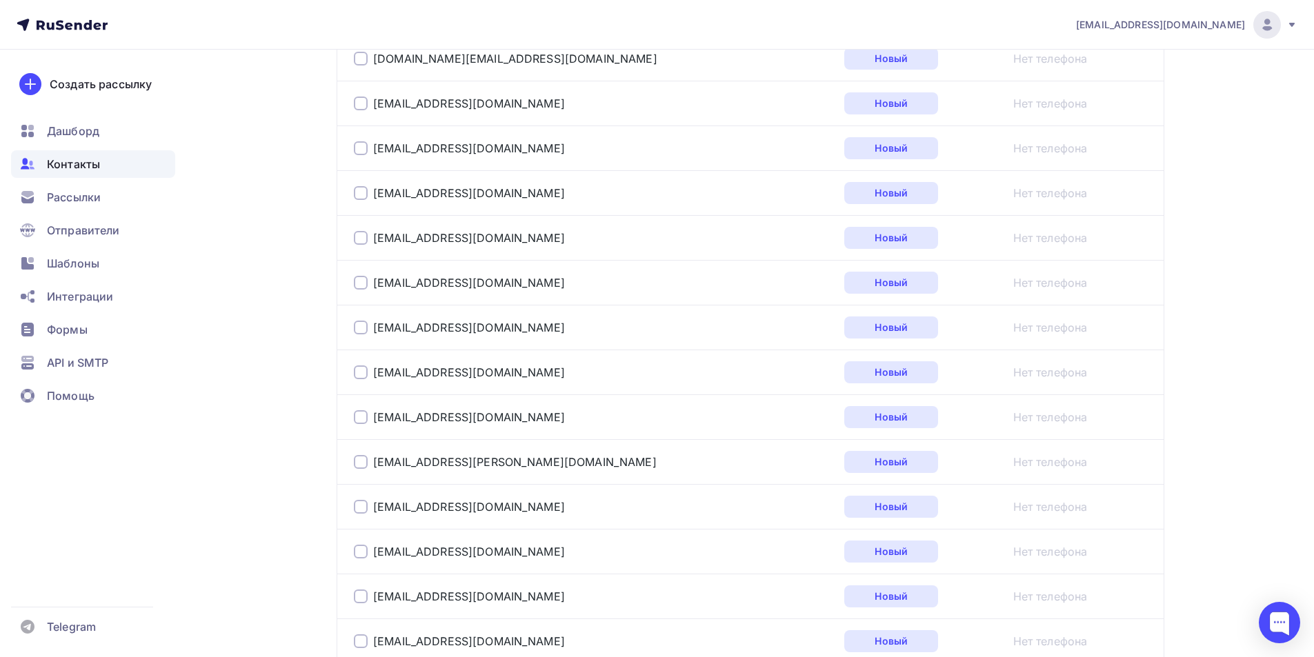
click at [79, 22] on icon at bounding box center [62, 25] width 91 height 17
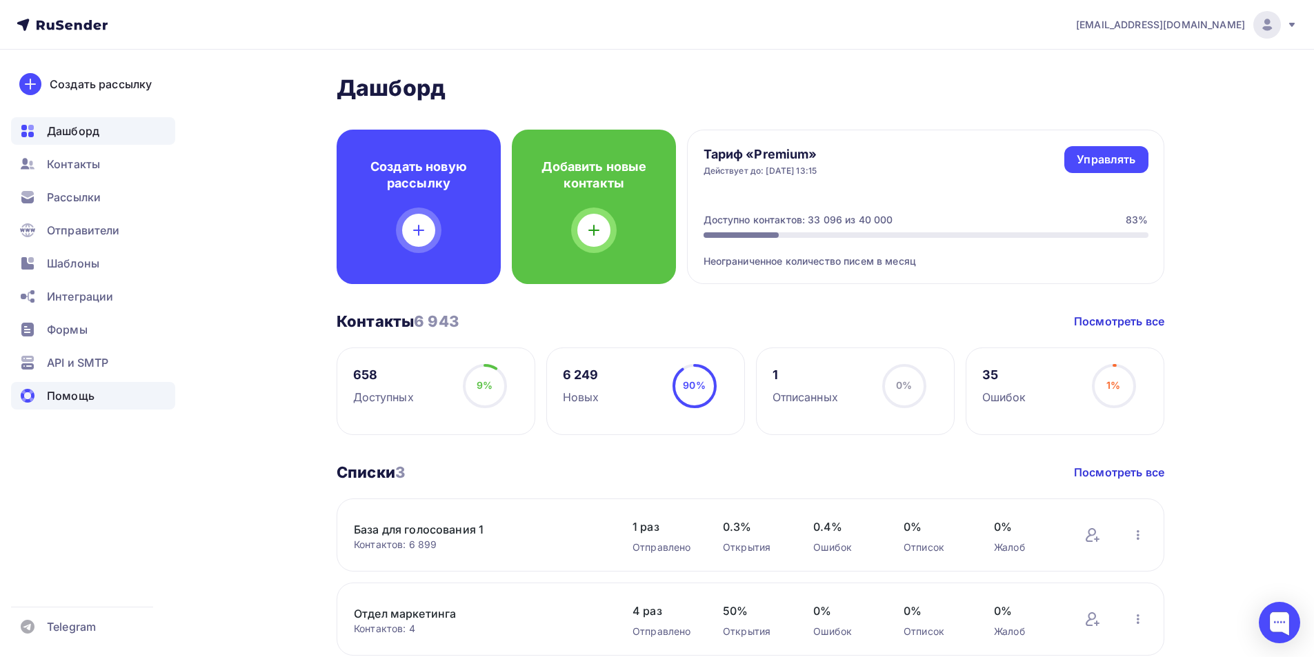
click at [59, 400] on span "Помощь" at bounding box center [71, 396] width 48 height 17
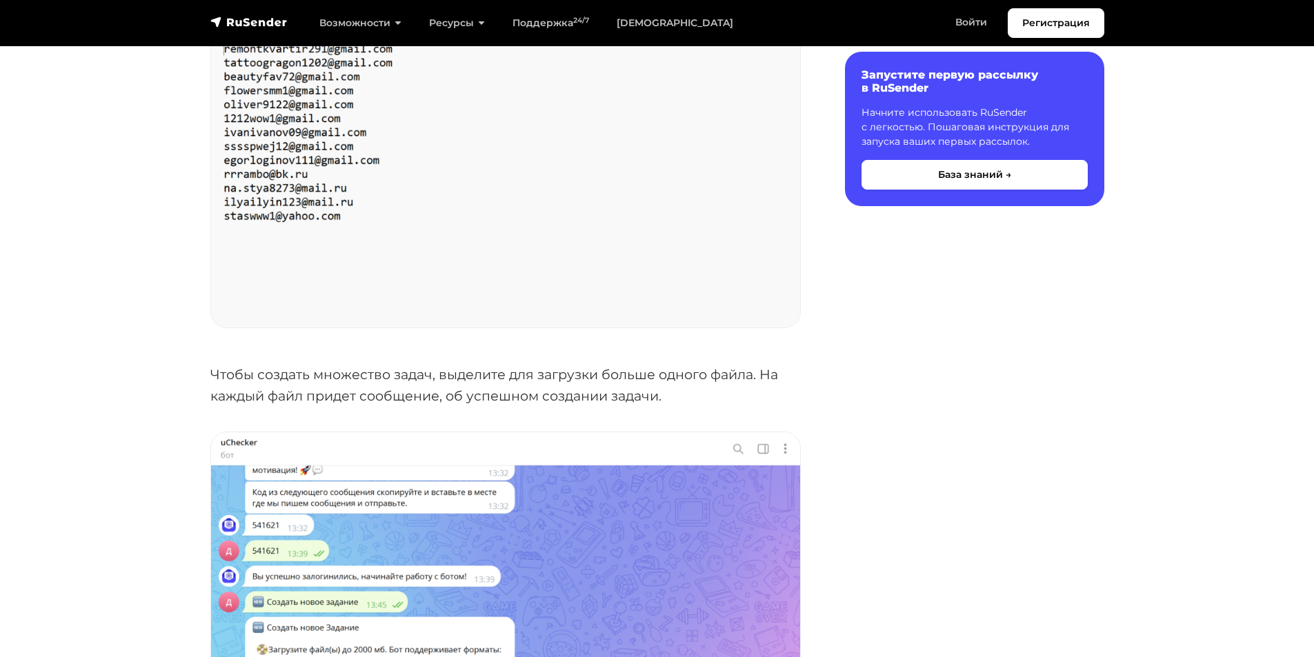
scroll to position [3172, 0]
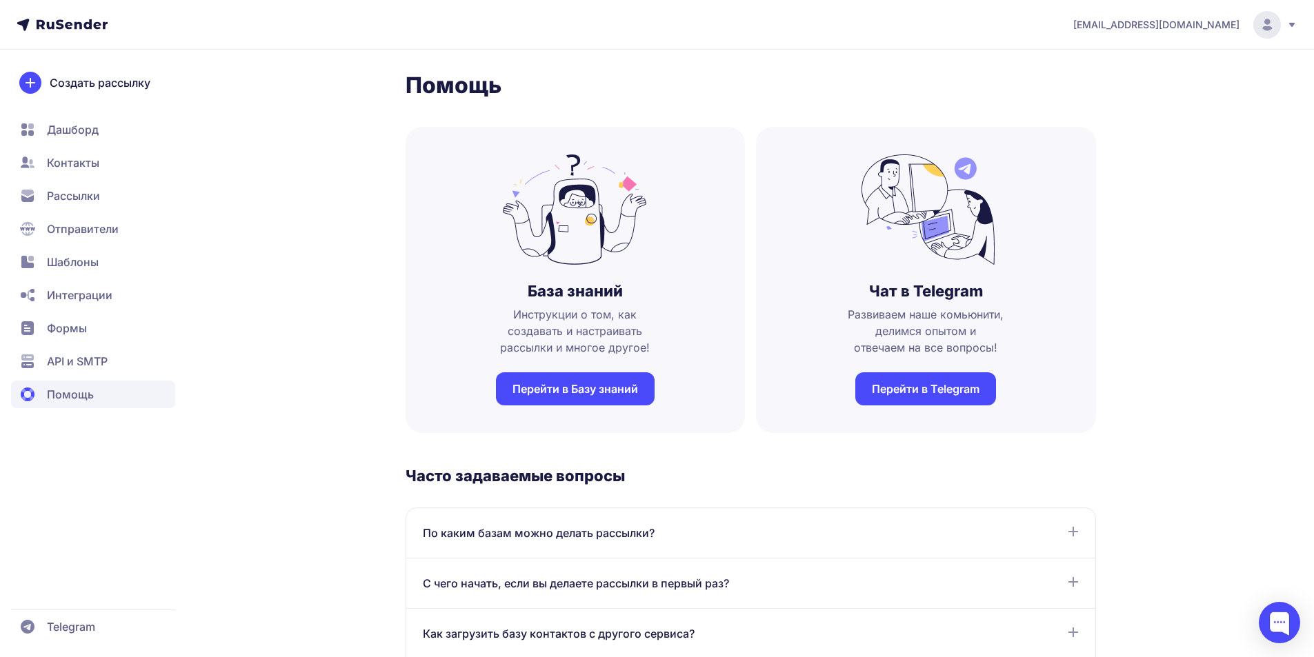
click at [1292, 25] on icon at bounding box center [1292, 25] width 6 height 4
click at [1114, 92] on span "[DEMOGRAPHIC_DATA]" at bounding box center [1154, 95] width 123 height 17
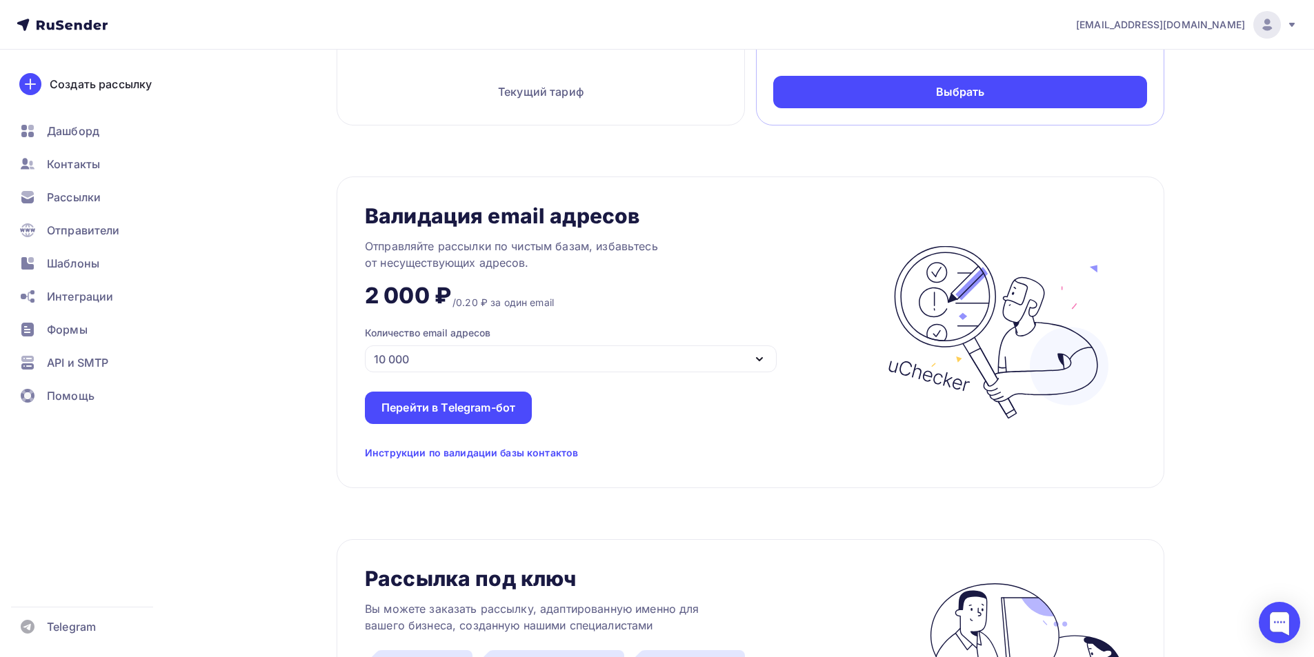
scroll to position [965, 0]
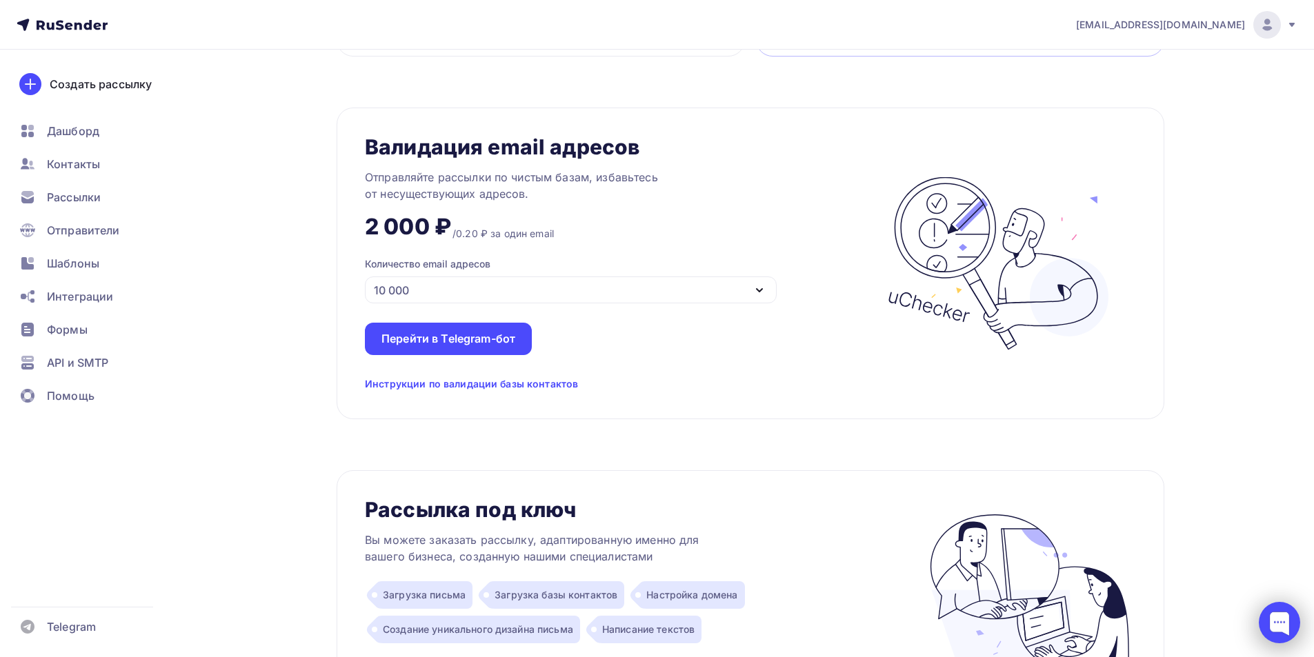
click at [1282, 623] on div at bounding box center [1279, 622] width 41 height 41
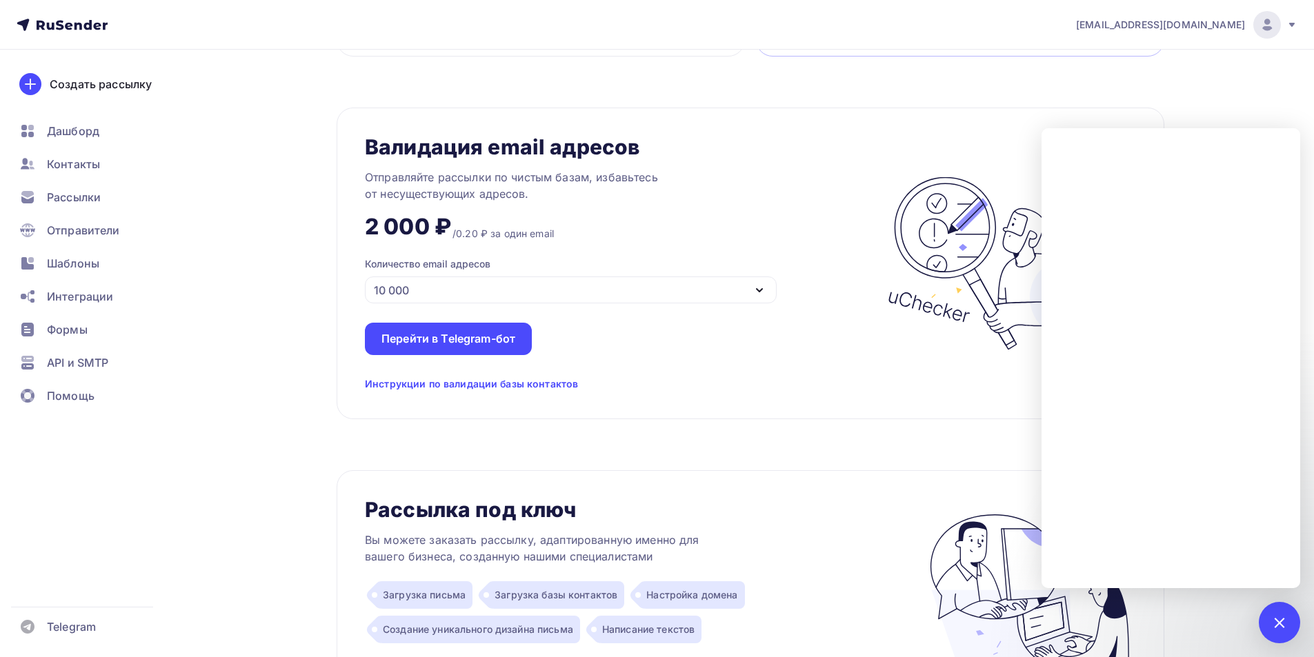
click at [288, 302] on div "Тарифы Тарифы Месяц Год -20% Free Хороший вариант, чтобы ознакомиться с RuSende…" at bounding box center [657, 129] width 1130 height 2090
click at [470, 336] on div "Перейти в Telegram-бот" at bounding box center [448, 339] width 134 height 16
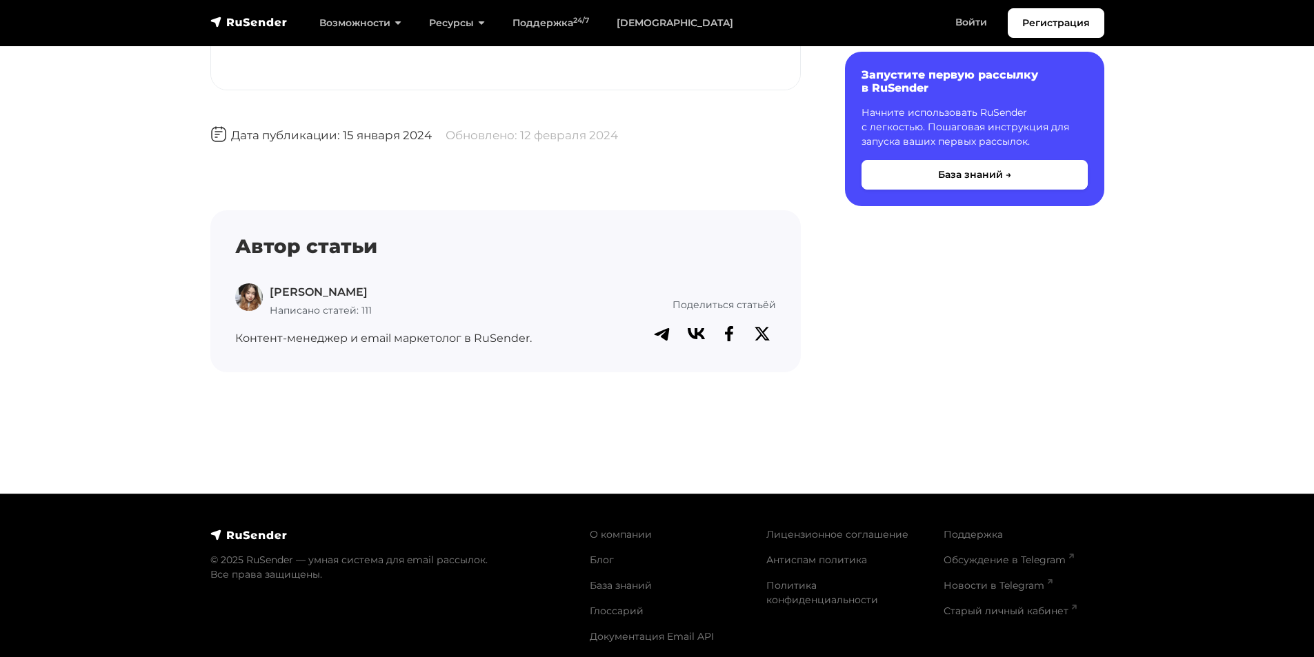
scroll to position [4178, 0]
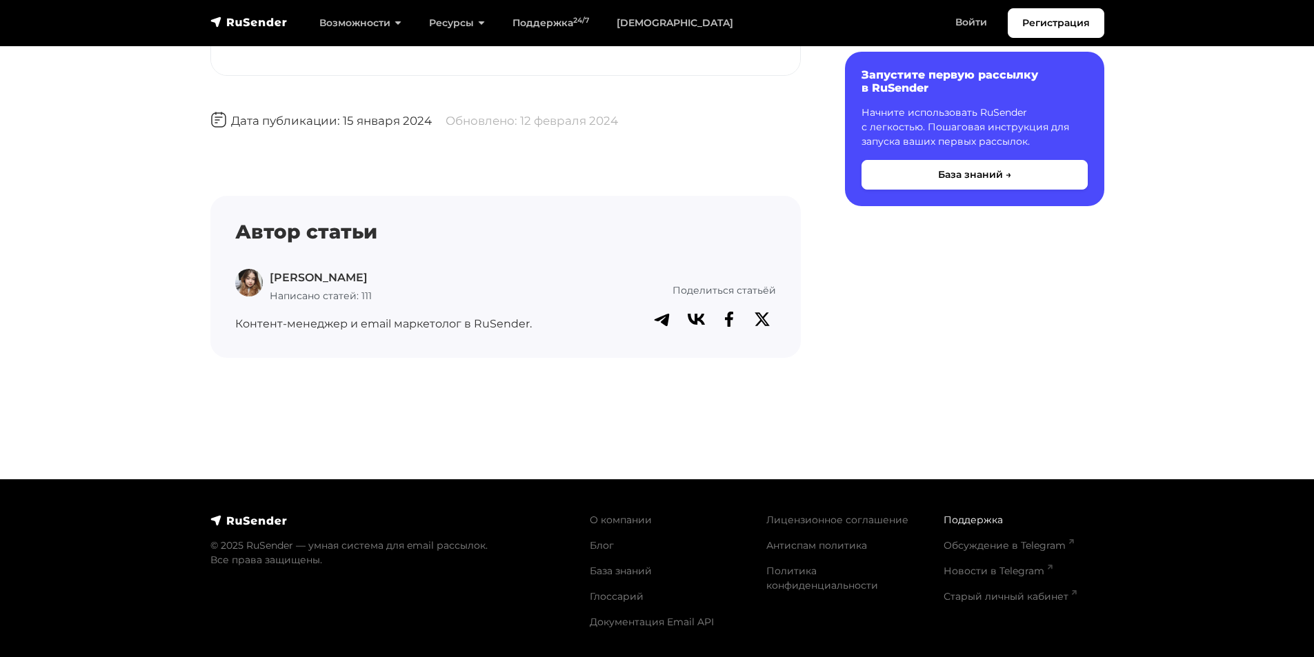
click at [980, 516] on link "Поддержка" at bounding box center [972, 520] width 59 height 12
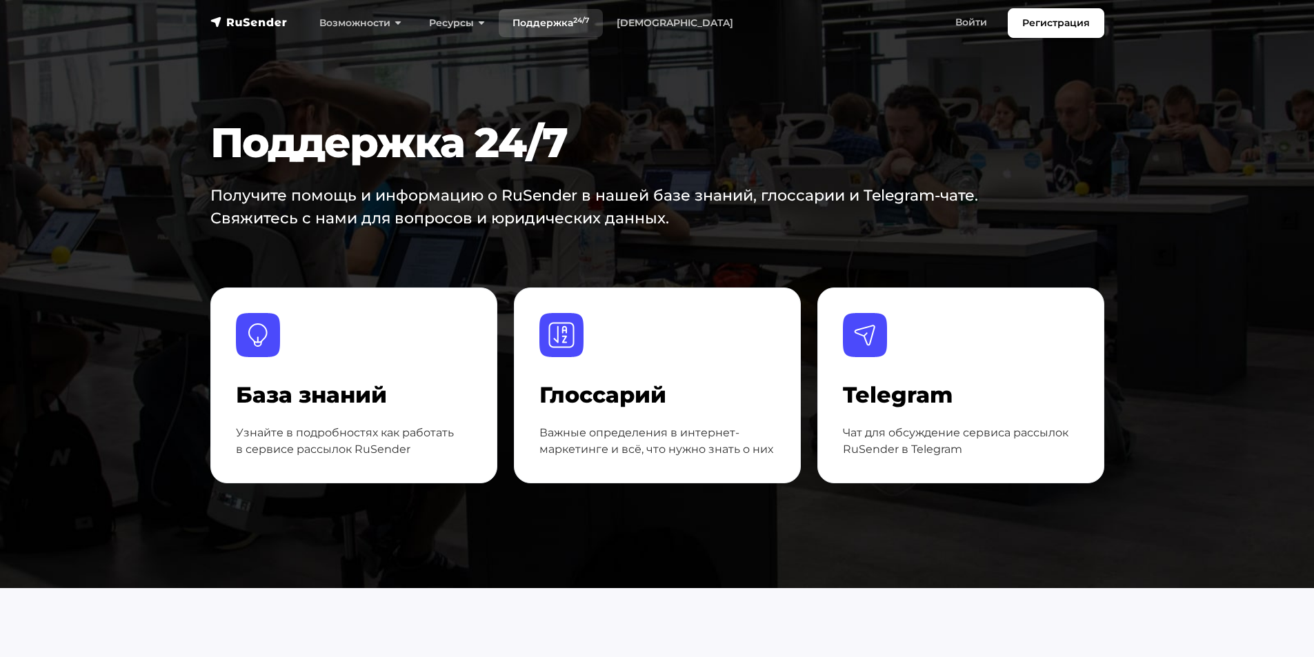
click at [581, 22] on sup "24/7" at bounding box center [581, 20] width 16 height 9
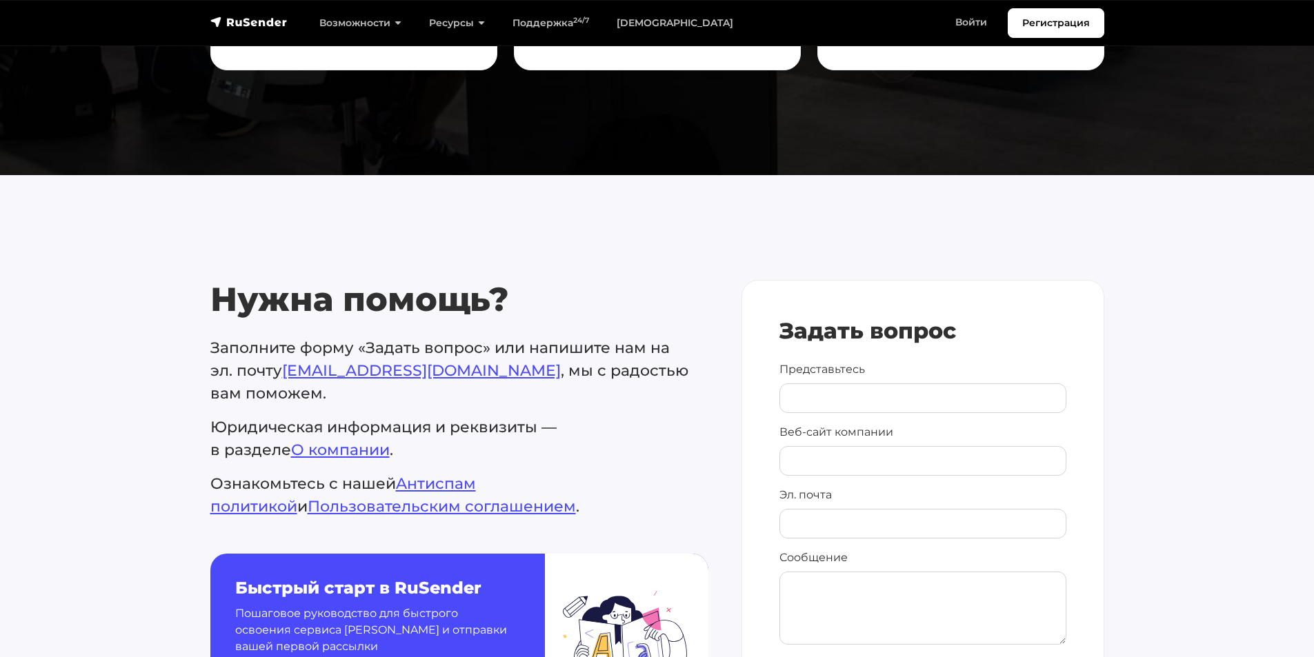
scroll to position [606, 0]
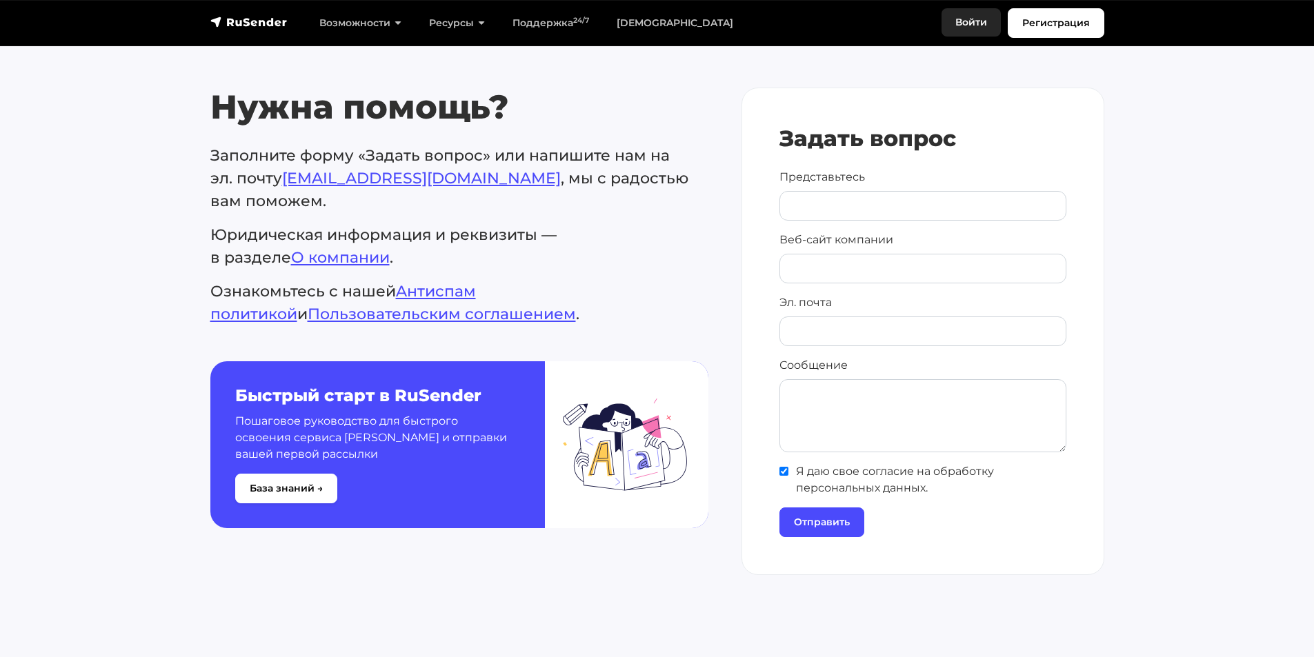
click at [972, 21] on link "Войти" at bounding box center [970, 22] width 59 height 28
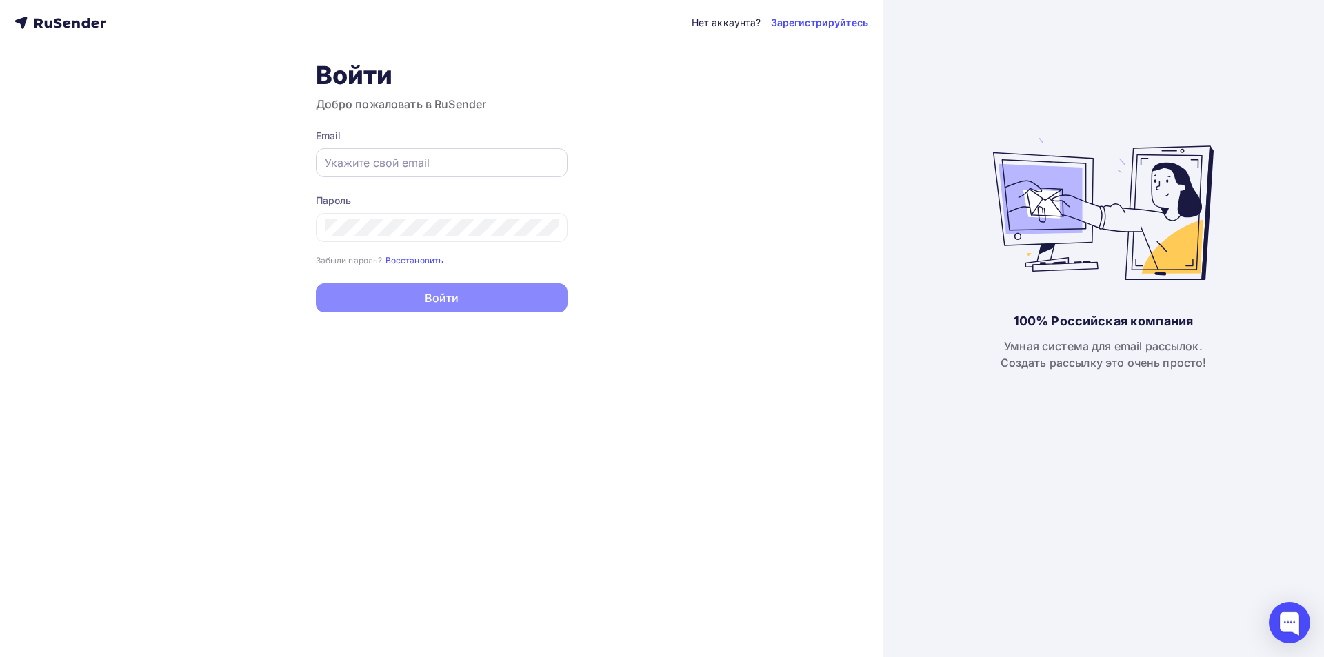
click at [429, 151] on div at bounding box center [442, 162] width 252 height 29
click at [425, 163] on input "text" at bounding box center [442, 162] width 234 height 17
click at [365, 160] on input "text" at bounding box center [442, 162] width 234 height 17
paste input "[EMAIL_ADDRESS][DOMAIN_NAME]"
type input "[EMAIL_ADDRESS][DOMAIN_NAME]"
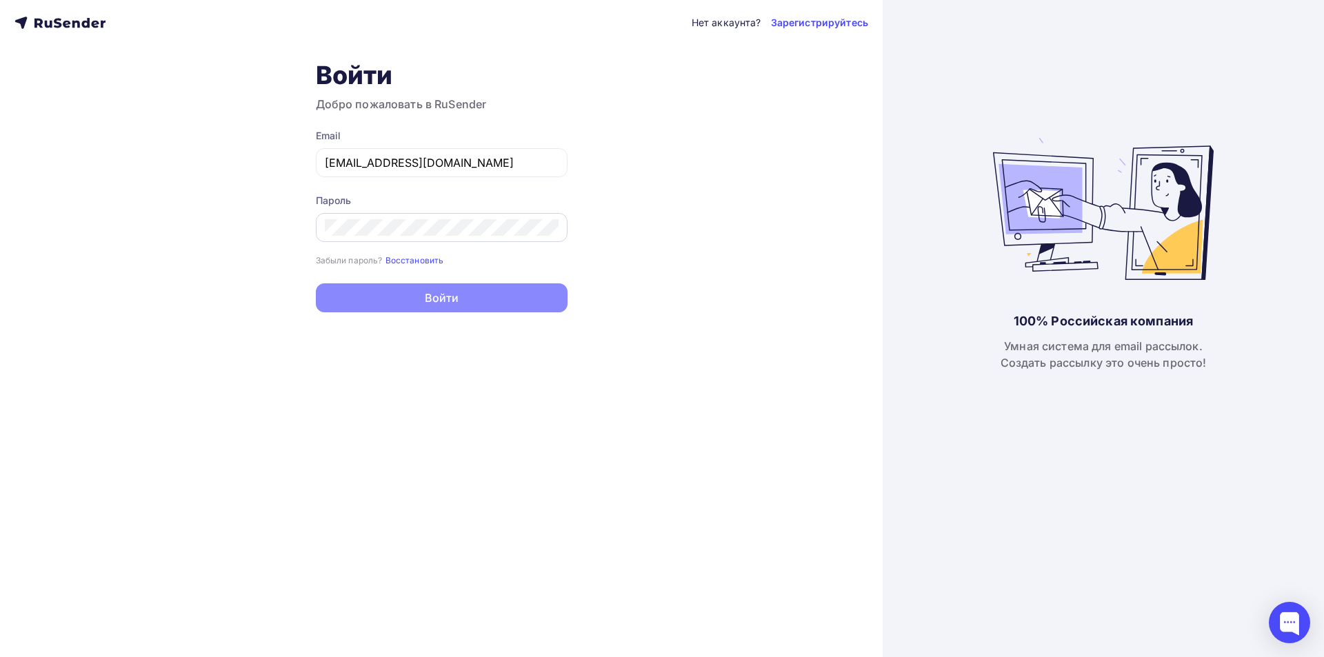
click at [354, 238] on div at bounding box center [442, 227] width 252 height 29
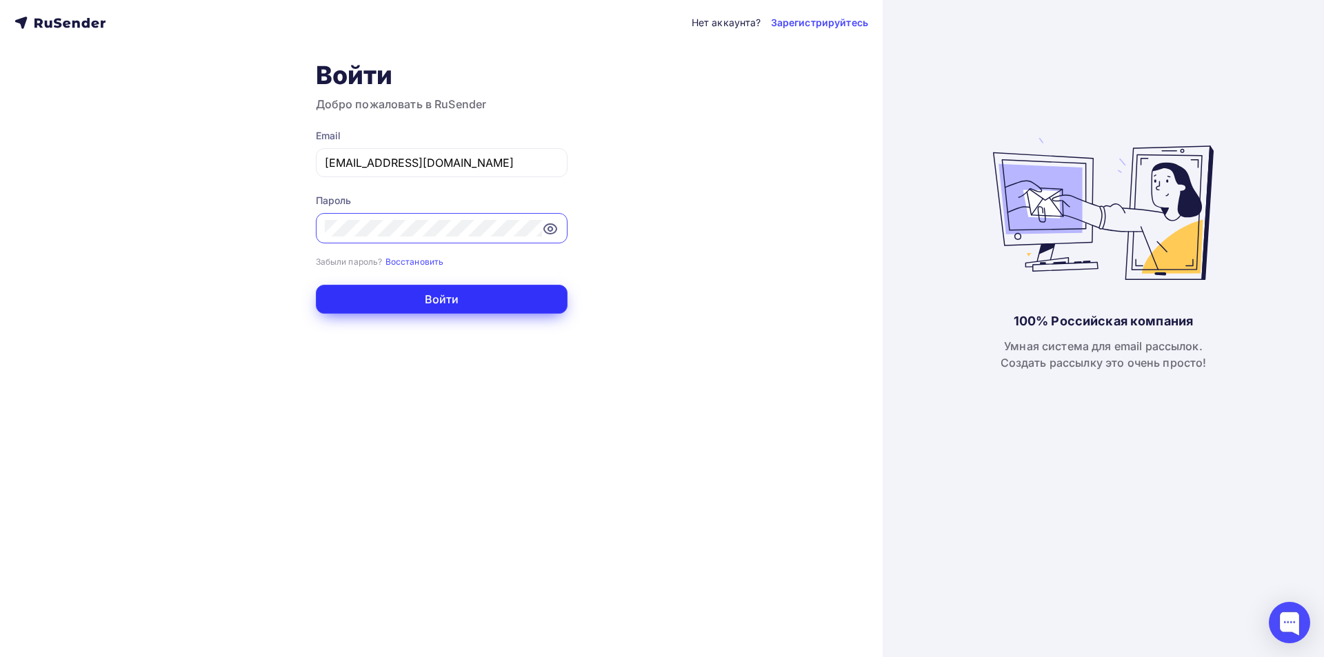
click at [468, 302] on button "Войти" at bounding box center [442, 299] width 252 height 29
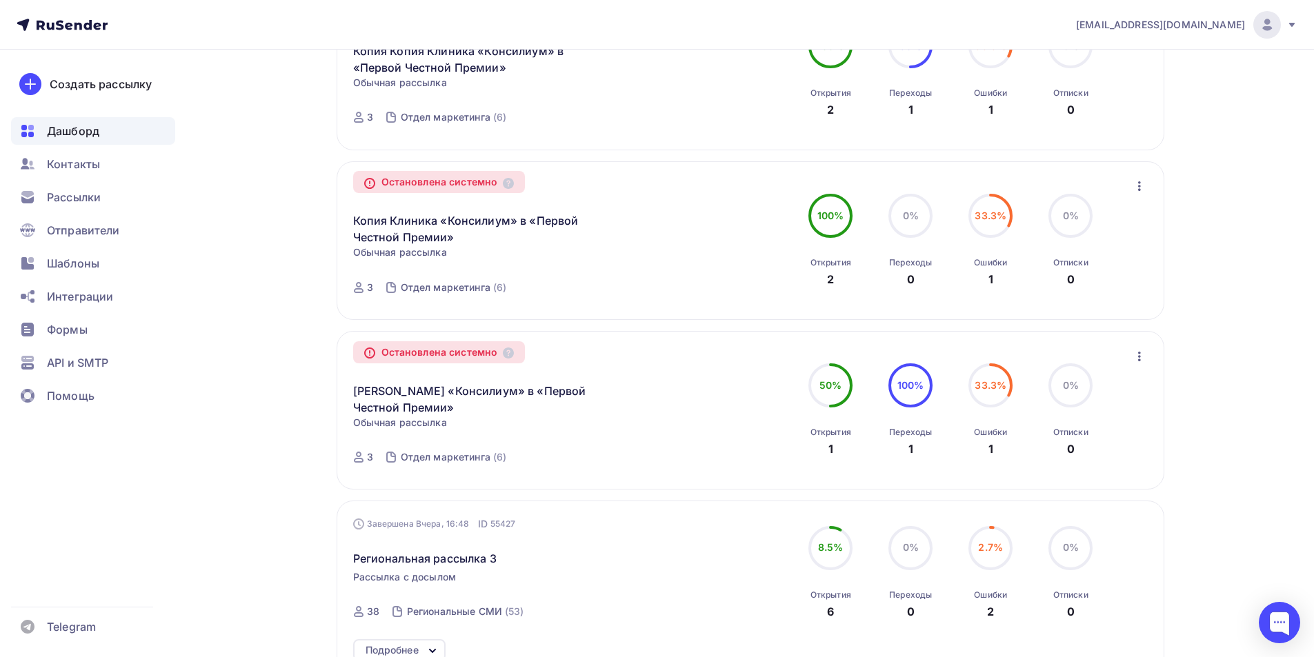
scroll to position [1239, 0]
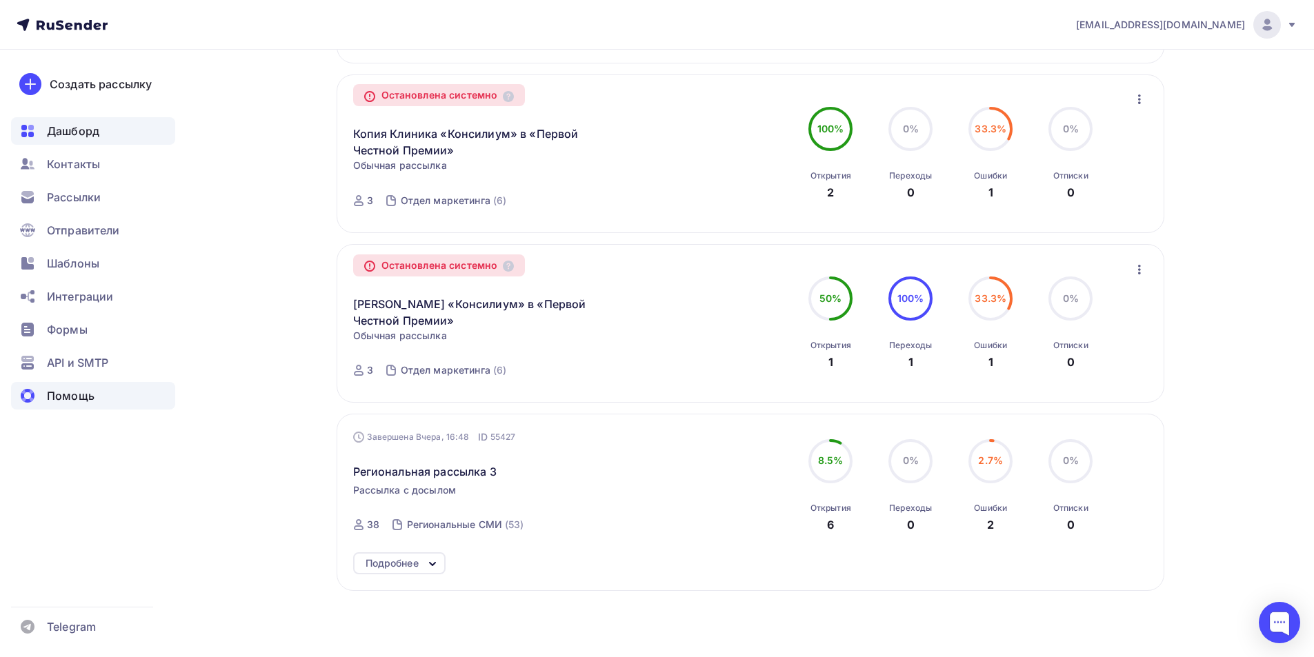
click at [57, 399] on span "Помощь" at bounding box center [71, 396] width 48 height 17
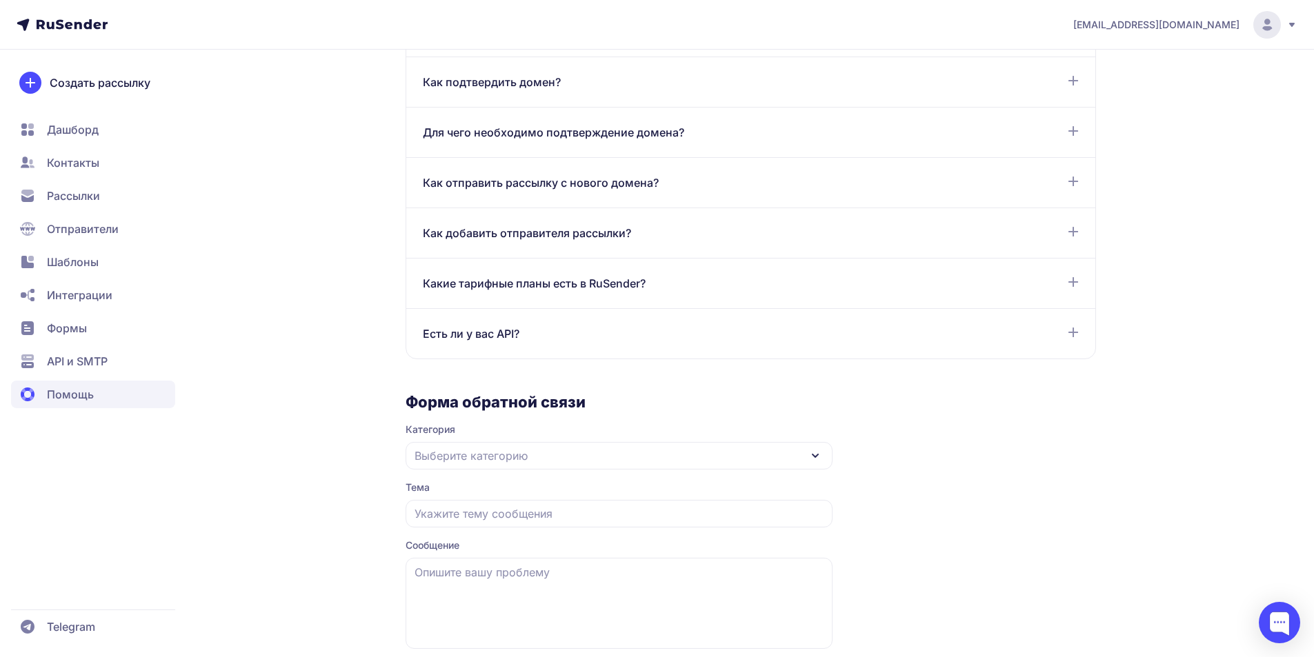
scroll to position [772, 0]
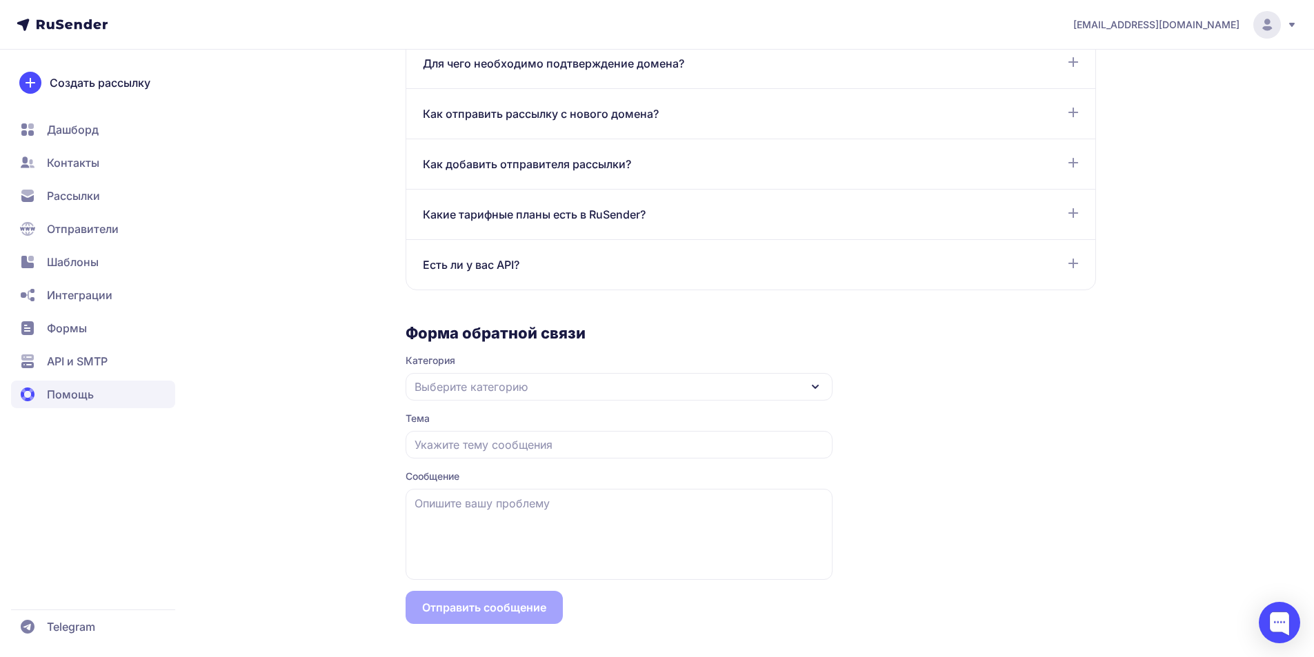
click at [801, 383] on div "Выберите категорию" at bounding box center [619, 387] width 427 height 28
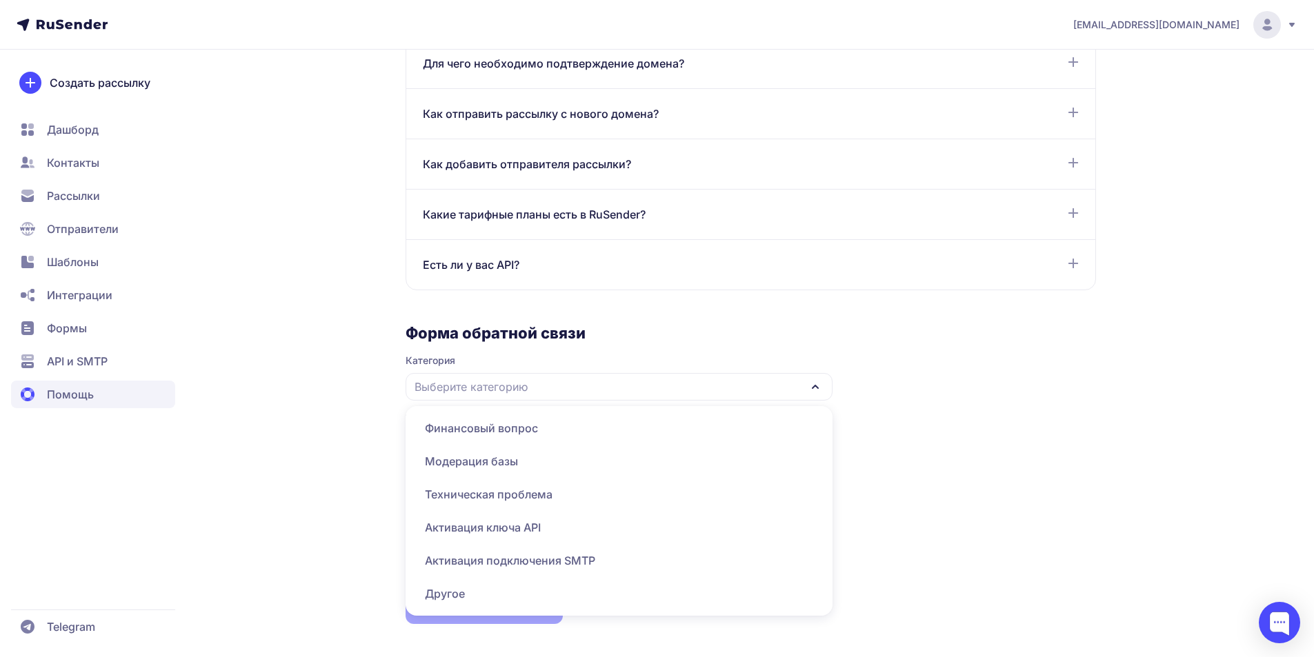
click at [546, 511] on span "Техническая проблема" at bounding box center [619, 527] width 410 height 33
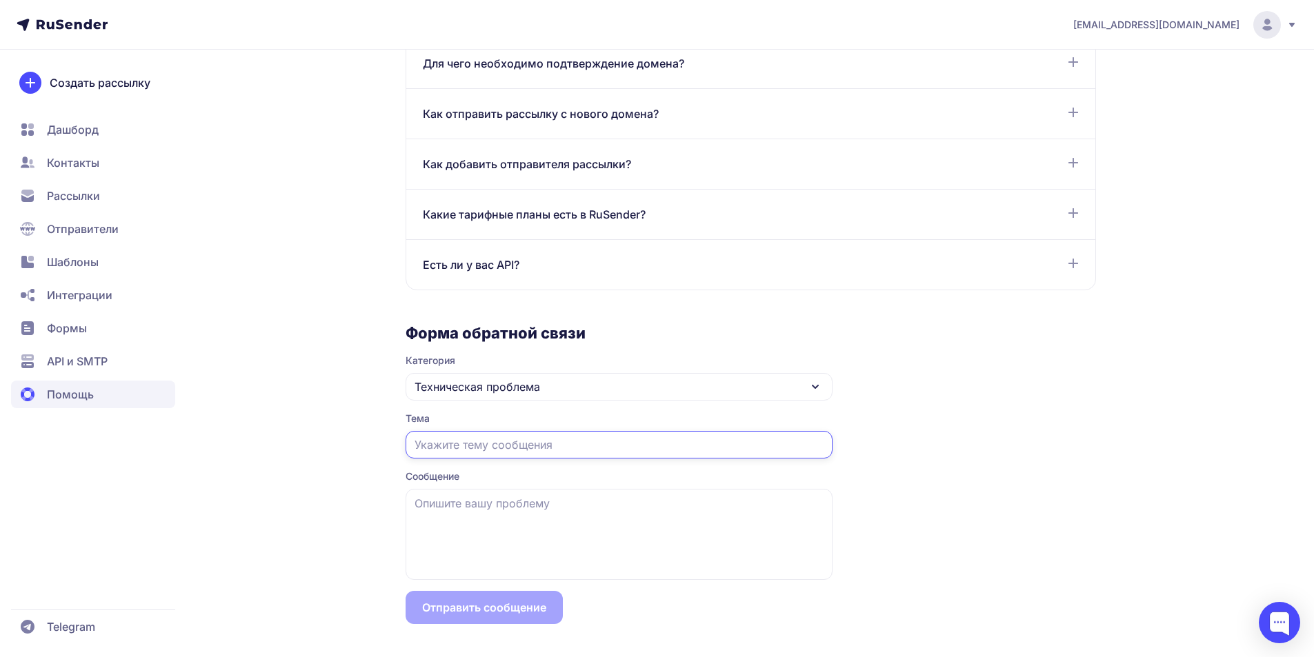
click at [538, 440] on input "text" at bounding box center [619, 445] width 427 height 28
type input "Необходимо связаться с менеджером"
click at [549, 522] on textarea at bounding box center [619, 534] width 427 height 91
type textarea "[PERSON_NAME]"
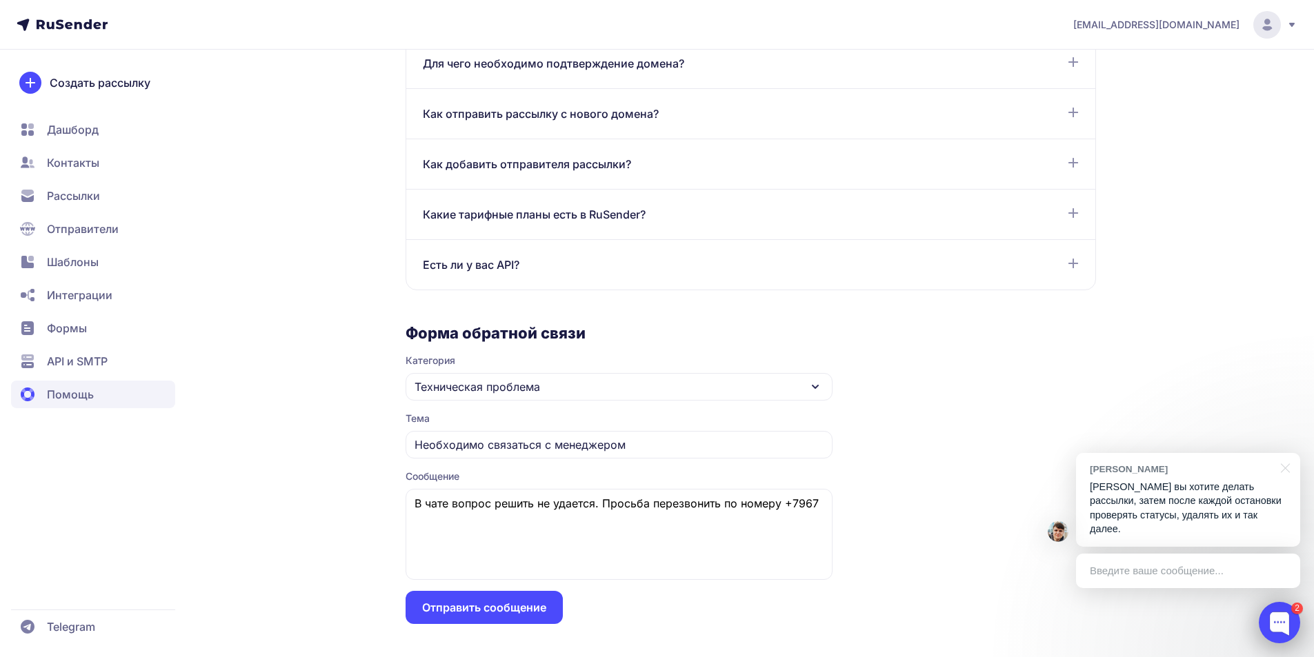
click at [1279, 612] on div at bounding box center [1279, 622] width 41 height 41
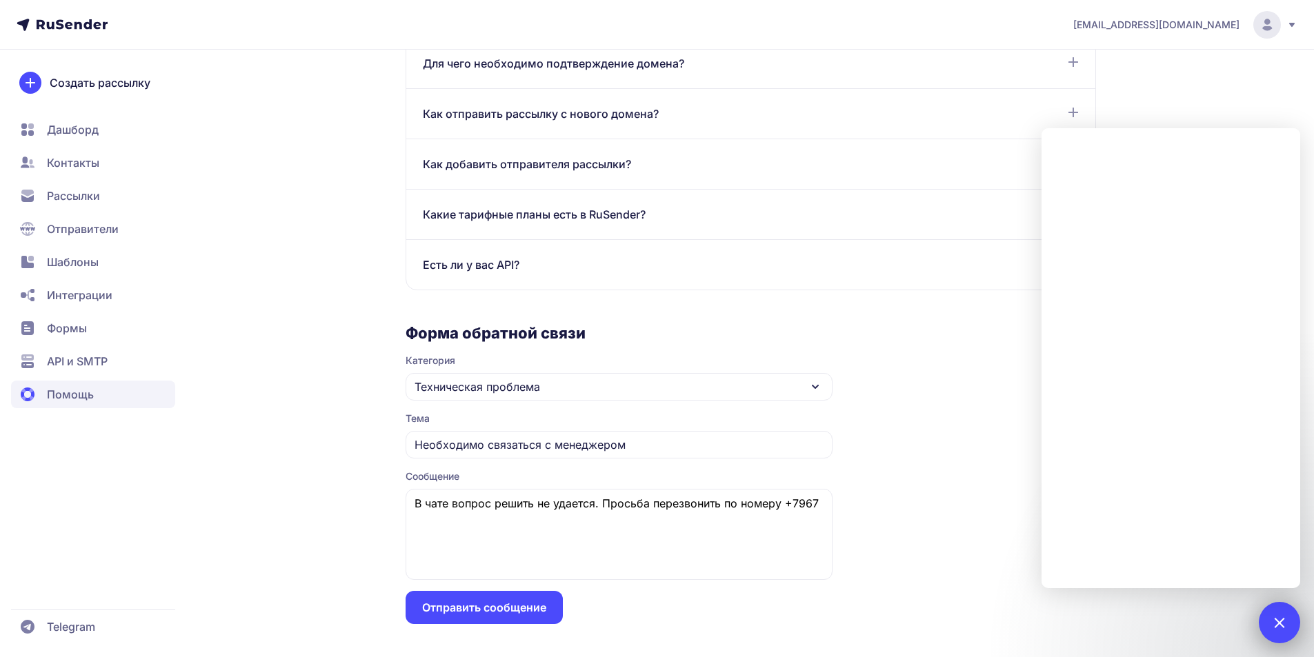
click at [1292, 625] on div "2" at bounding box center [1279, 622] width 41 height 41
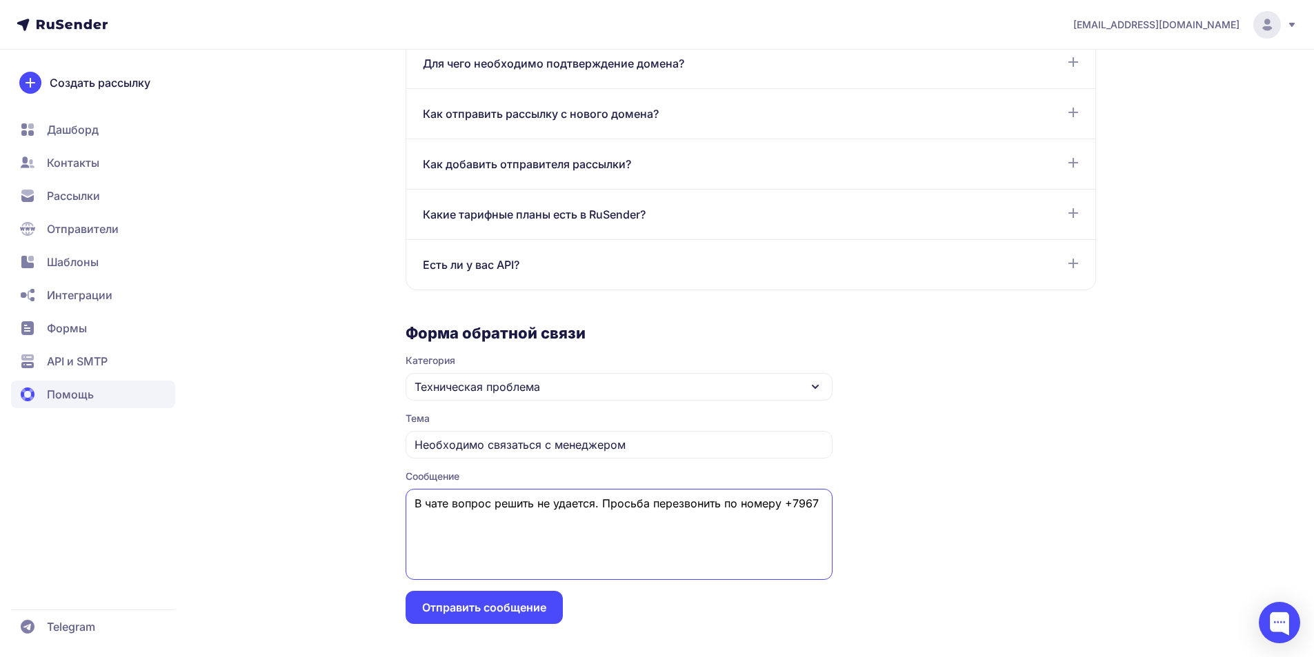
click at [816, 509] on textarea "В чате вопрос решить не удается. Просьба перезвонить по номеру +7967" at bounding box center [619, 534] width 427 height 91
type textarea "В чате вопрос решить не удается. Просьба перезвонить по номеру [PHONE_NUMBER]"
click at [451, 606] on button "Отправить сообщение" at bounding box center [484, 607] width 157 height 33
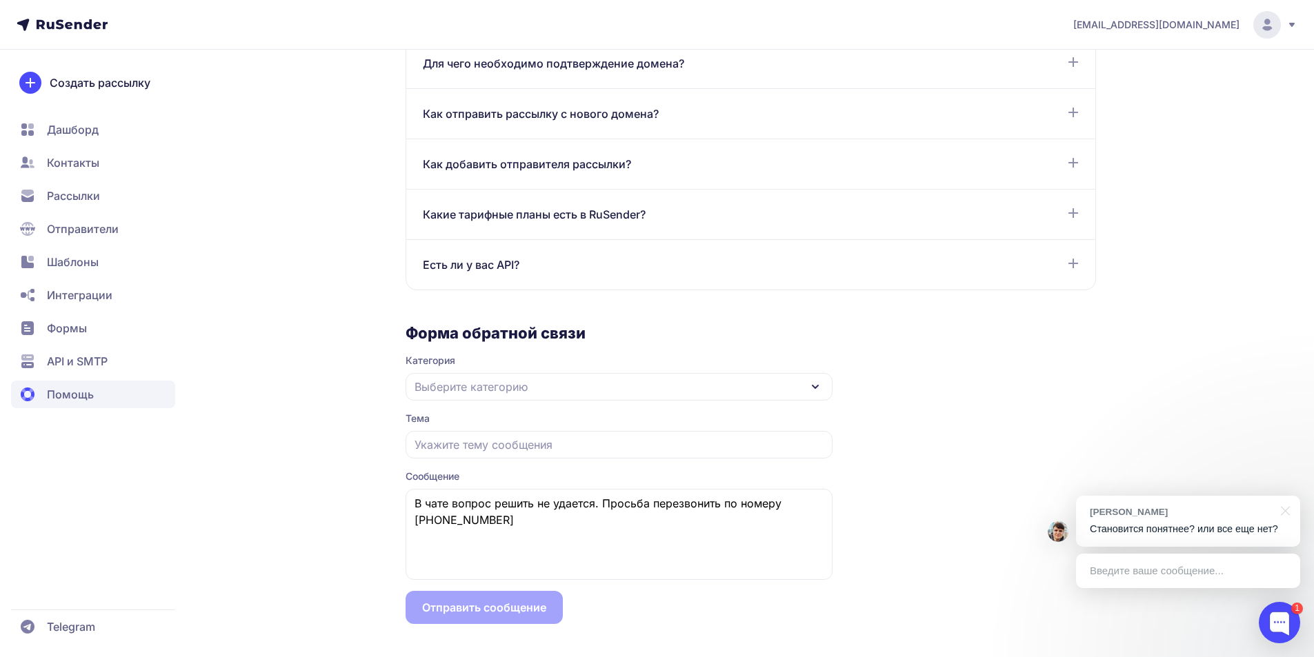
click at [1180, 577] on div "Введите ваше сообщение..." at bounding box center [1188, 571] width 224 height 34
